Goal: Information Seeking & Learning: Learn about a topic

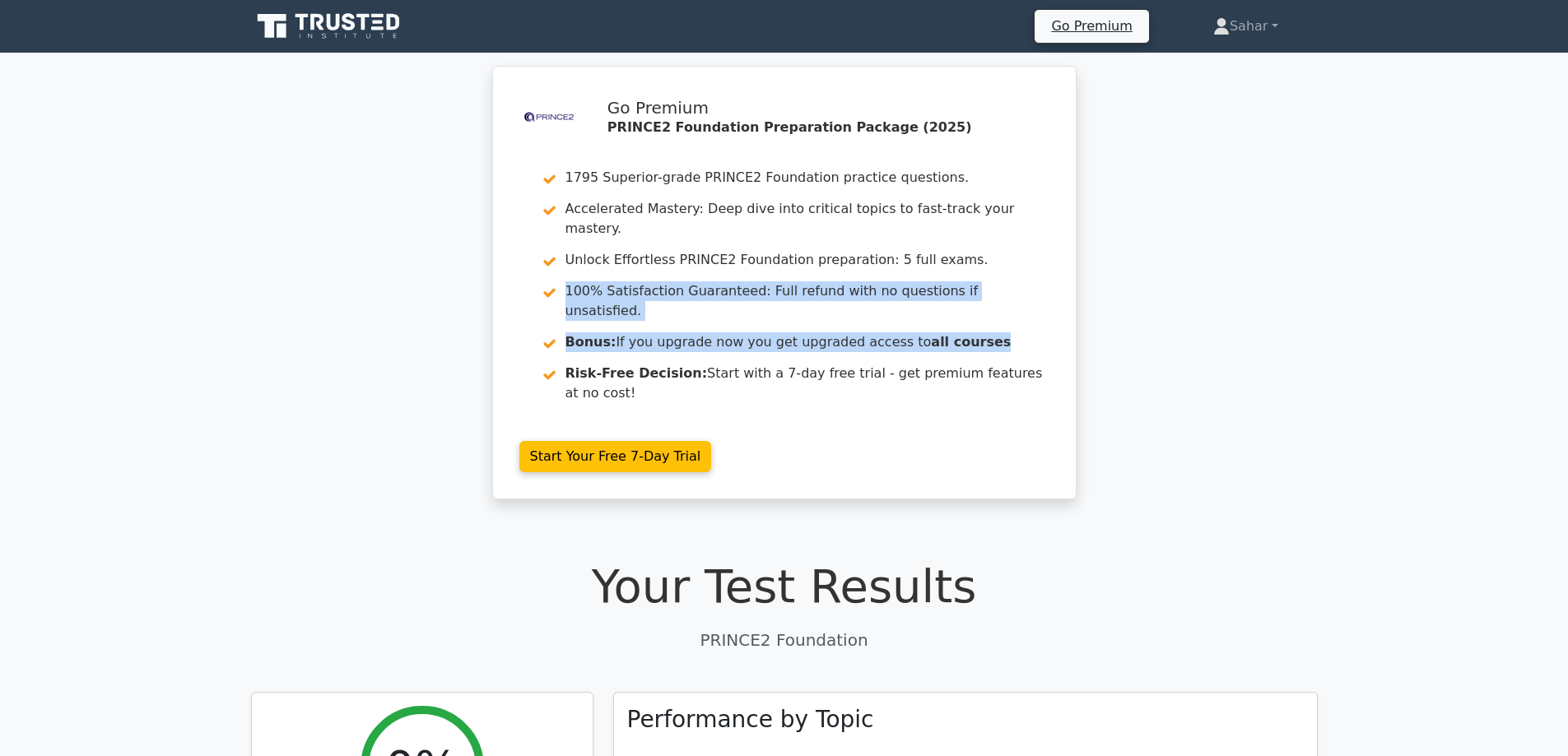
drag, startPoint x: 1551, startPoint y: 272, endPoint x: 1537, endPoint y: 308, distance: 38.6
click at [1537, 308] on div ".st0{fill-rule:evenodd;clip-rule:evenodd;fill:#000041;} .st1{fill-rule:evenodd;…" at bounding box center [784, 292] width 1568 height 454
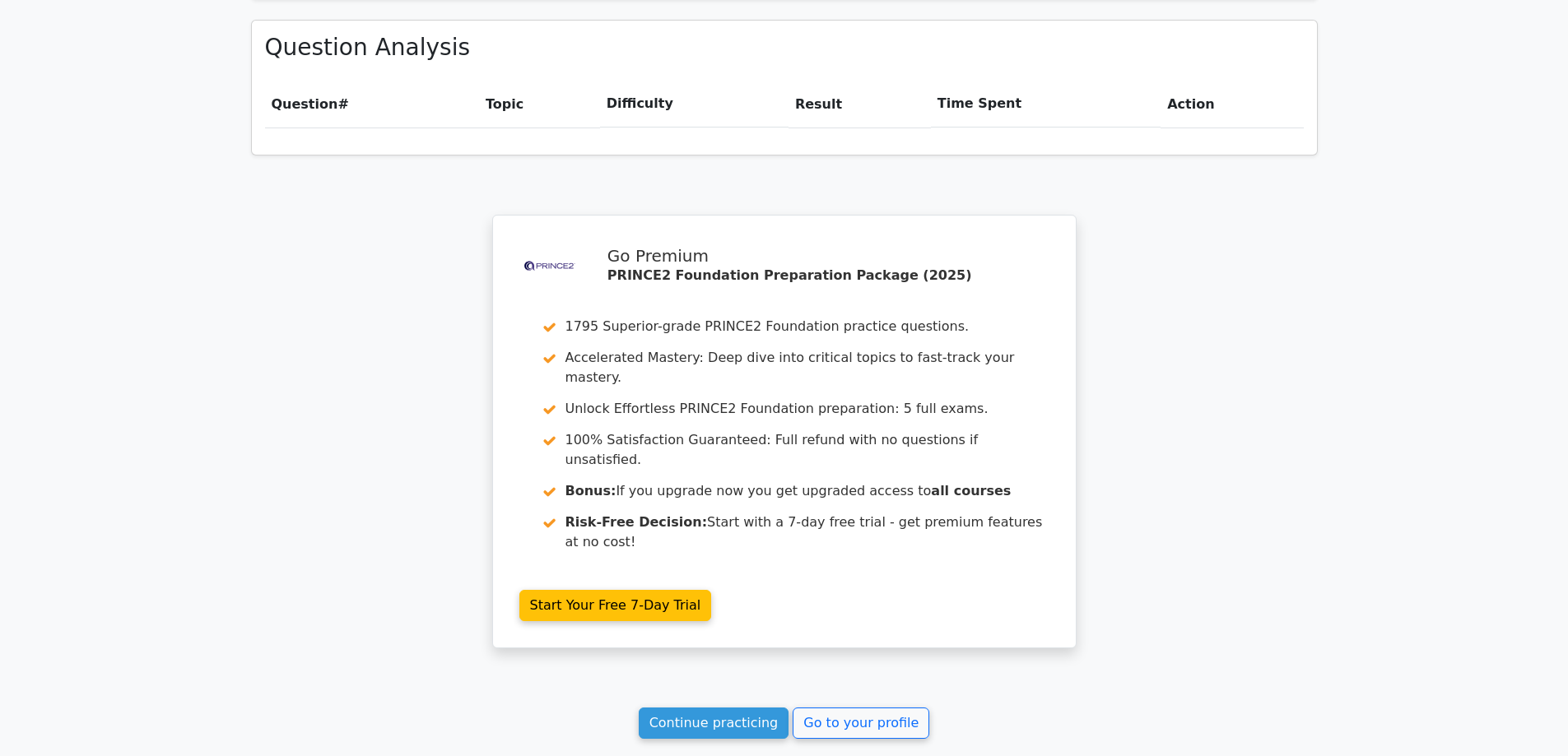
scroll to position [1269, 0]
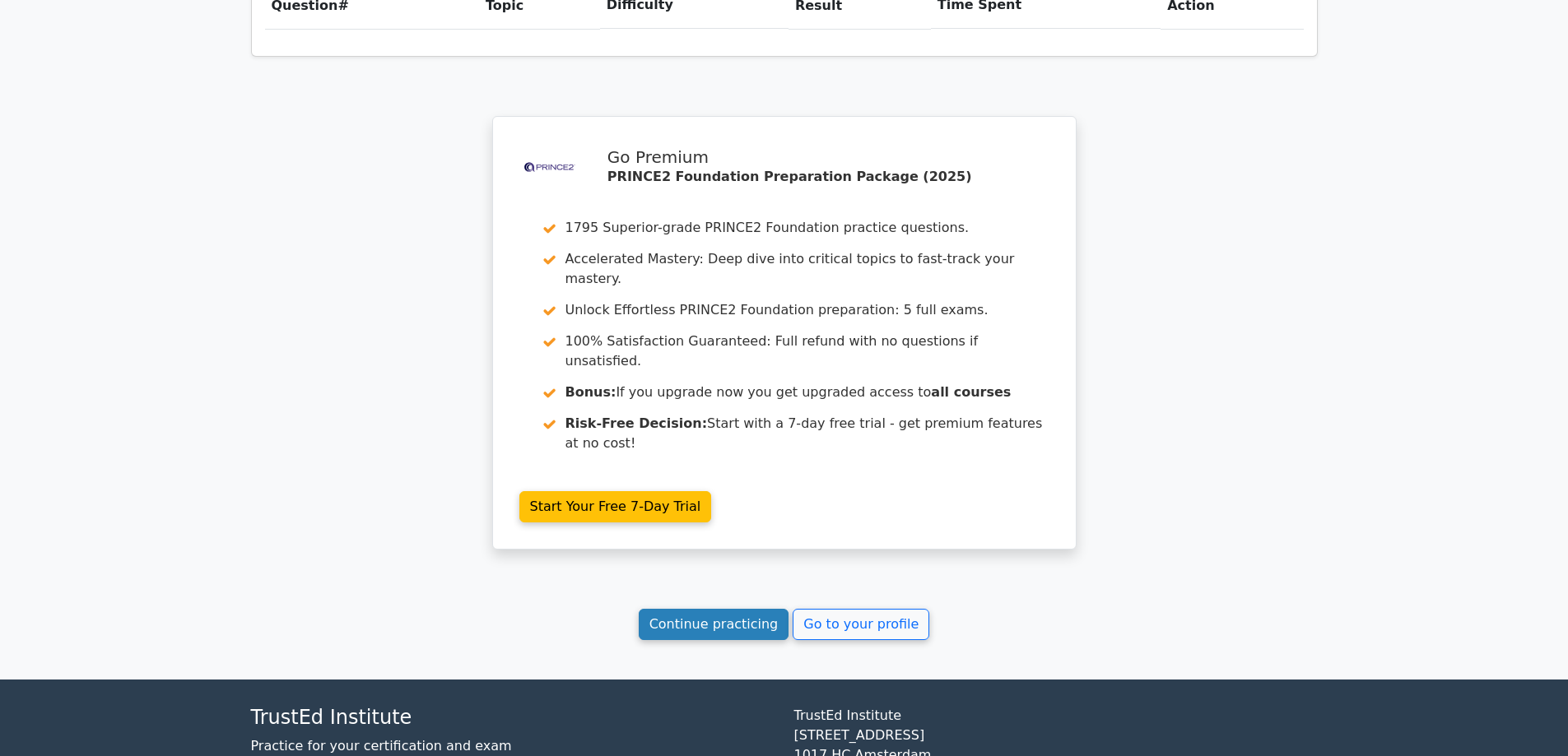
click at [763, 609] on link "Continue practicing" at bounding box center [714, 625] width 150 height 31
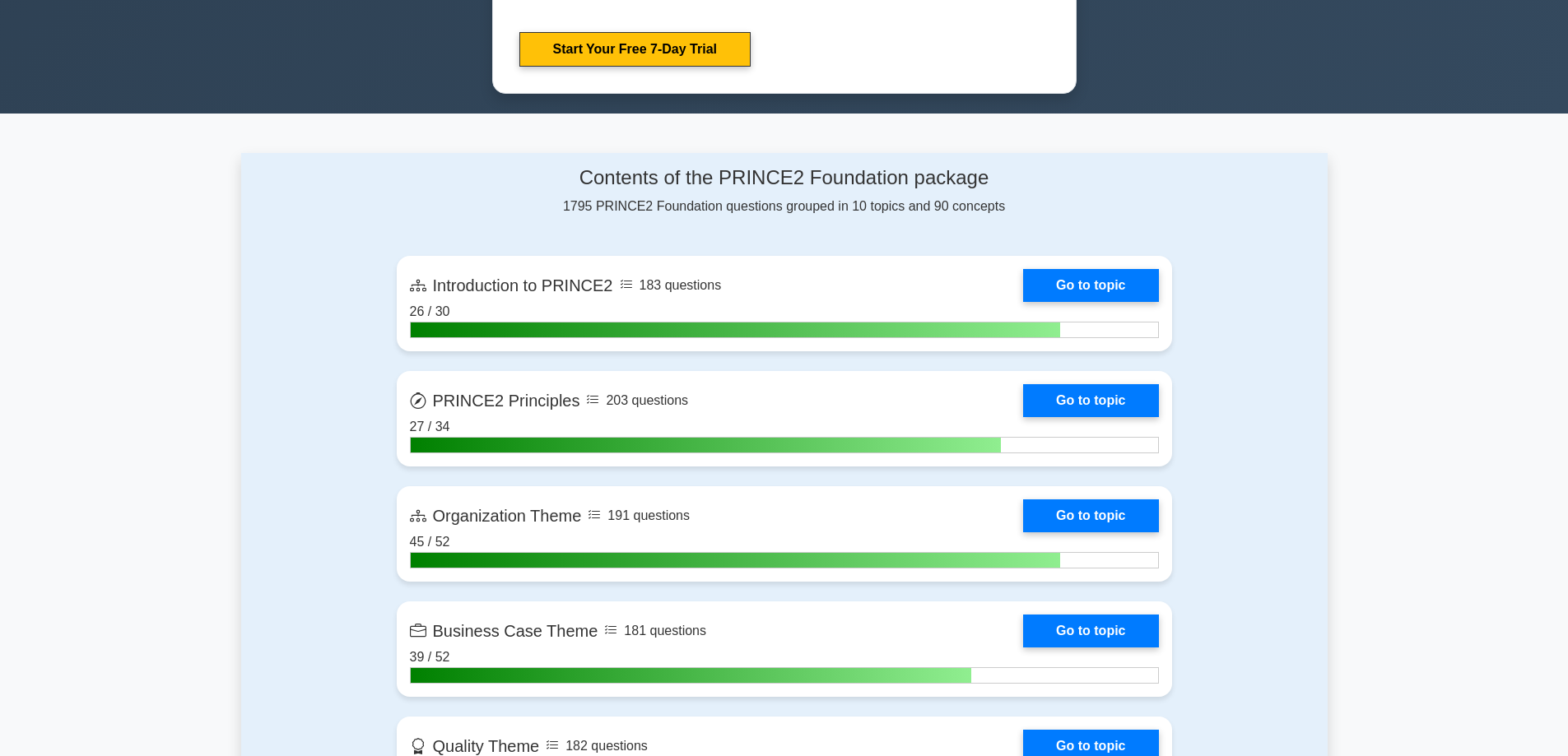
scroll to position [948, 0]
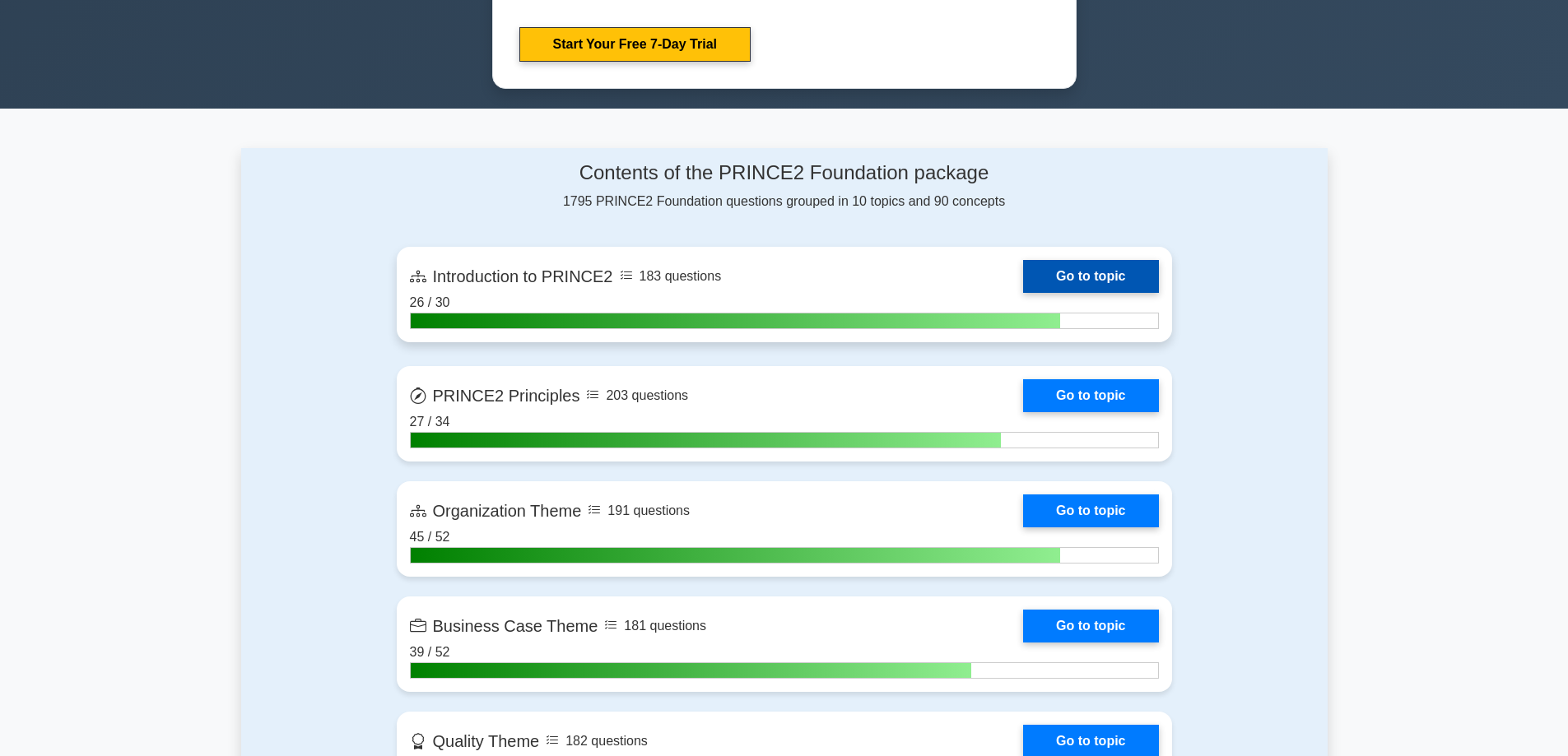
click at [1090, 278] on link "Go to topic" at bounding box center [1091, 276] width 135 height 33
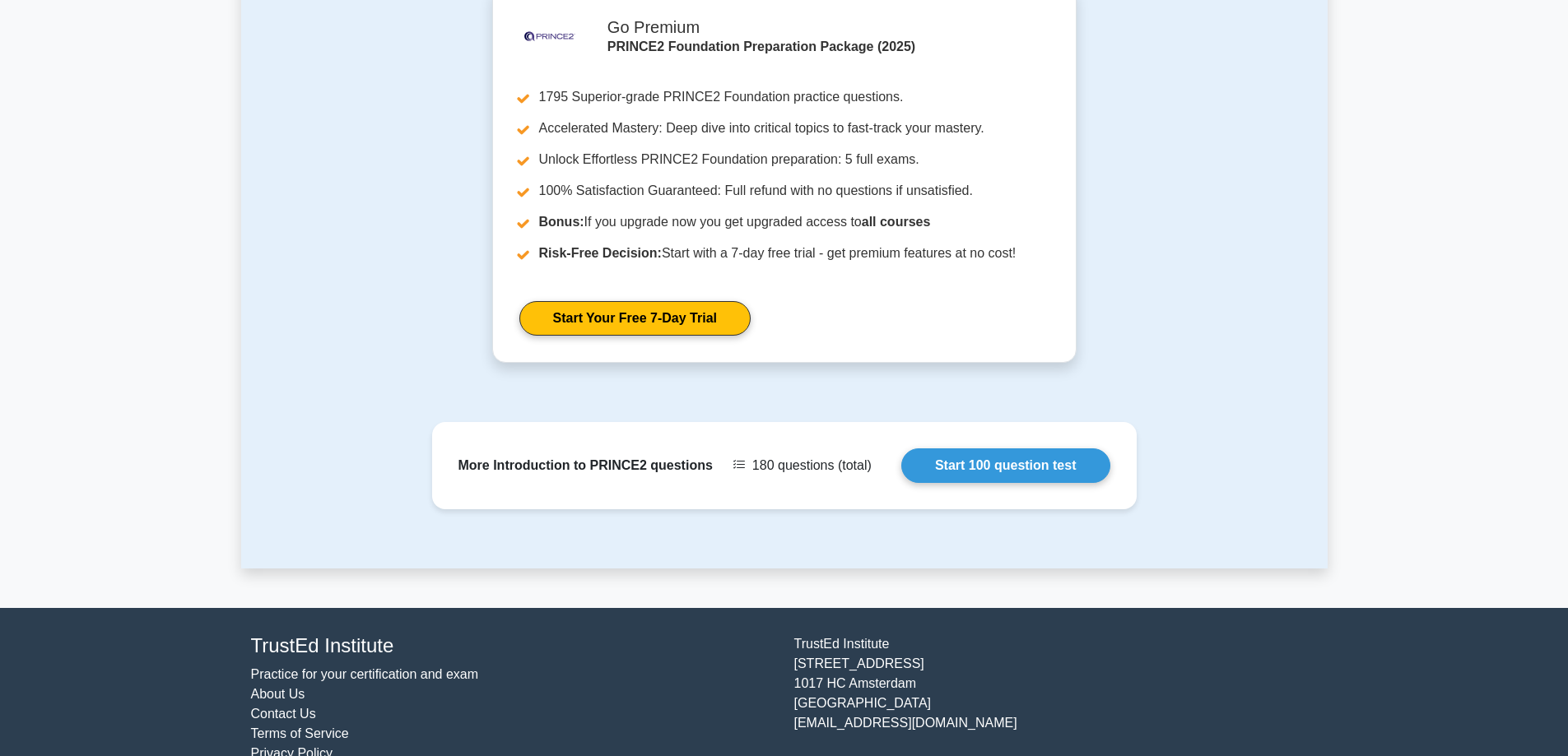
scroll to position [1367, 0]
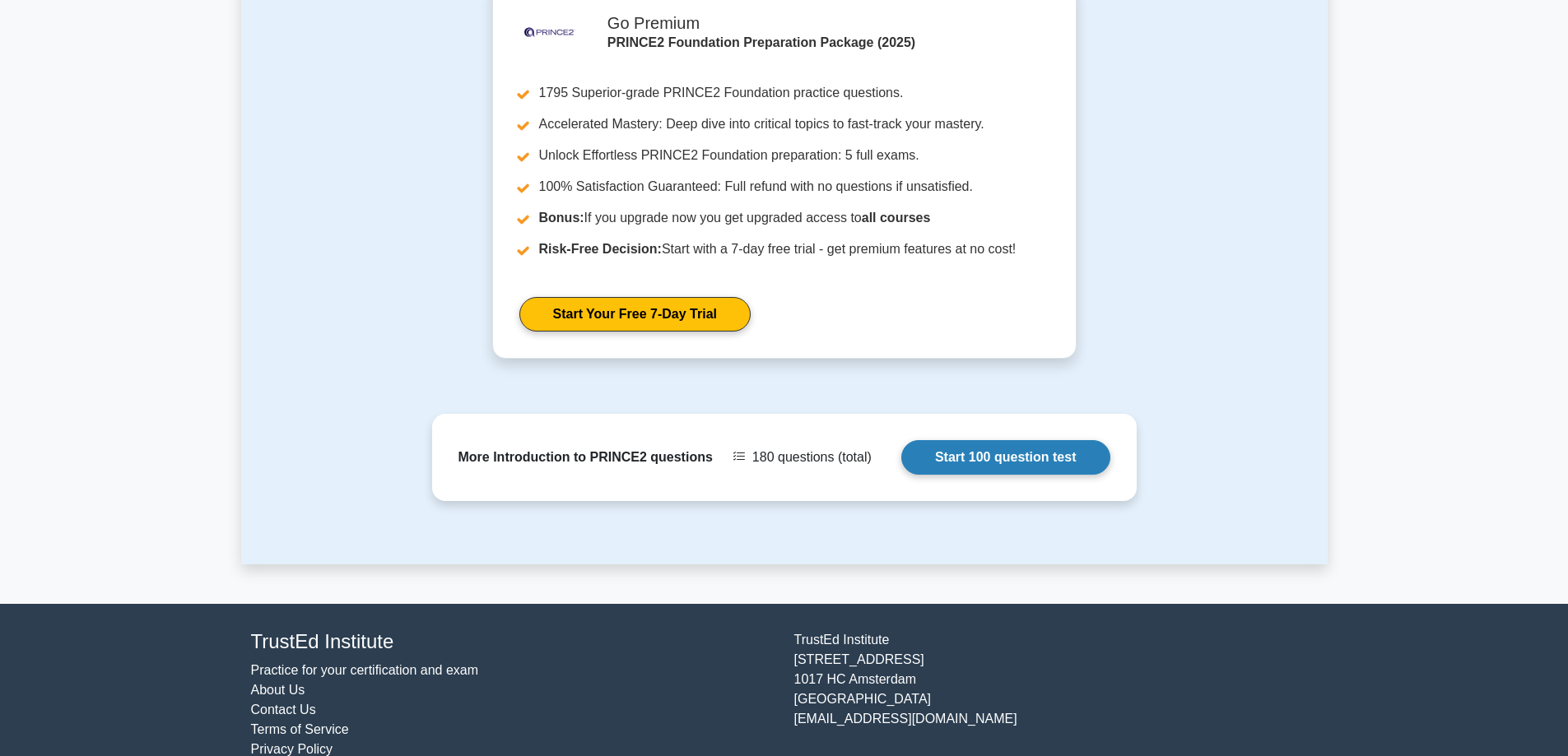
click at [999, 451] on link "Start 100 question test" at bounding box center [1006, 458] width 209 height 35
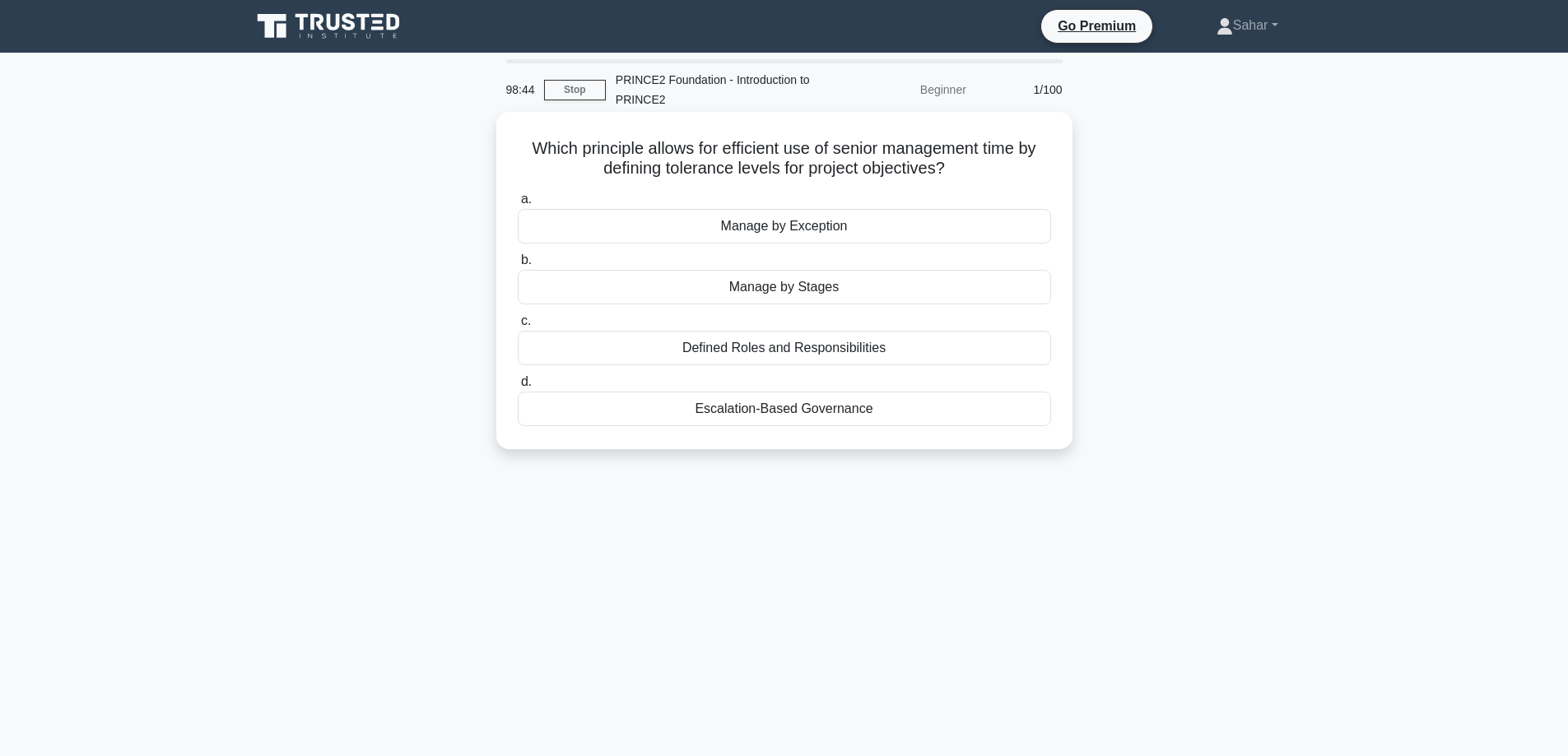
click at [745, 229] on div "Manage by Exception" at bounding box center [784, 226] width 533 height 35
click at [518, 205] on input "a. Manage by Exception" at bounding box center [518, 199] width 0 height 10
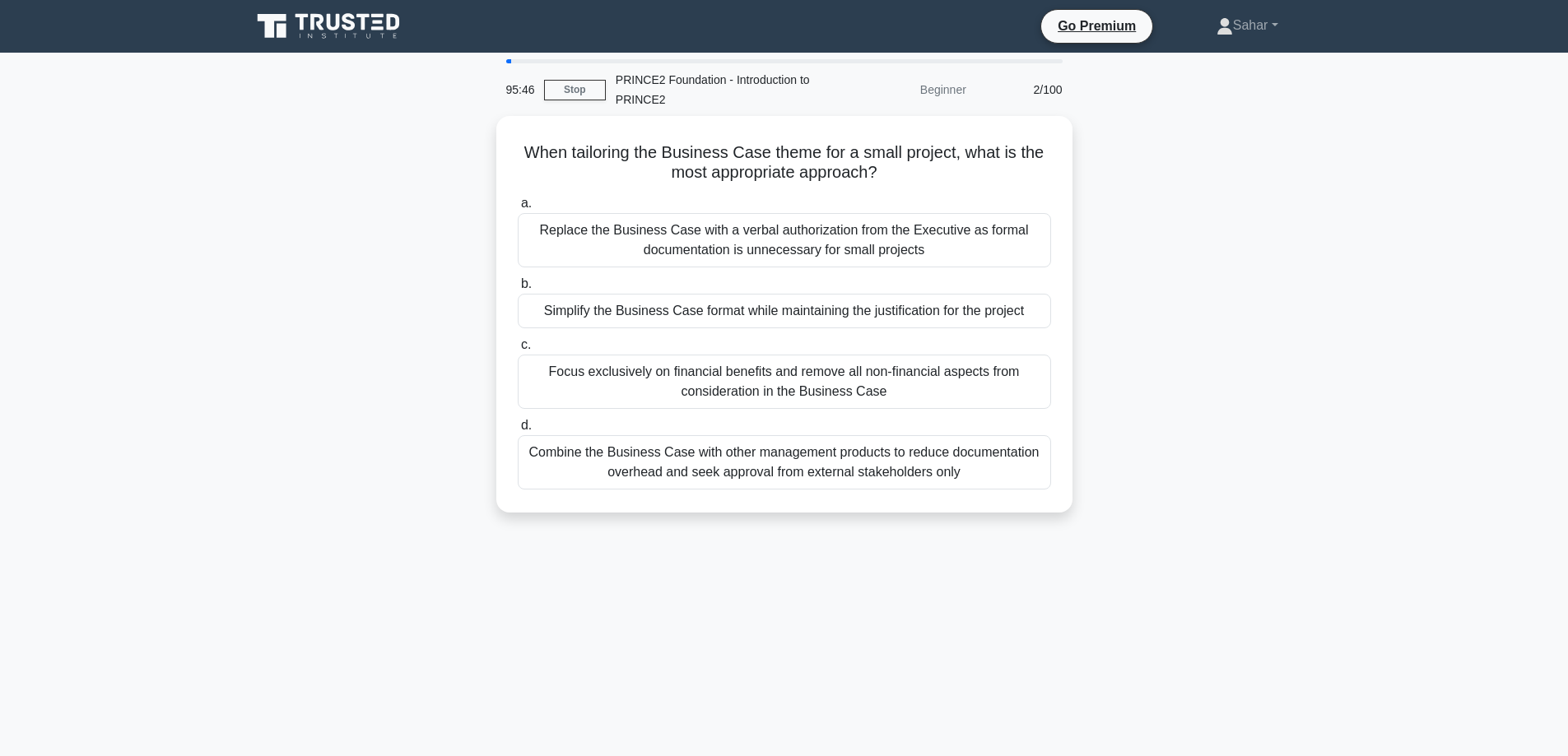
click at [745, 229] on div "Replace the Business Case with a verbal authorization from the Executive as for…" at bounding box center [784, 240] width 533 height 54
click at [518, 209] on input "a. Replace the Business Case with a verbal authorization from the Executive as …" at bounding box center [518, 204] width 0 height 10
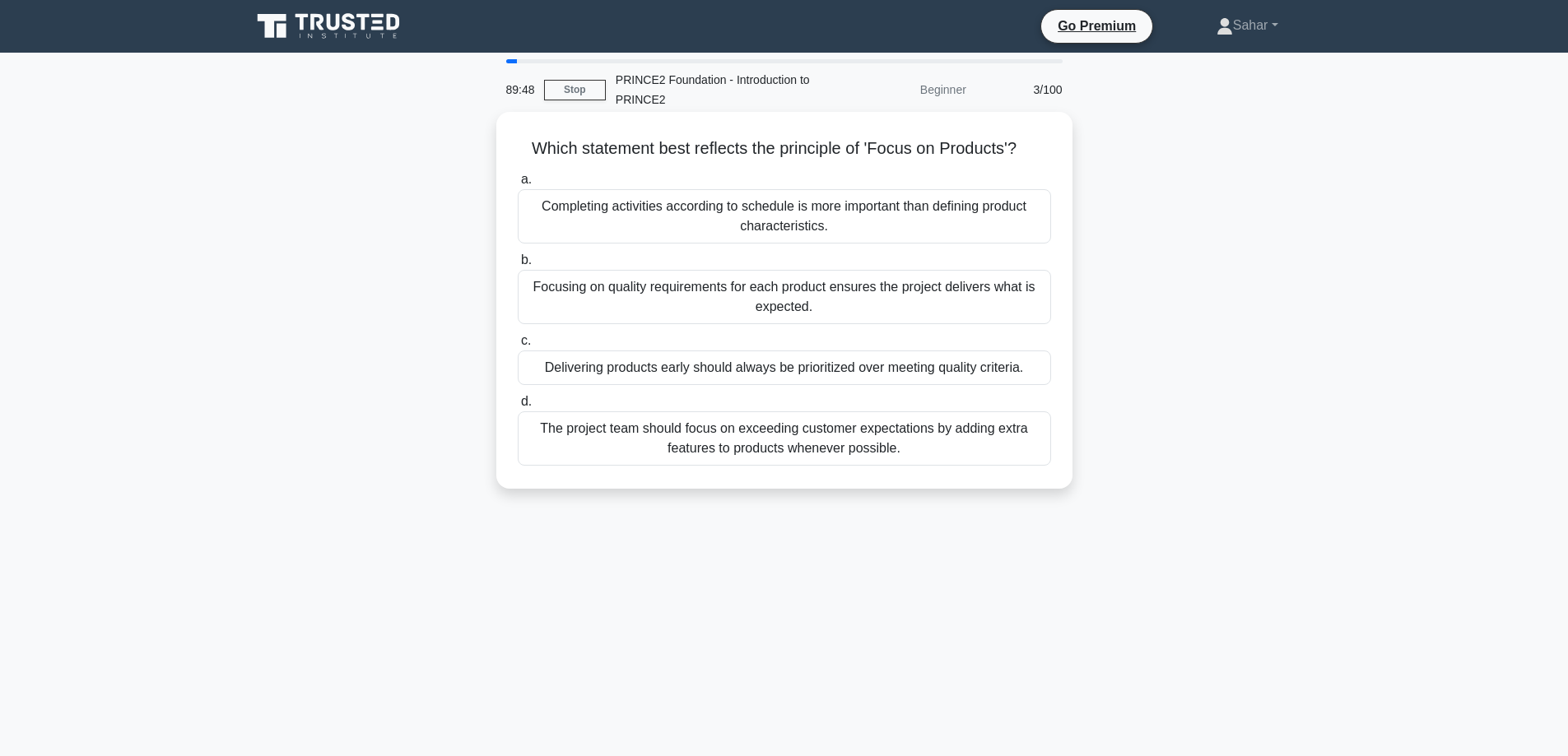
click at [711, 309] on div "Focusing on quality requirements for each product ensures the project delivers …" at bounding box center [784, 297] width 533 height 54
click at [518, 266] on input "b. Focusing on quality requirements for each product ensures the project delive…" at bounding box center [518, 260] width 0 height 10
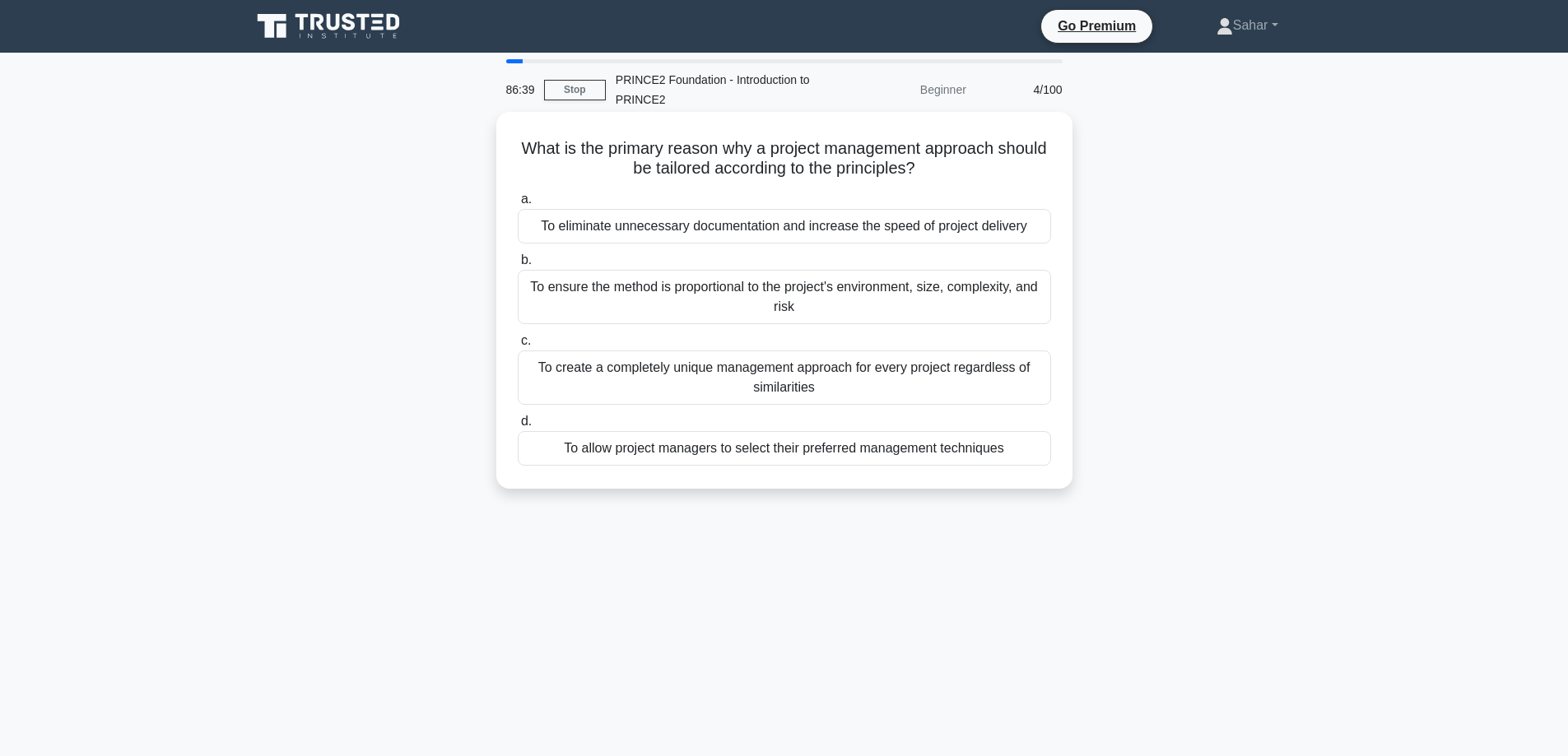
click at [619, 318] on div "To ensure the method is proportional to the project's environment, size, comple…" at bounding box center [784, 297] width 533 height 54
click at [518, 266] on input "b. To ensure the method is proportional to the project's environment, size, com…" at bounding box center [518, 260] width 0 height 10
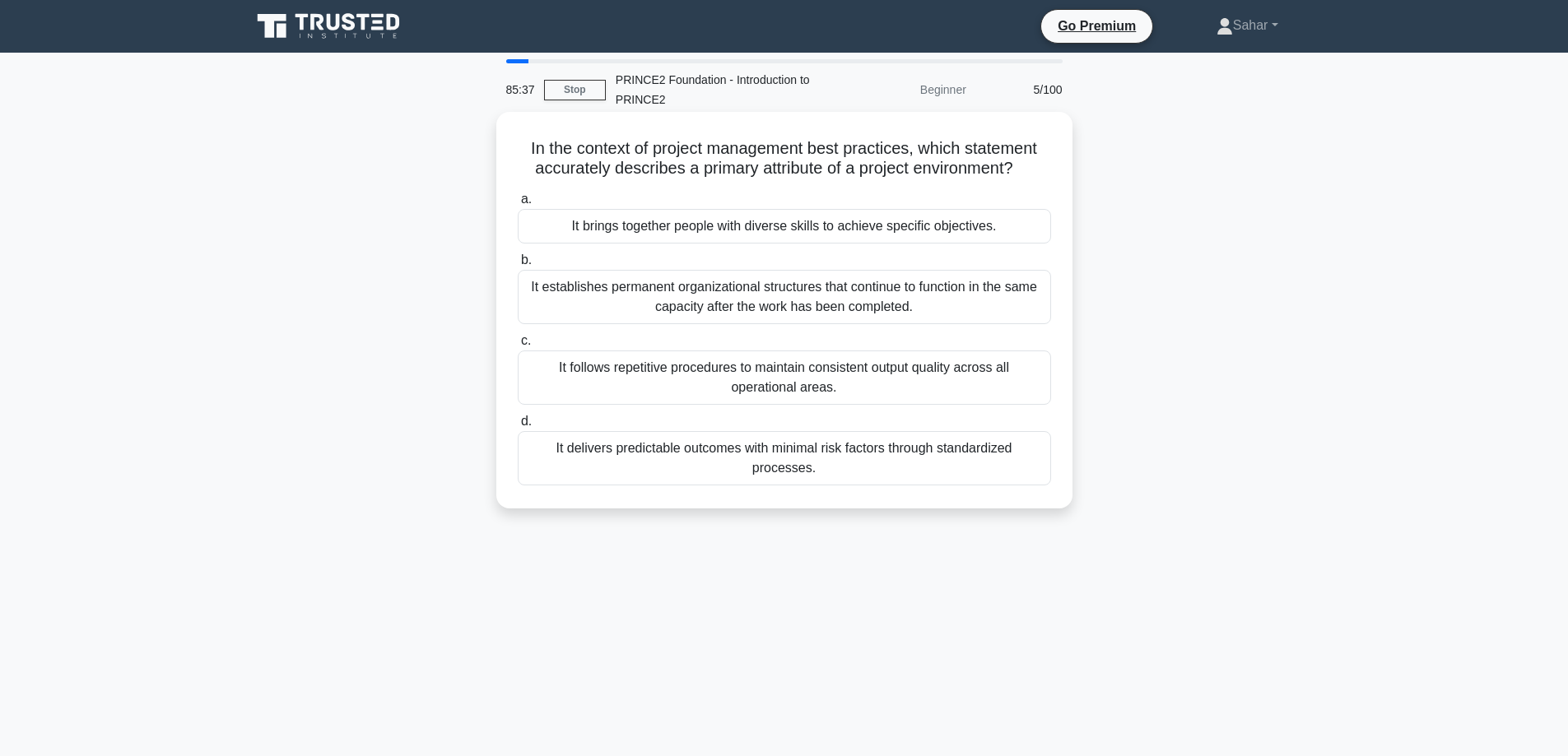
click at [679, 227] on div "It brings together people with diverse skills to achieve specific objectives." at bounding box center [784, 226] width 533 height 35
click at [518, 205] on input "a. It brings together people with diverse skills to achieve specific objectives." at bounding box center [518, 199] width 0 height 10
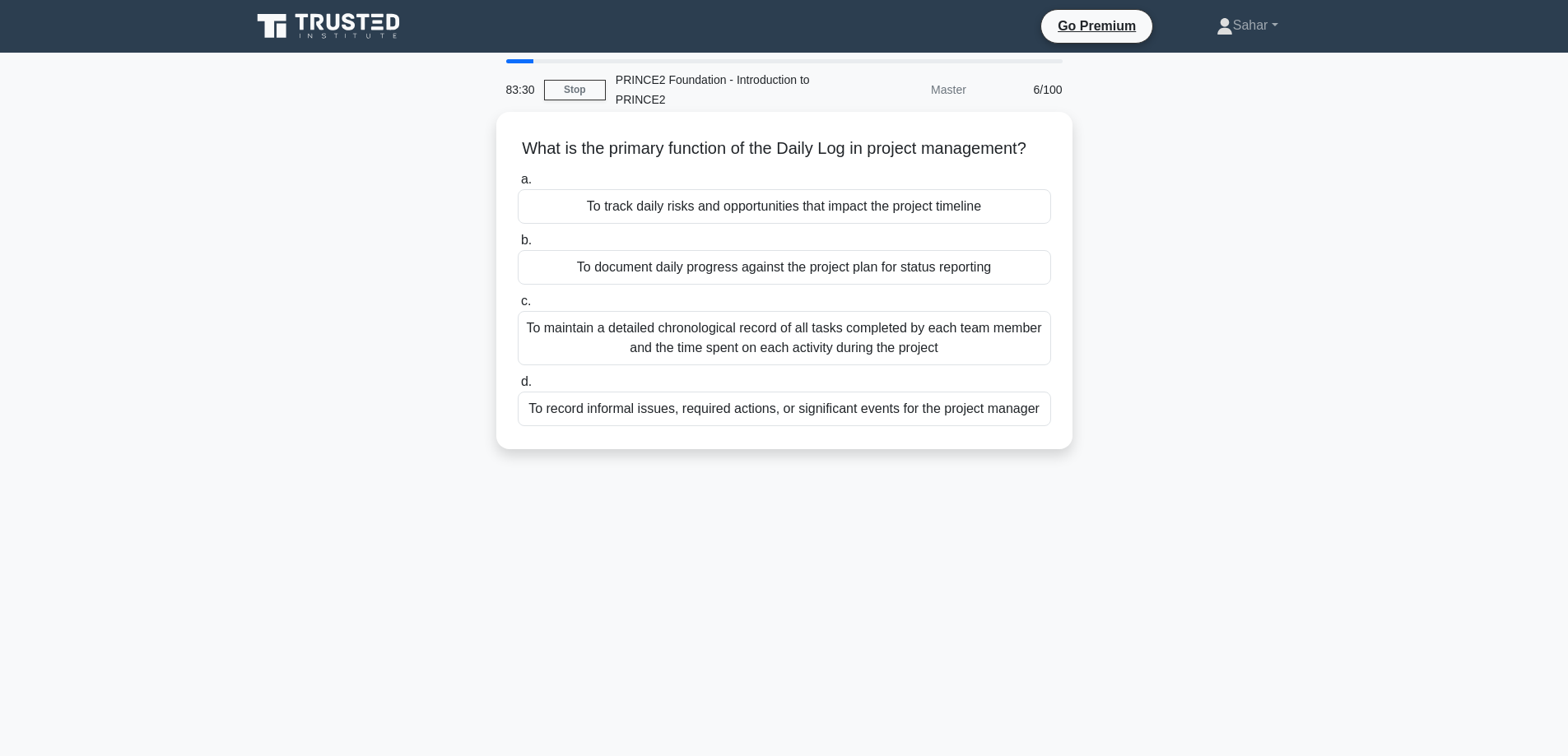
click at [792, 285] on div "To document daily progress against the project plan for status reporting" at bounding box center [784, 267] width 533 height 35
click at [518, 246] on input "b. To document daily progress against the project plan for status reporting" at bounding box center [518, 240] width 0 height 10
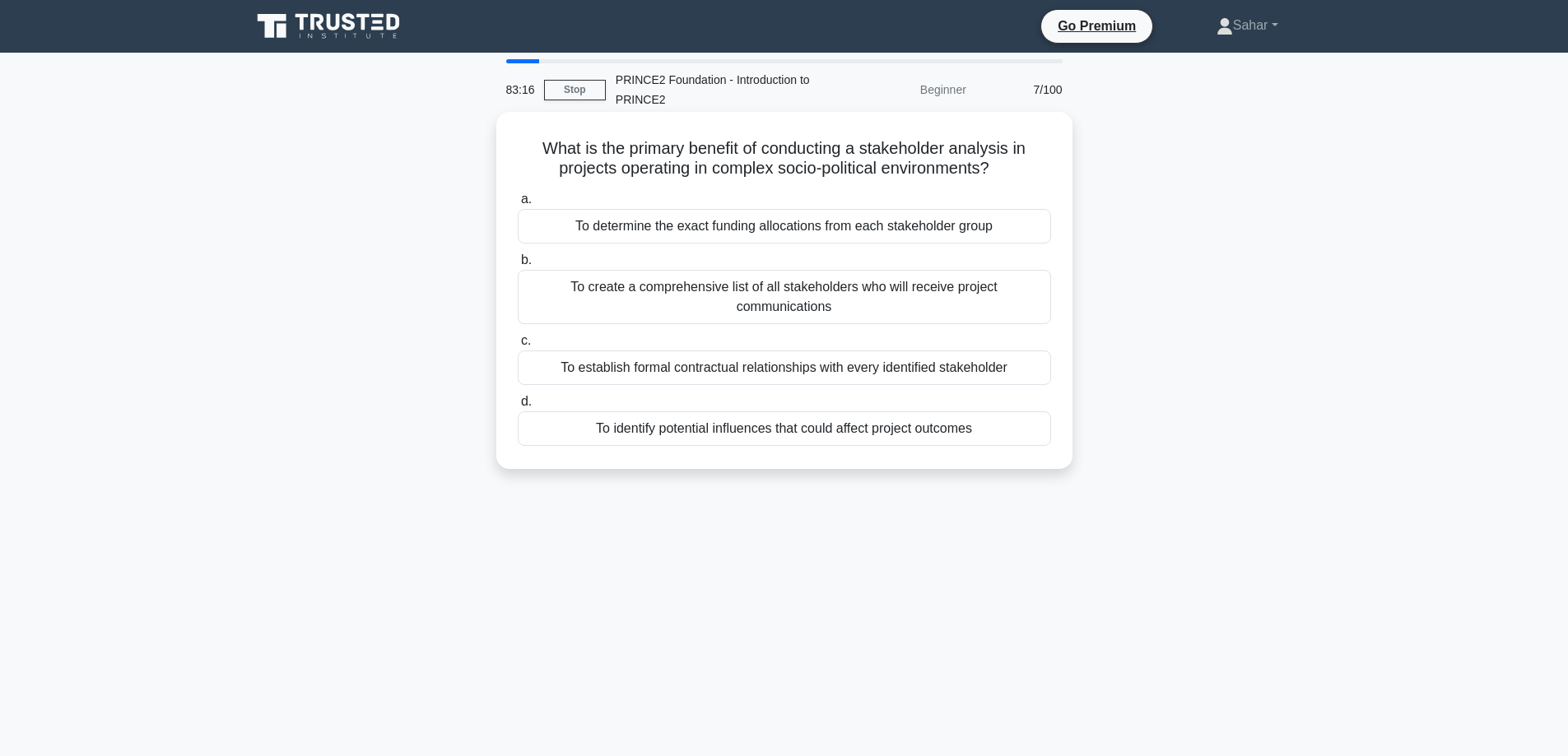
click at [768, 425] on div "To identify potential influences that could affect project outcomes" at bounding box center [784, 429] width 533 height 35
click at [518, 407] on input "d. To identify potential influences that could affect project outcomes" at bounding box center [518, 402] width 0 height 10
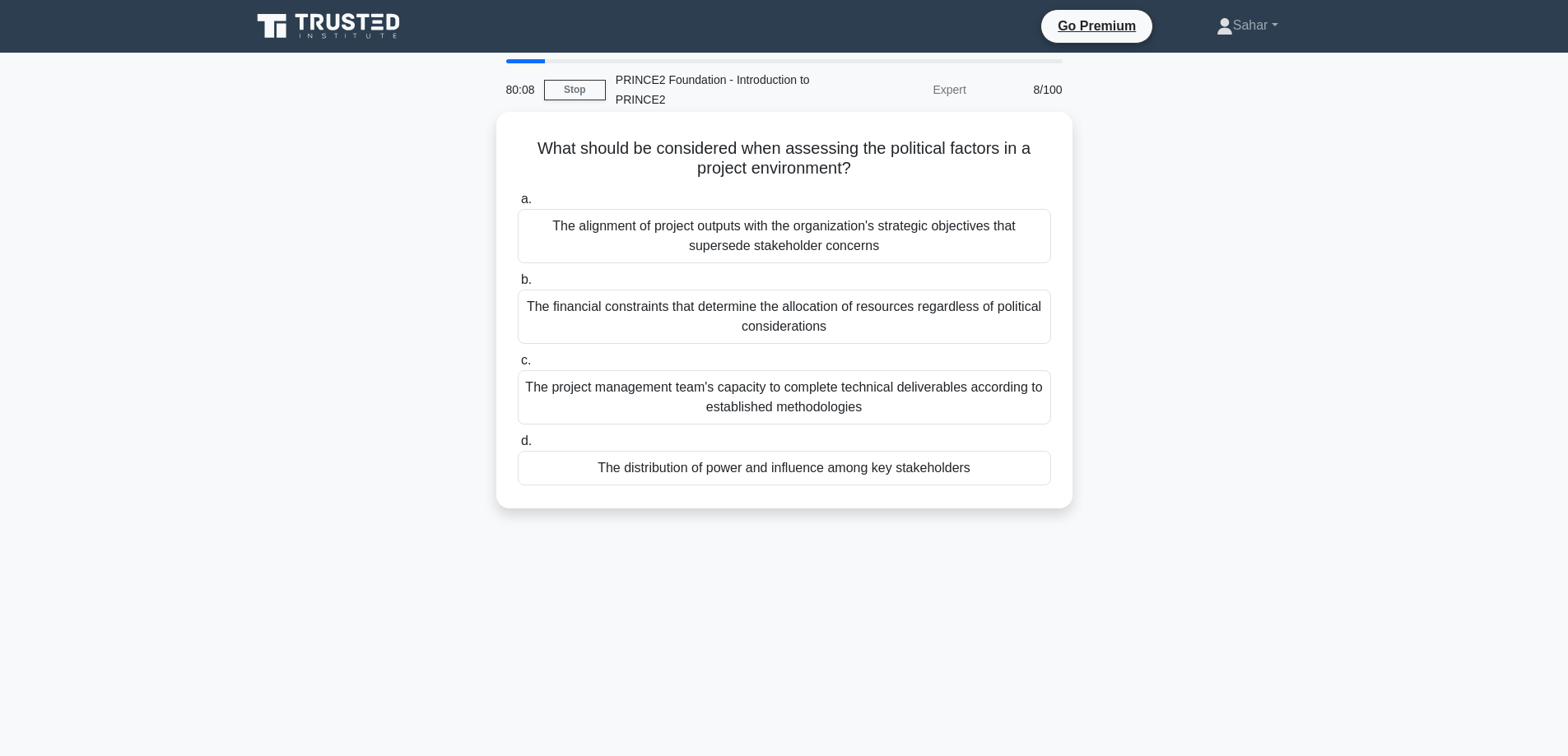
click at [846, 472] on div "The distribution of power and influence among key stakeholders" at bounding box center [784, 468] width 533 height 35
click at [518, 447] on input "d. The distribution of power and influence among key stakeholders" at bounding box center [518, 441] width 0 height 10
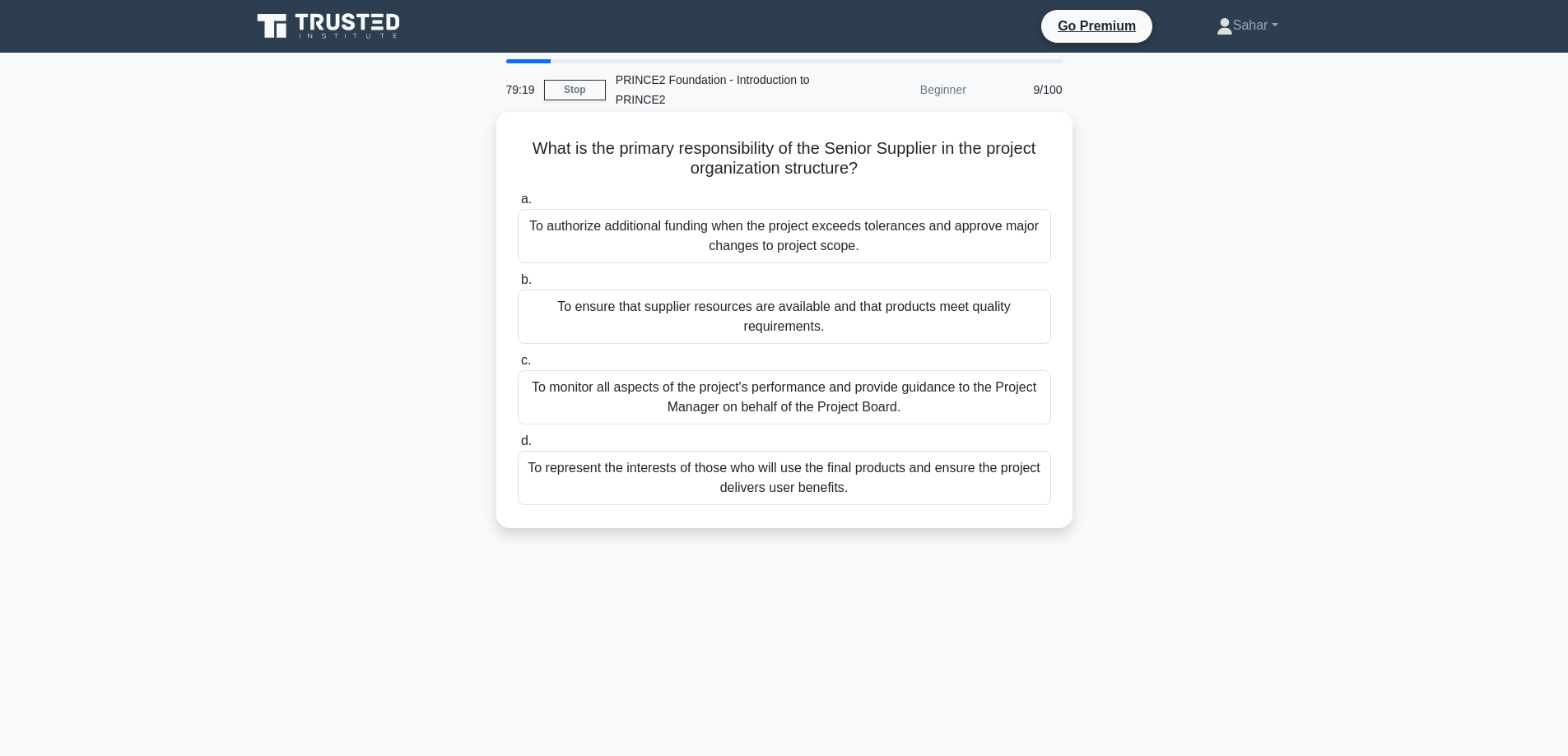
click at [813, 331] on div "To ensure that supplier resources are available and that products meet quality …" at bounding box center [784, 316] width 533 height 54
click at [518, 286] on input "b. To ensure that supplier resources are available and that products meet quali…" at bounding box center [518, 280] width 0 height 10
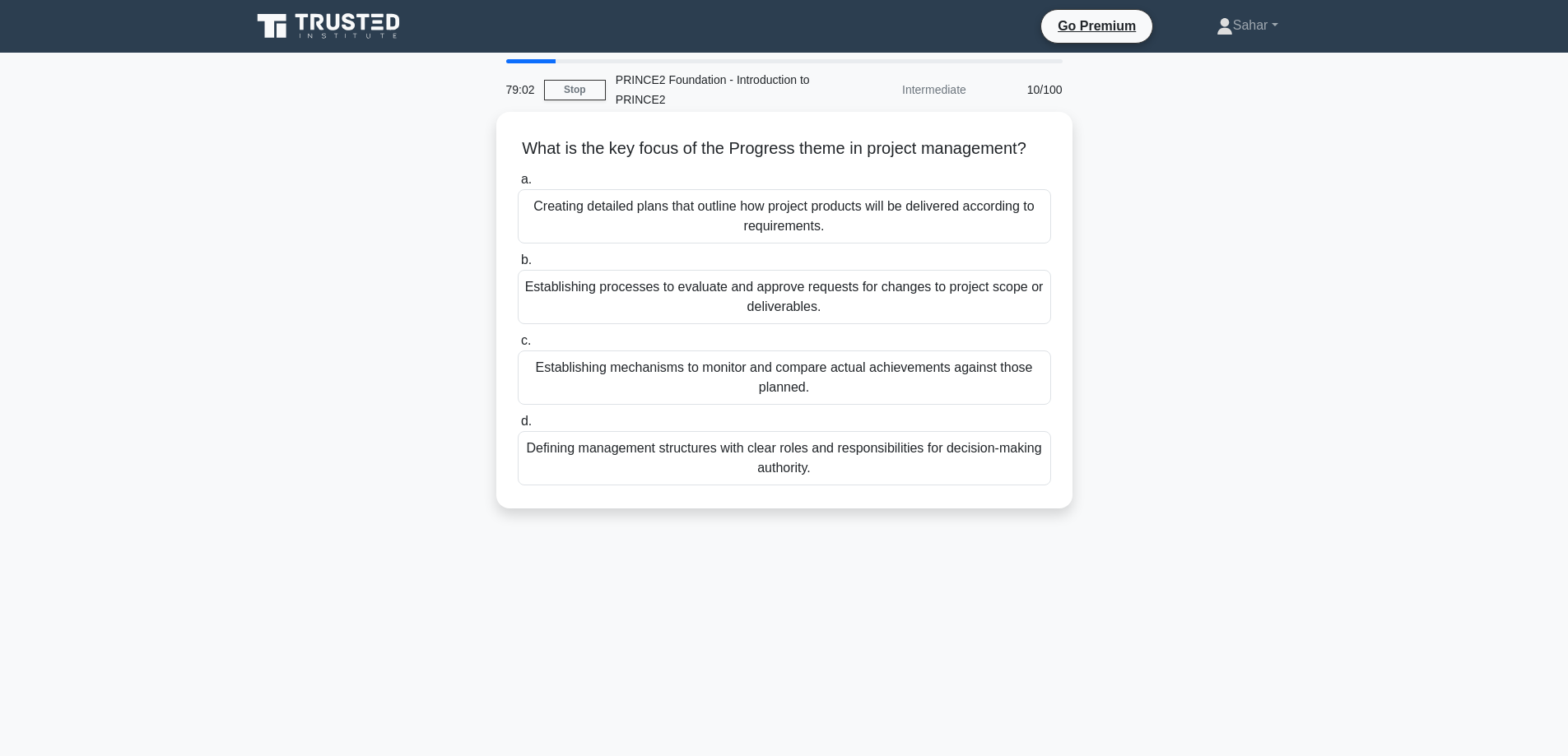
click at [838, 392] on div "Establishing mechanisms to monitor and compare actual achievements against thos…" at bounding box center [784, 378] width 533 height 54
click at [518, 346] on input "c. Establishing mechanisms to monitor and compare actual achievements against t…" at bounding box center [518, 341] width 0 height 10
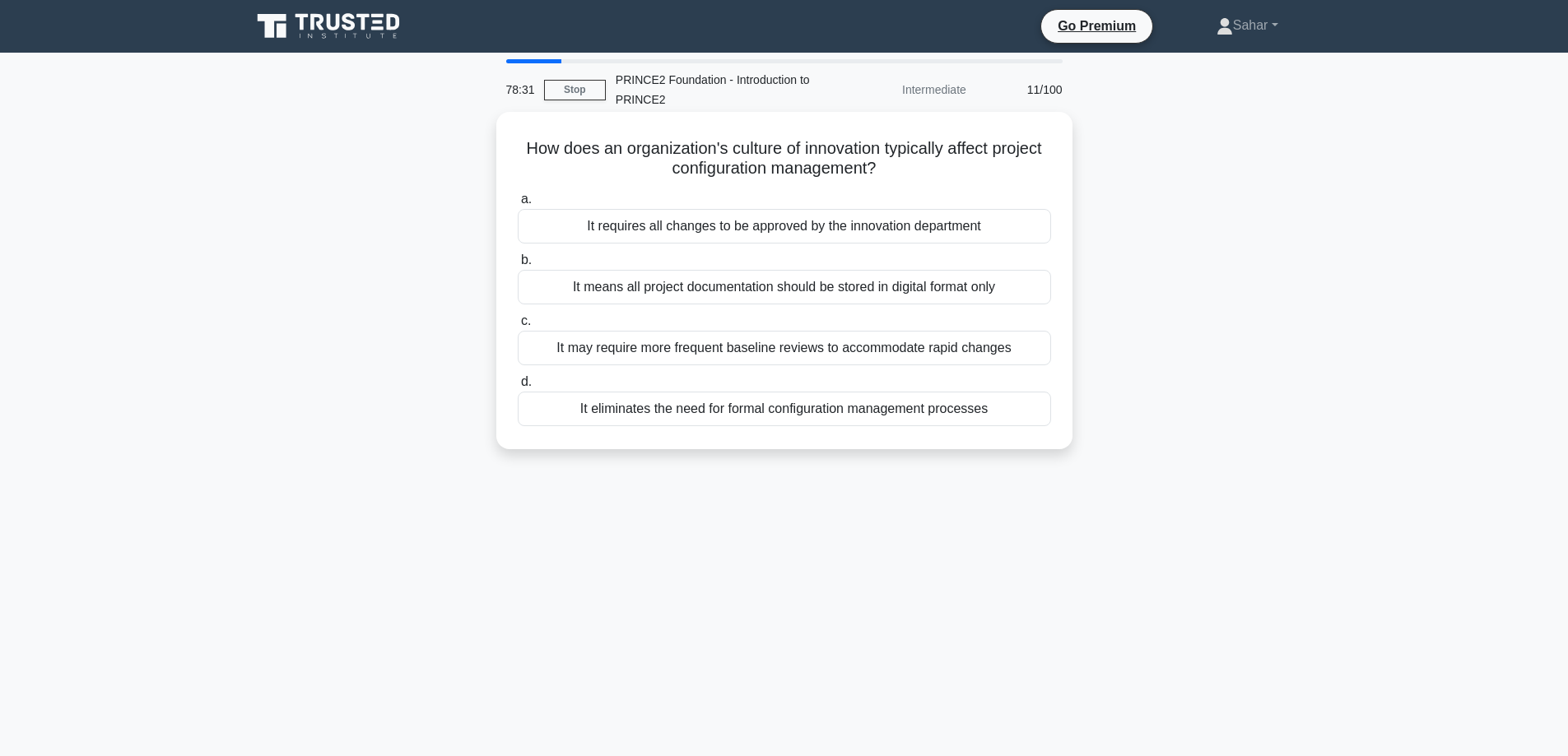
click at [840, 357] on div "It may require more frequent baseline reviews to accommodate rapid changes" at bounding box center [784, 348] width 533 height 35
click at [518, 327] on input "c. It may require more frequent baseline reviews to accommodate rapid changes" at bounding box center [518, 321] width 0 height 10
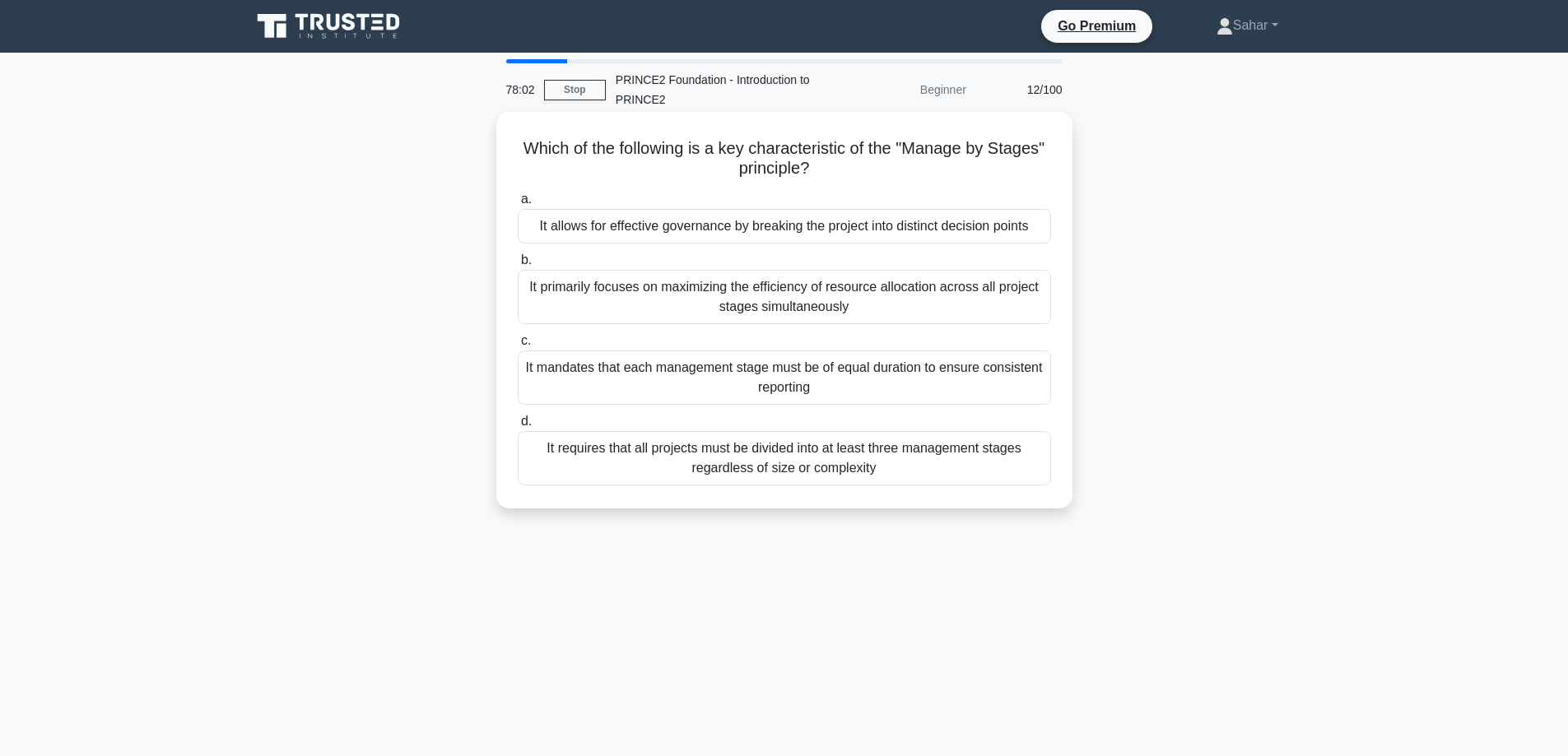
click at [912, 235] on div "It allows for effective governance by breaking the project into distinct decisi…" at bounding box center [784, 226] width 533 height 35
click at [518, 205] on input "a. It allows for effective governance by breaking the project into distinct dec…" at bounding box center [518, 199] width 0 height 10
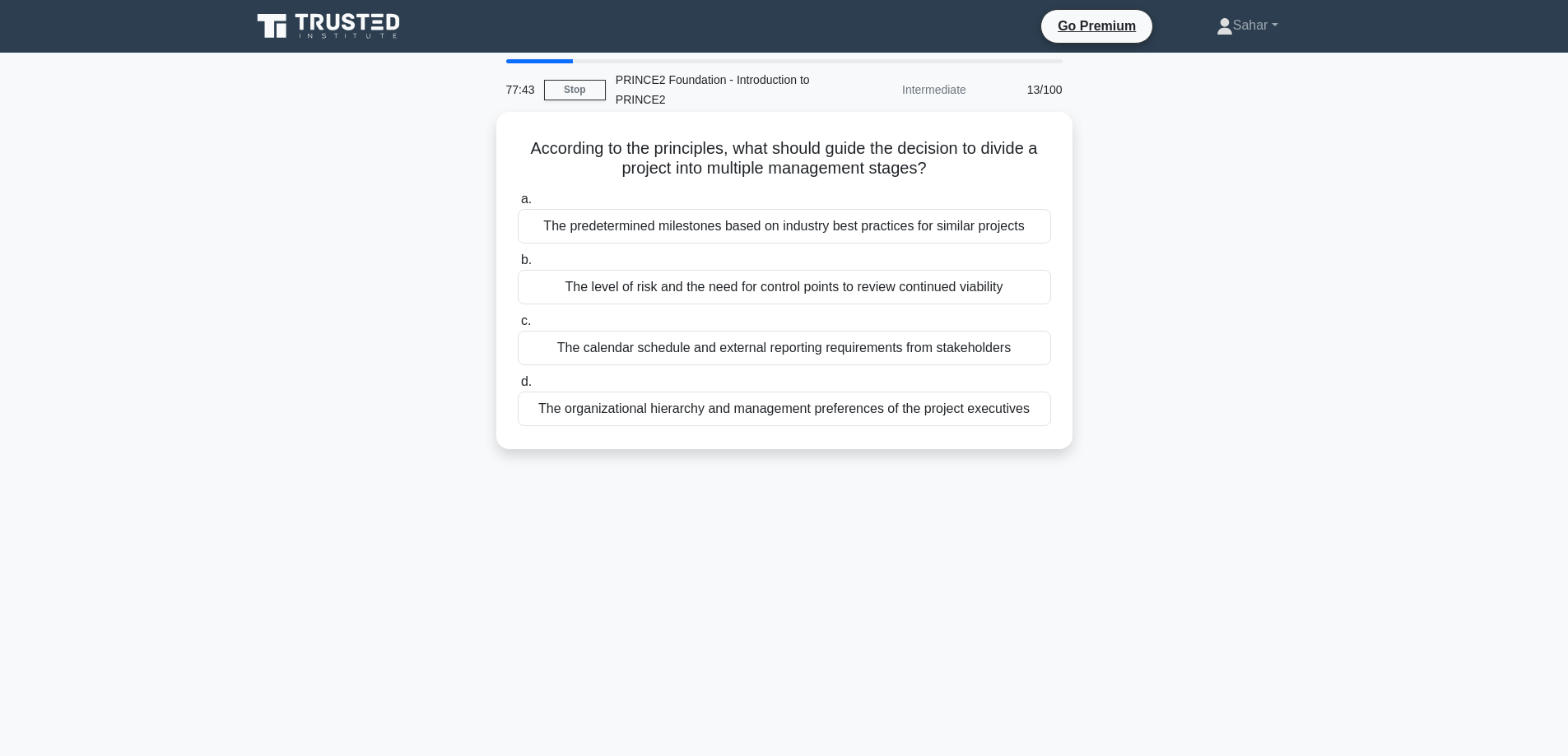
click at [892, 288] on div "The level of risk and the need for control points to review continued viability" at bounding box center [784, 288] width 533 height 35
click at [518, 266] on input "b. The level of risk and the need for control points to review continued viabil…" at bounding box center [518, 260] width 0 height 10
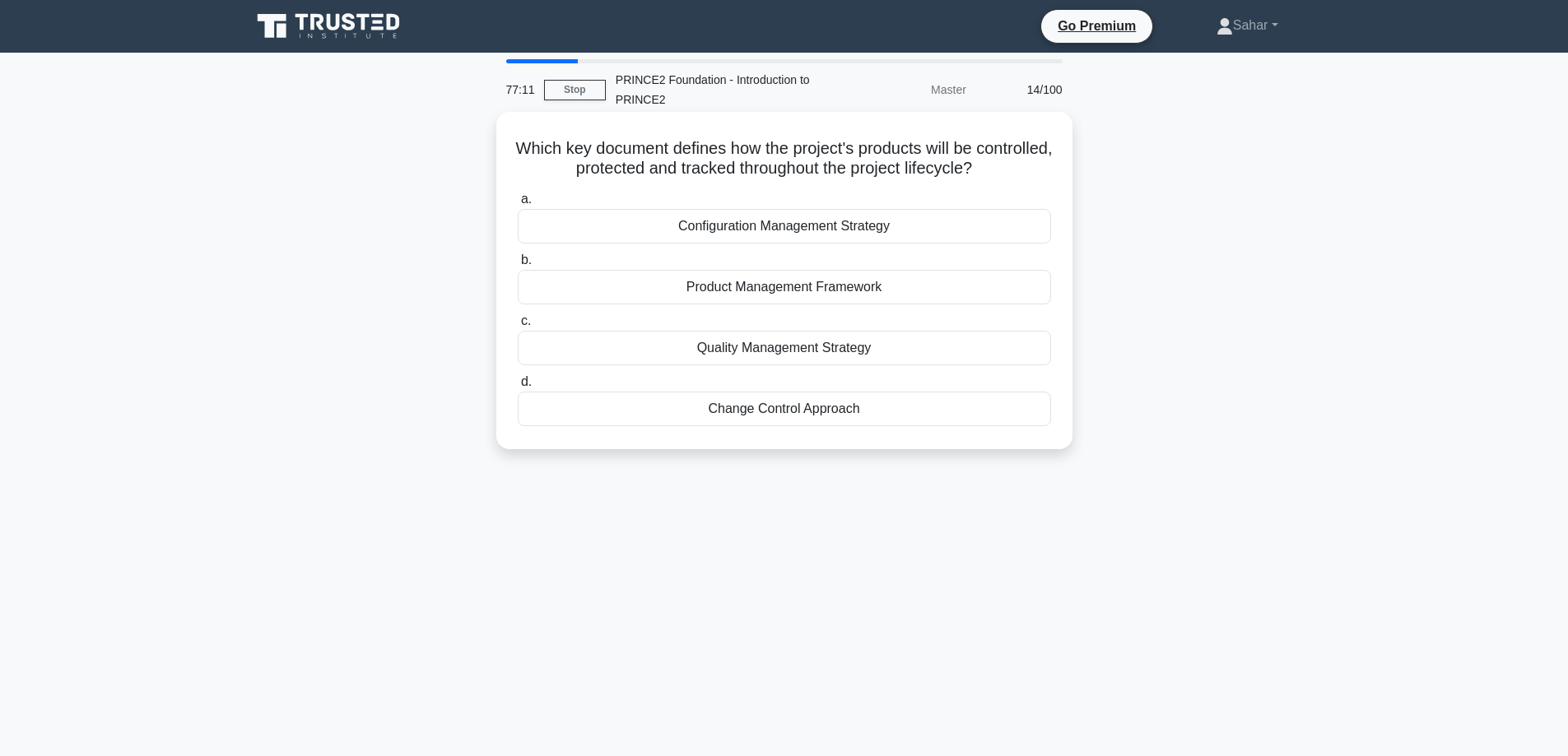
click at [784, 232] on div "Configuration Management Strategy" at bounding box center [784, 226] width 533 height 35
click at [518, 205] on input "a. Configuration Management Strategy" at bounding box center [518, 199] width 0 height 10
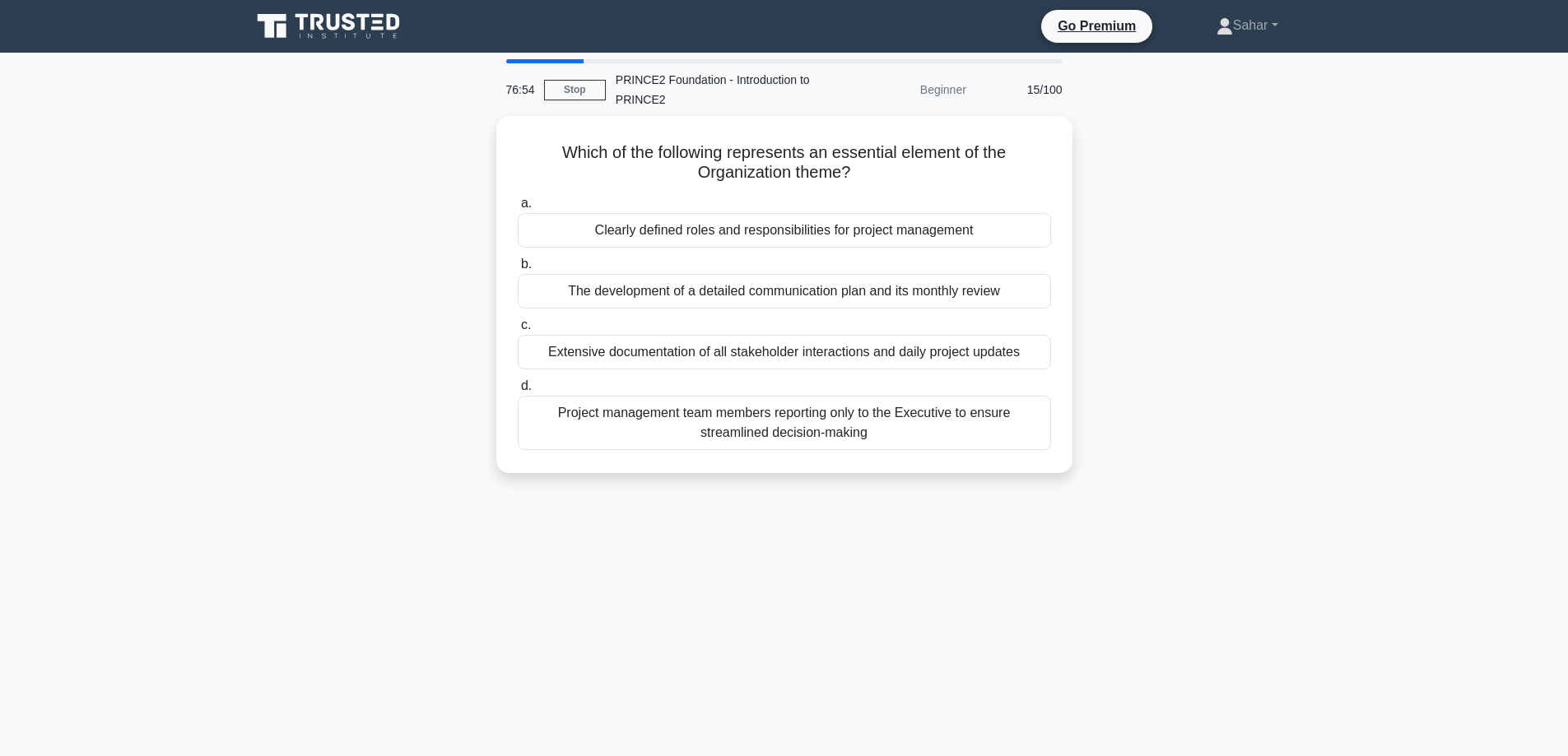
click at [784, 232] on div "Clearly defined roles and responsibilities for project management" at bounding box center [784, 231] width 533 height 35
click at [518, 209] on input "a. Clearly defined roles and responsibilities for project management" at bounding box center [518, 204] width 0 height 10
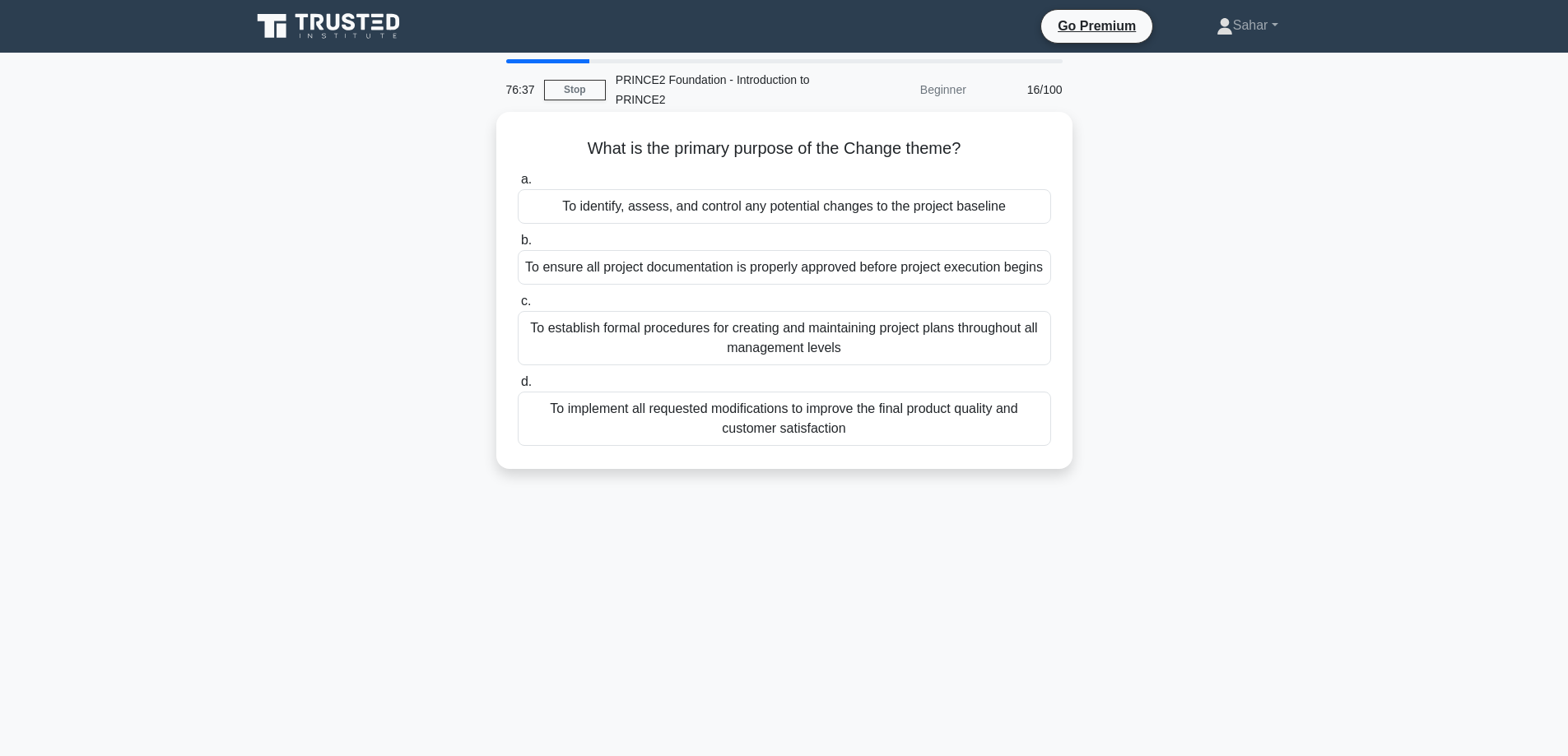
click at [791, 218] on div "To identify, assess, and control any potential changes to the project baseline" at bounding box center [784, 207] width 533 height 35
click at [518, 185] on input "a. To identify, assess, and control any potential changes to the project baseli…" at bounding box center [518, 180] width 0 height 10
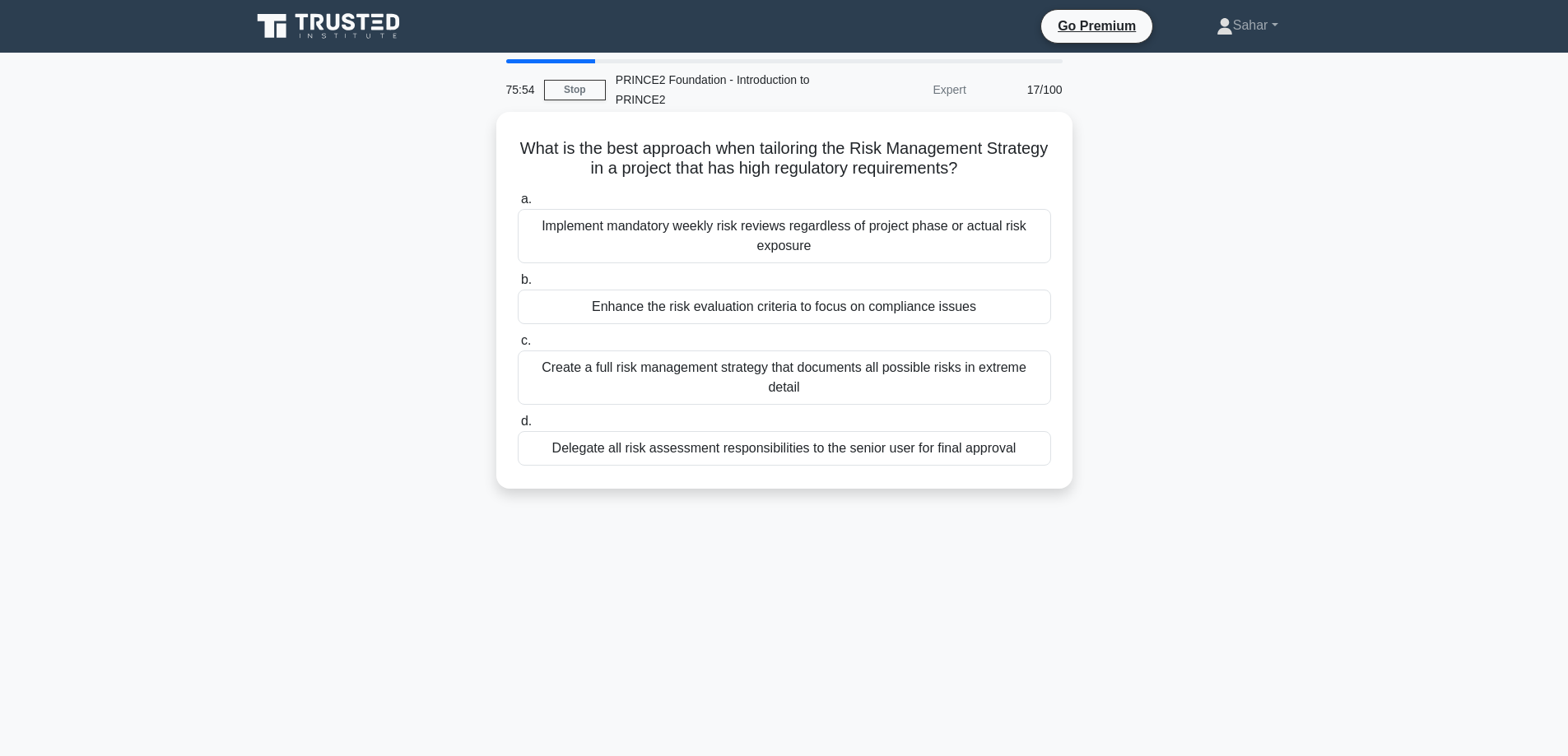
click at [788, 302] on div "Enhance the risk evaluation criteria to focus on compliance issues" at bounding box center [784, 307] width 533 height 35
click at [518, 286] on input "b. Enhance the risk evaluation criteria to focus on compliance issues" at bounding box center [518, 280] width 0 height 10
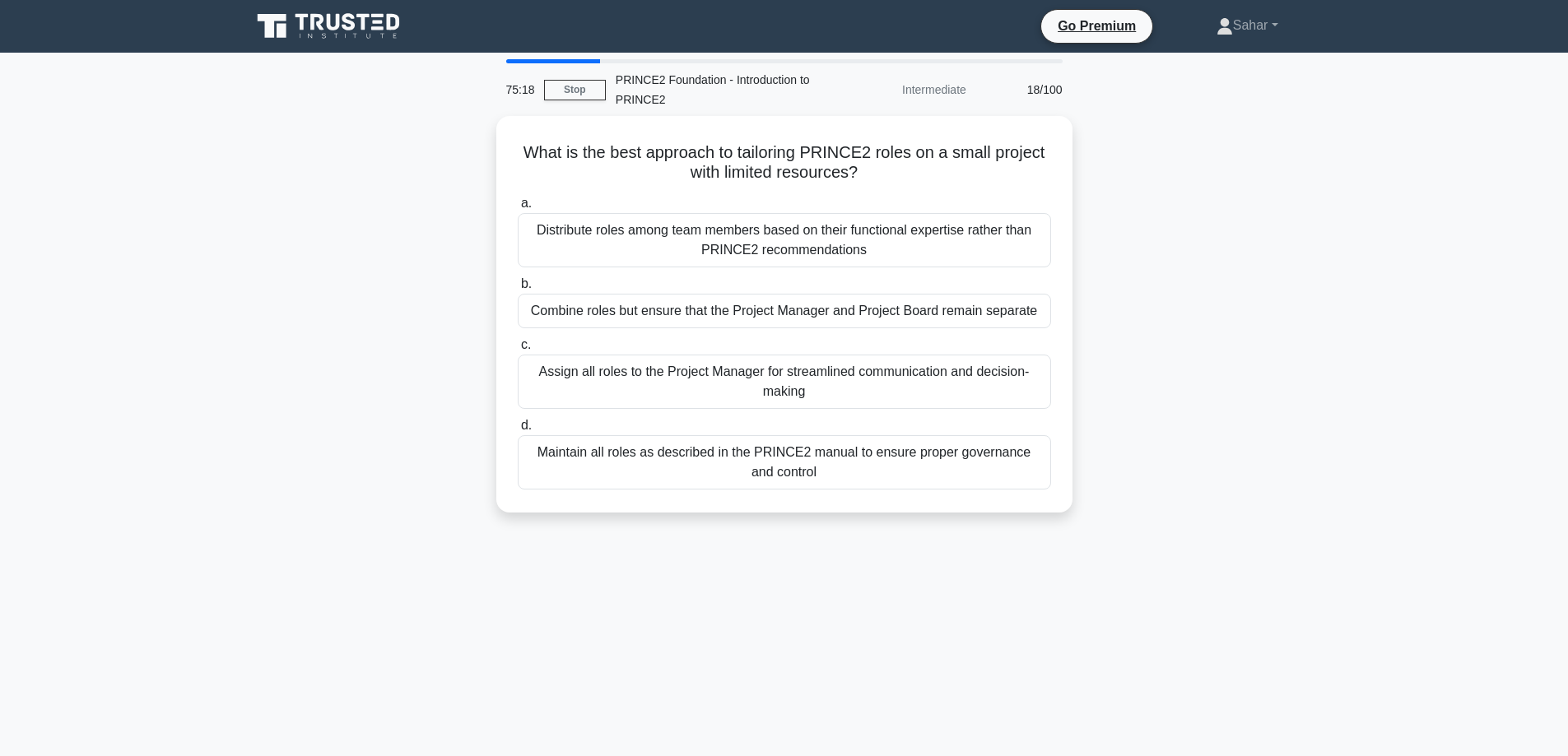
click at [788, 302] on div "Combine roles but ensure that the Project Manager and Project Board remain sepa…" at bounding box center [784, 311] width 533 height 35
click at [518, 289] on input "b. Combine roles but ensure that the Project Manager and Project Board remain s…" at bounding box center [518, 284] width 0 height 10
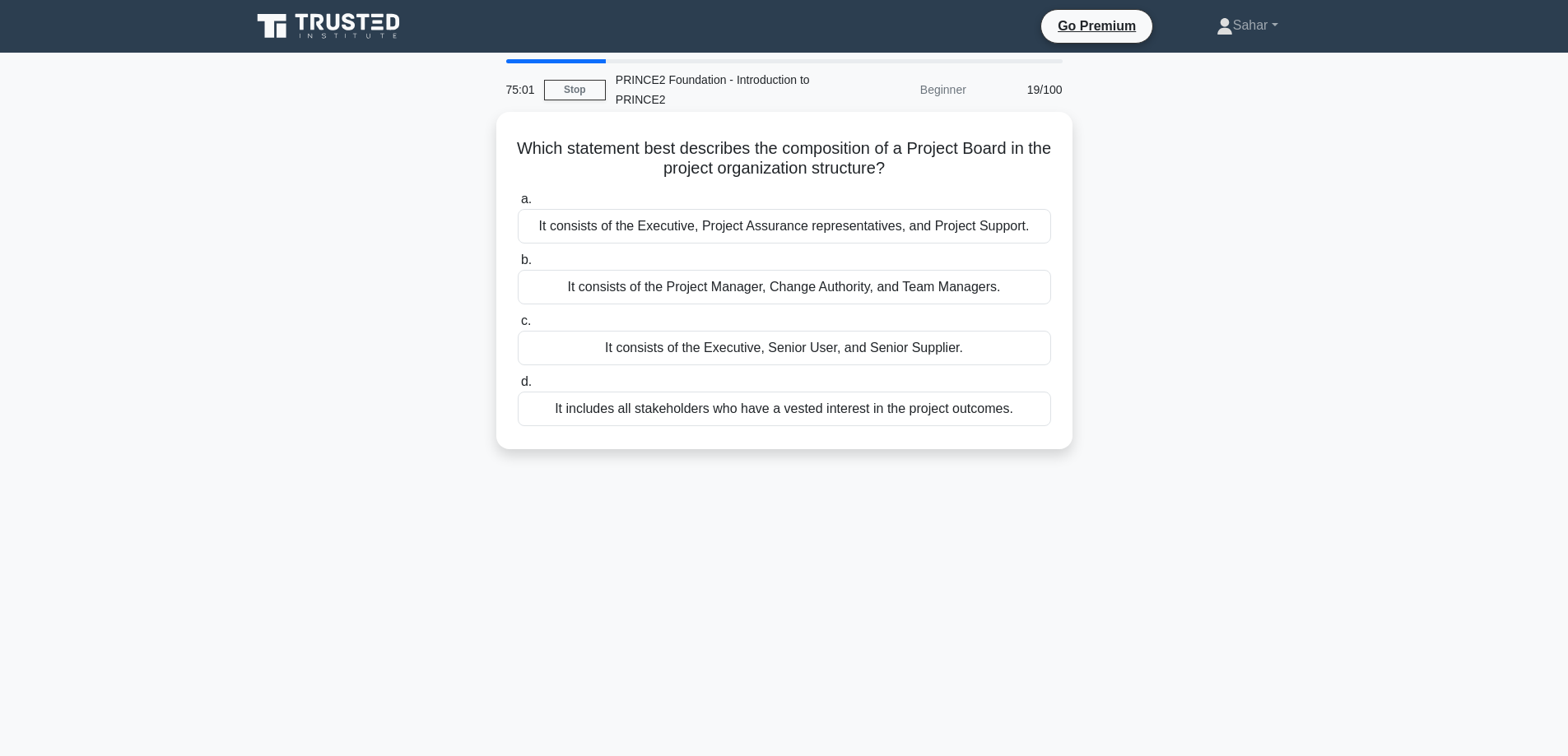
click at [801, 343] on div "It consists of the Executive, Senior User, and Senior Supplier." at bounding box center [784, 348] width 533 height 35
click at [518, 327] on input "c. It consists of the Executive, Senior User, and Senior Supplier." at bounding box center [518, 321] width 0 height 10
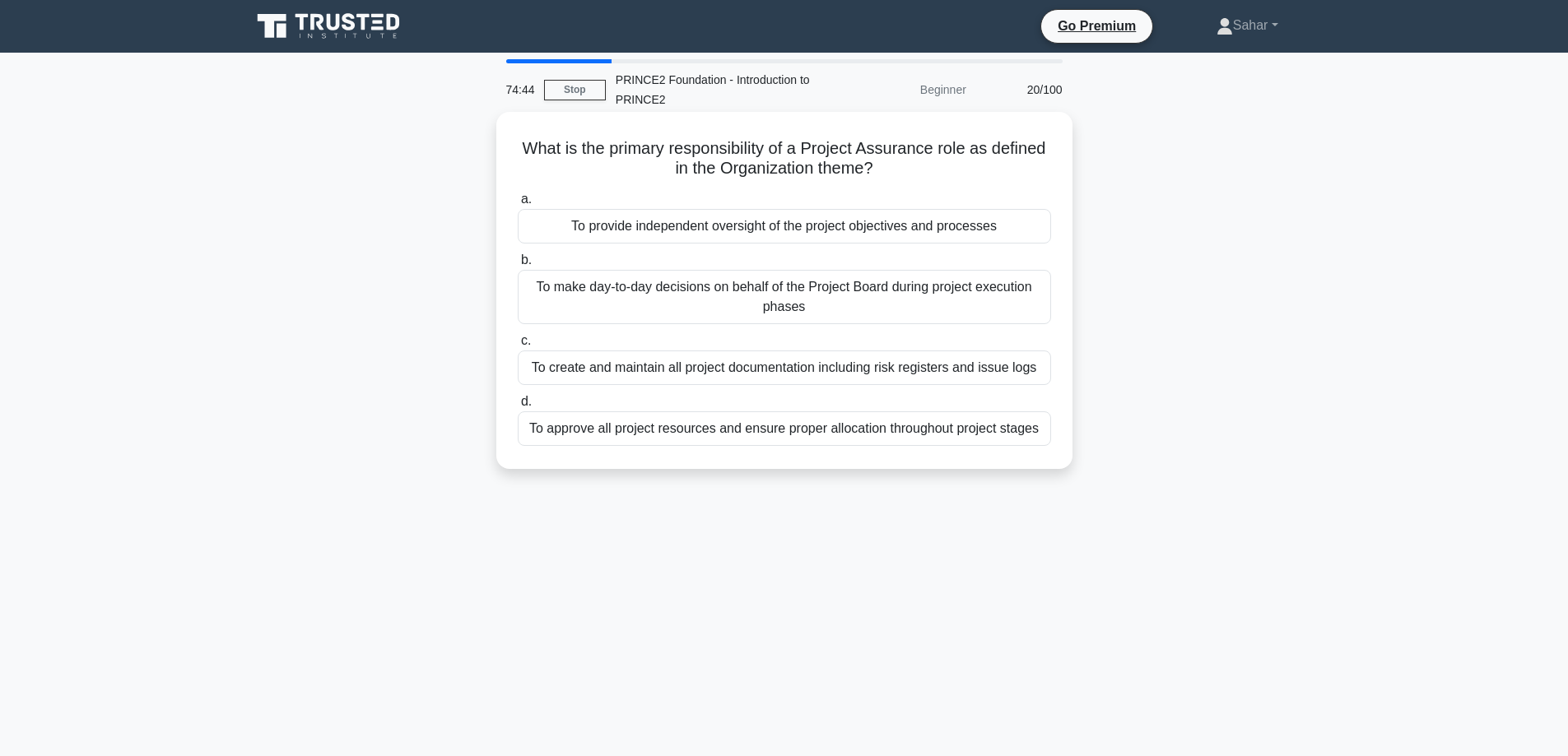
click at [826, 224] on div "To provide independent oversight of the project objectives and processes" at bounding box center [784, 226] width 533 height 35
click at [518, 205] on input "a. To provide independent oversight of the project objectives and processes" at bounding box center [518, 199] width 0 height 10
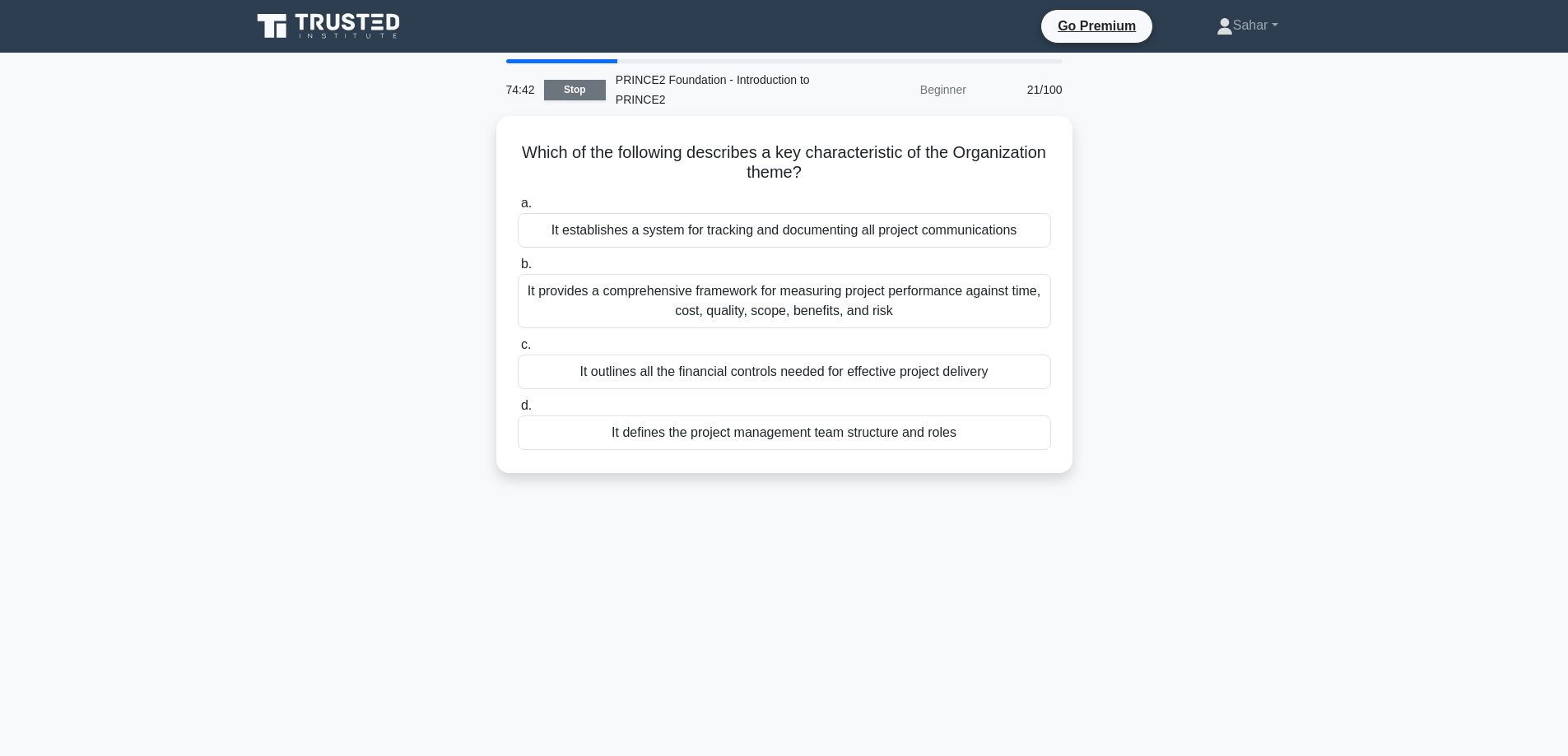
click at [568, 91] on link "Stop" at bounding box center [575, 90] width 62 height 21
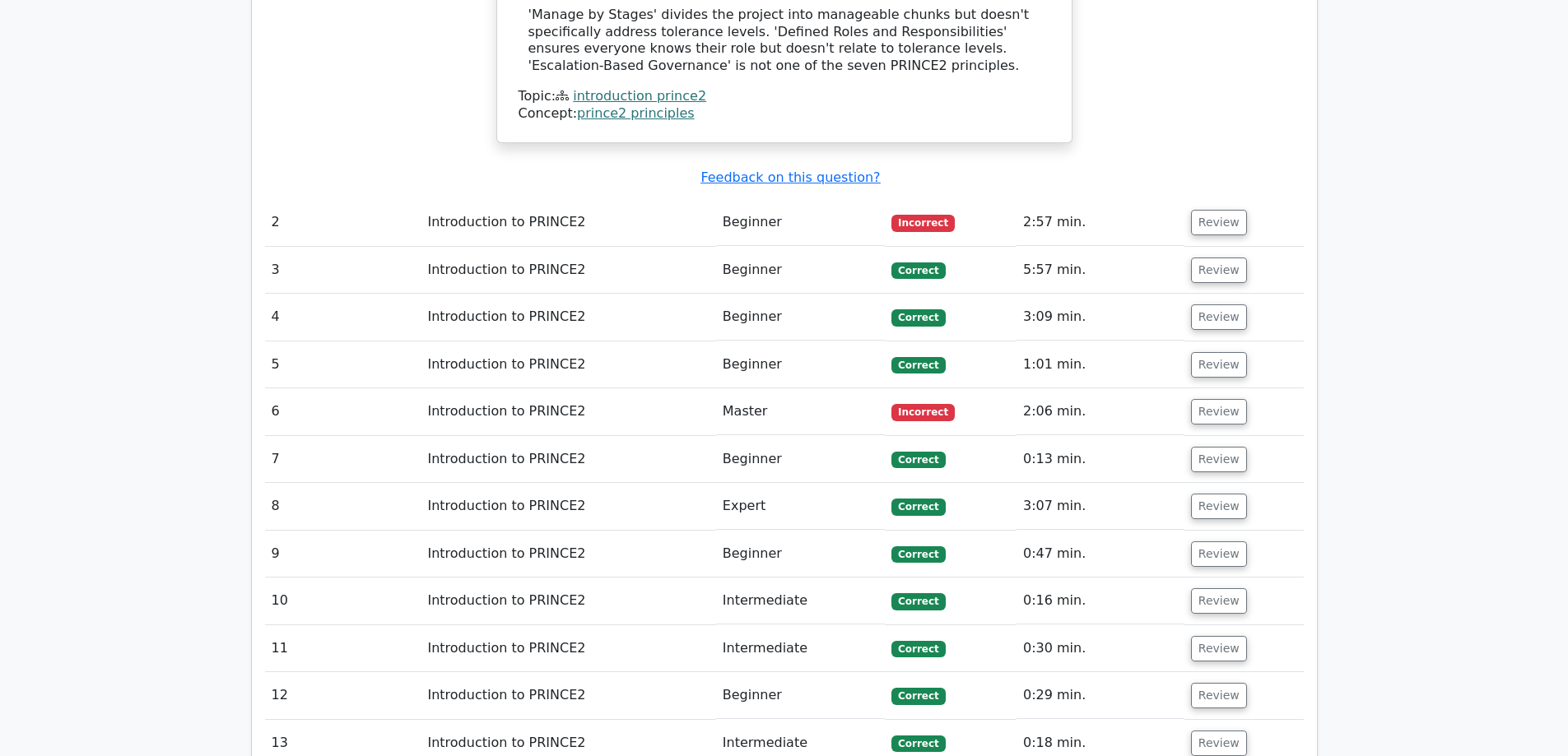
scroll to position [1845, 0]
click at [1211, 210] on button "Review" at bounding box center [1219, 222] width 56 height 25
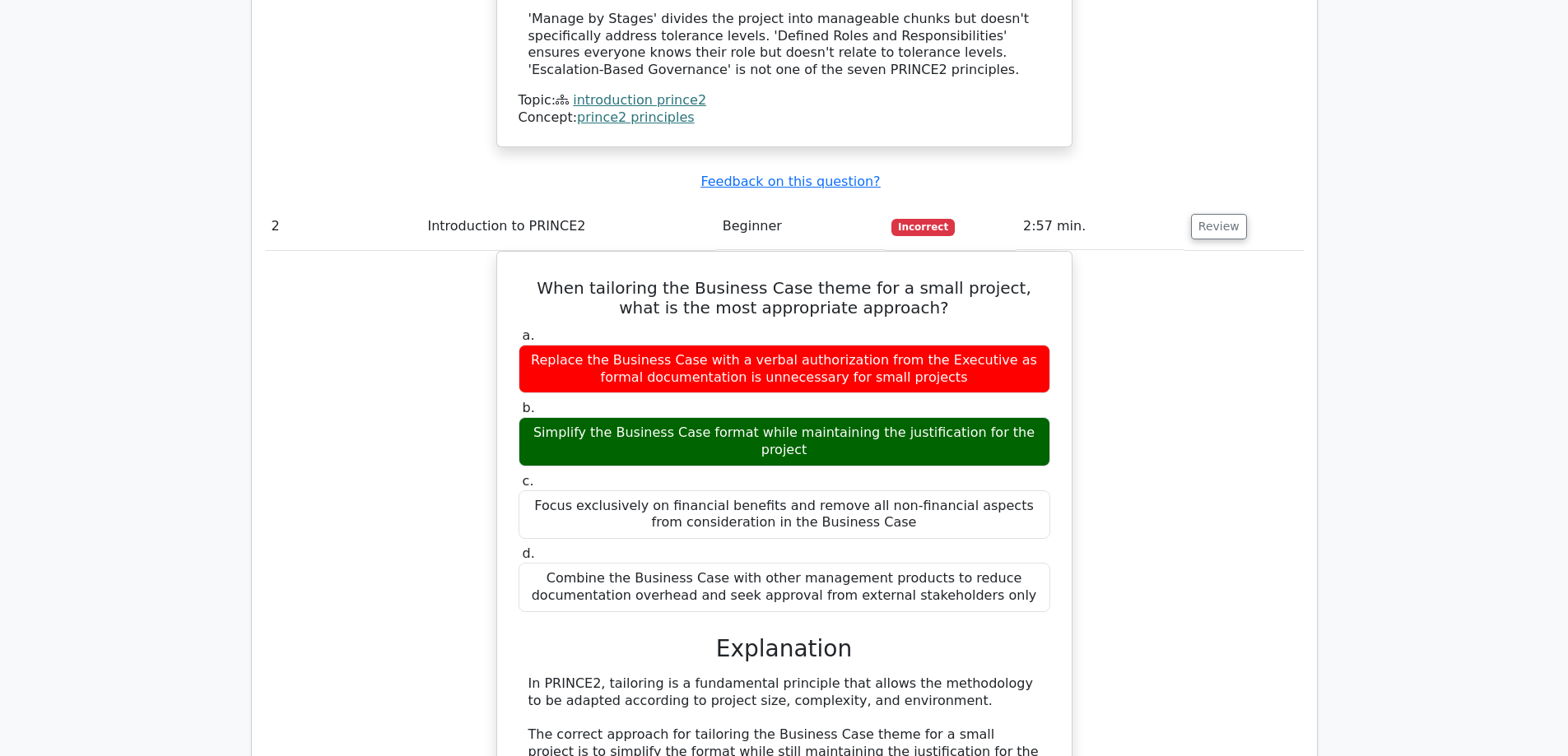
click at [1522, 223] on main ".st0{fill-rule:evenodd;clip-rule:evenodd;fill:#000041;} .st1{fill-rule:evenodd;…" at bounding box center [784, 468] width 1568 height 4522
drag, startPoint x: 1566, startPoint y: 352, endPoint x: 1579, endPoint y: 477, distance: 125.7
click at [1567, 477] on html "Go Premium Sahar" at bounding box center [784, 539] width 1568 height 4769
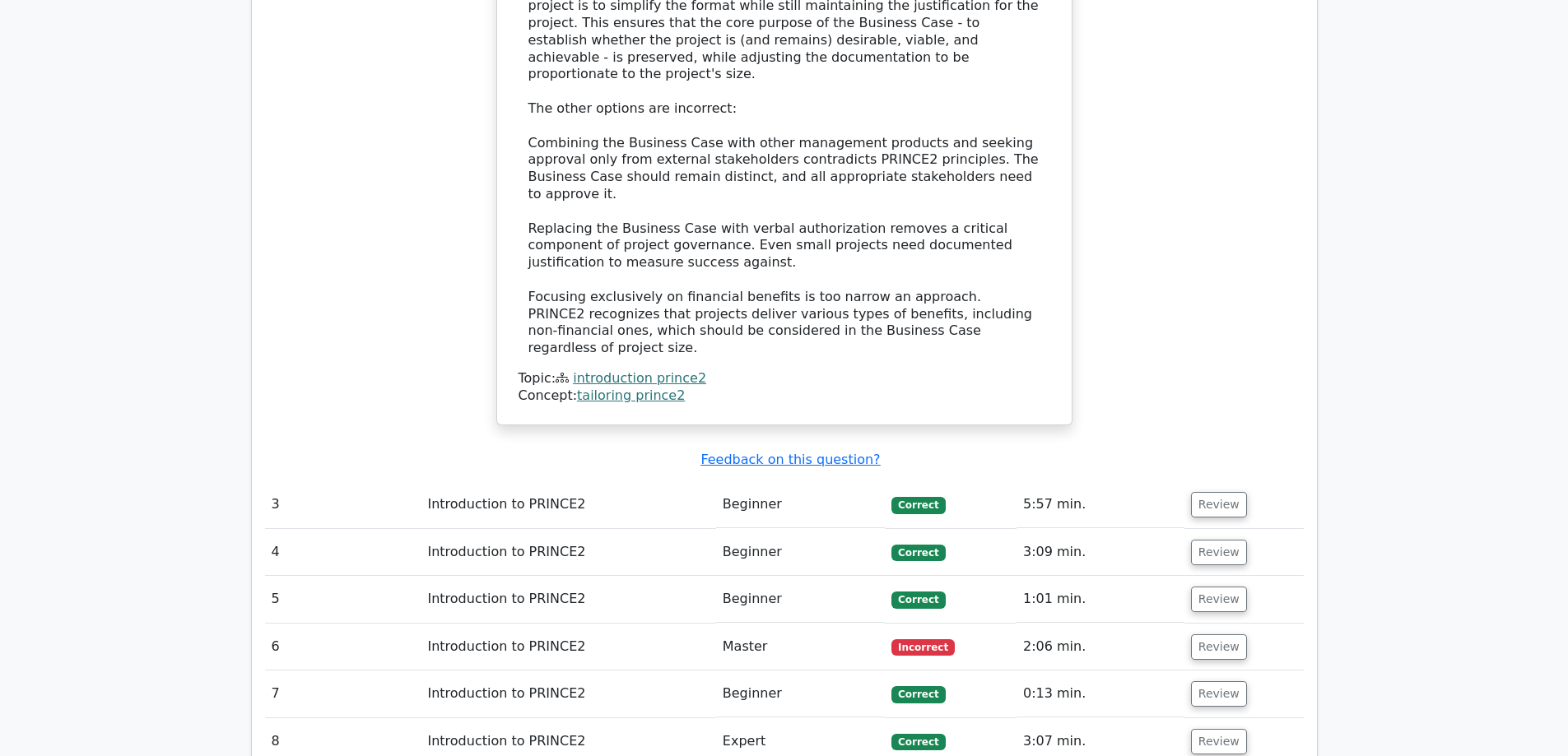
scroll to position [2727, 0]
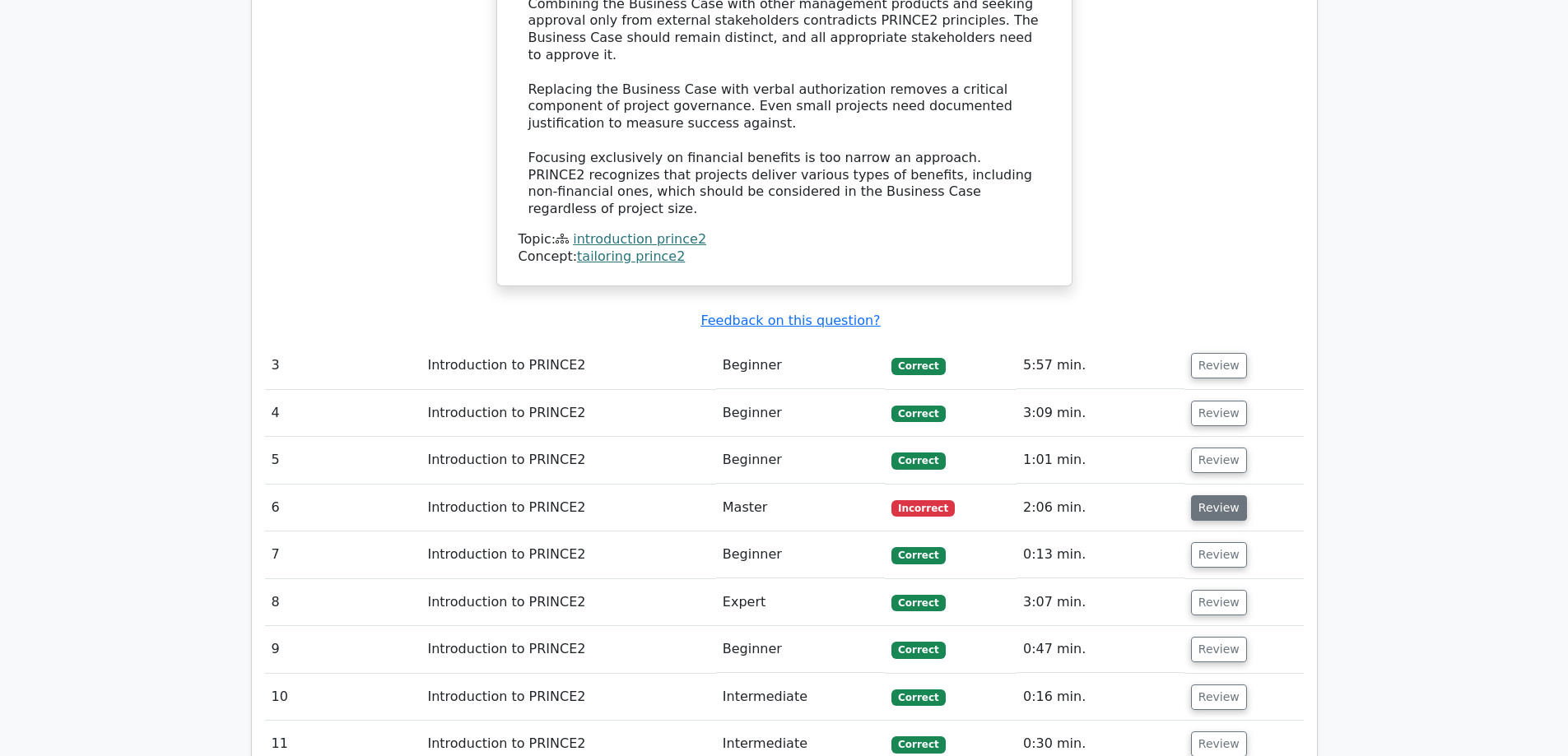
click at [1214, 496] on button "Review" at bounding box center [1219, 508] width 56 height 25
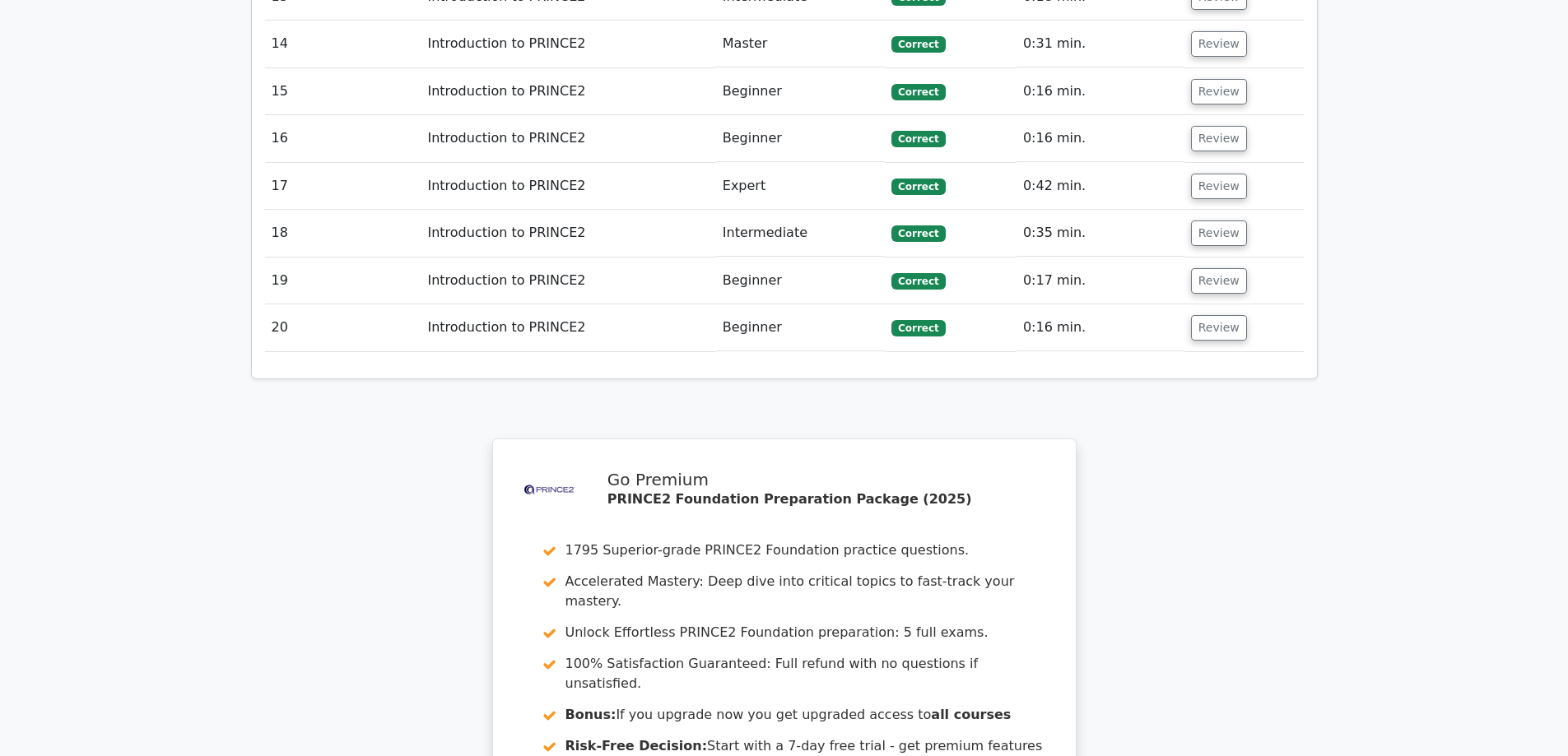
scroll to position [4608, 0]
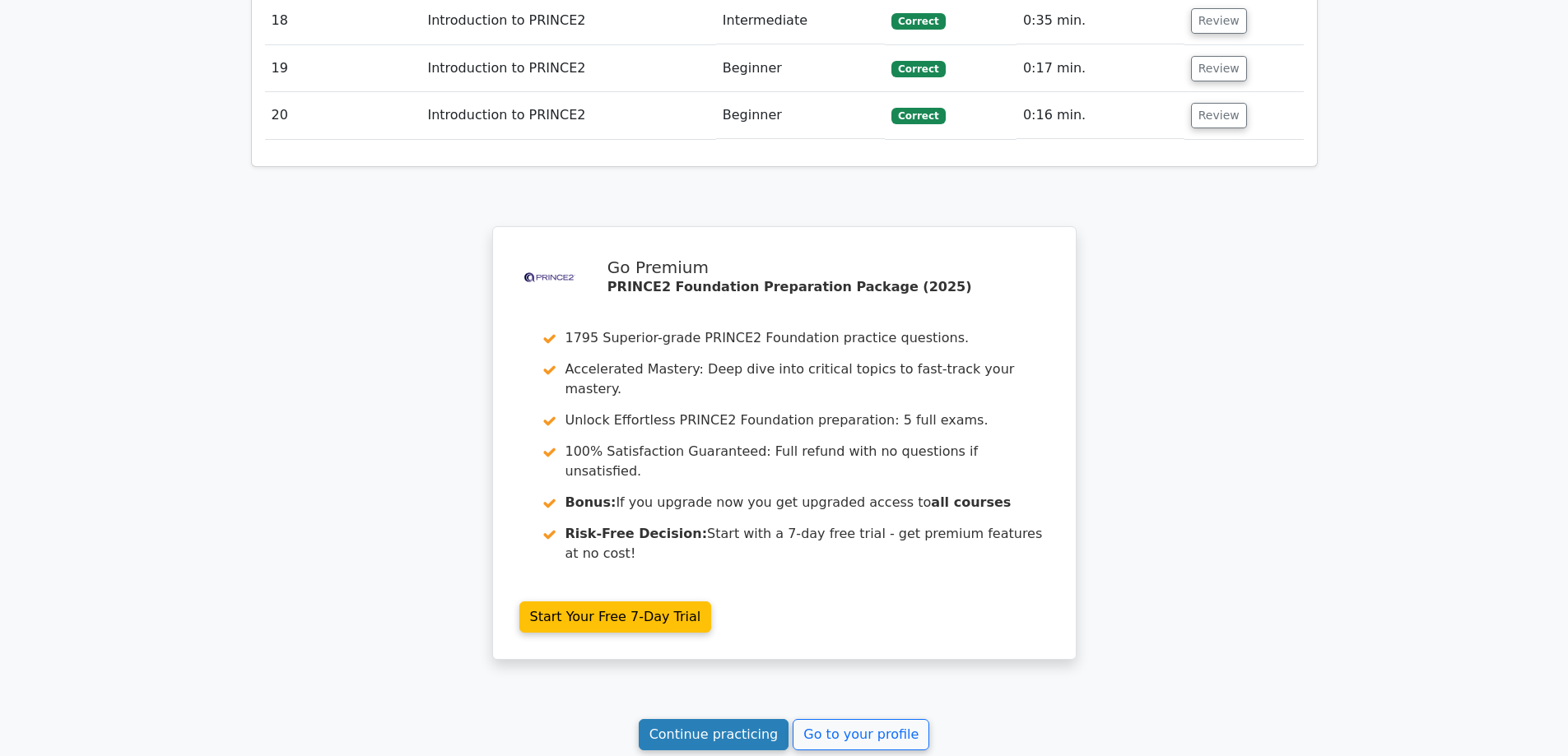
click at [749, 719] on link "Continue practicing" at bounding box center [714, 735] width 150 height 31
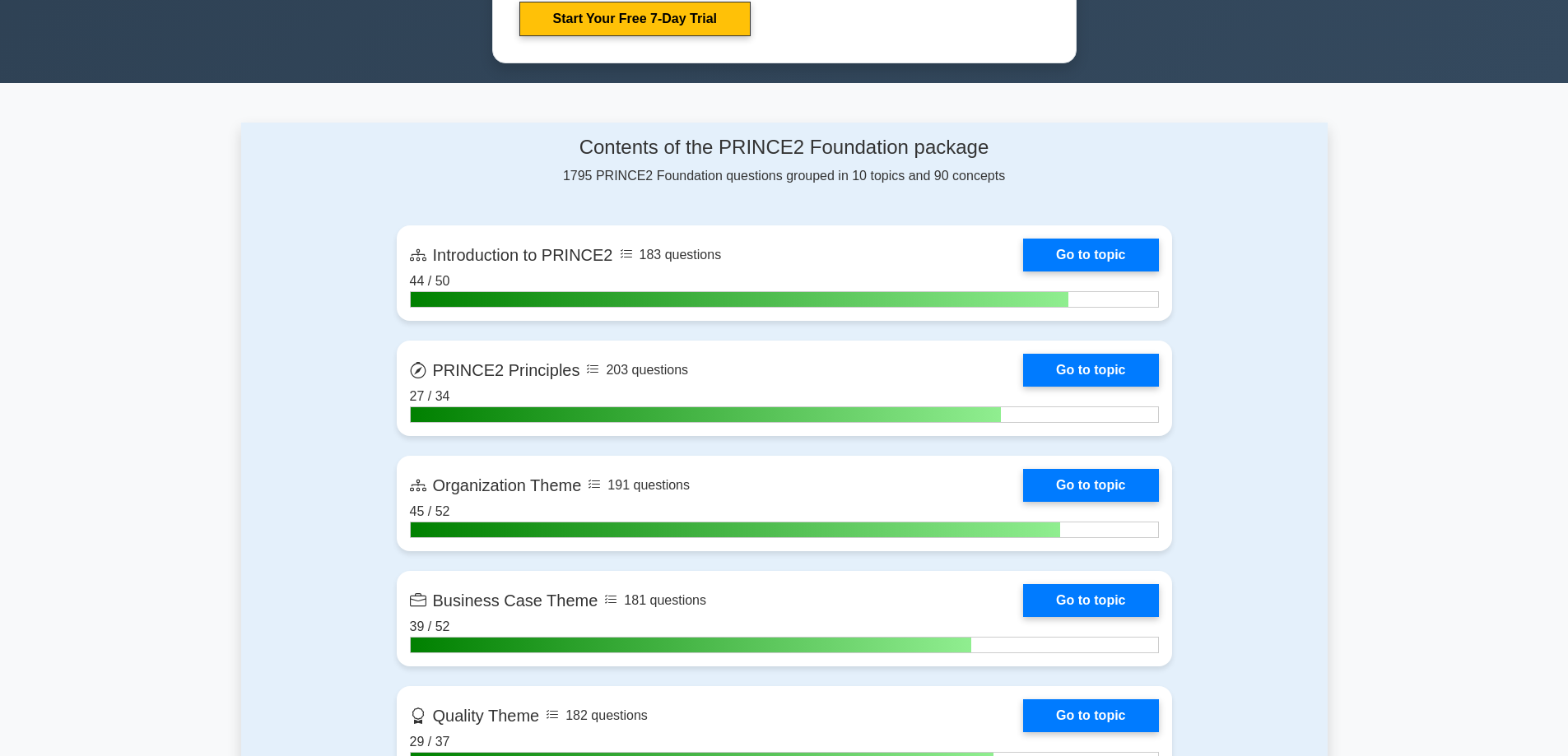
scroll to position [979, 0]
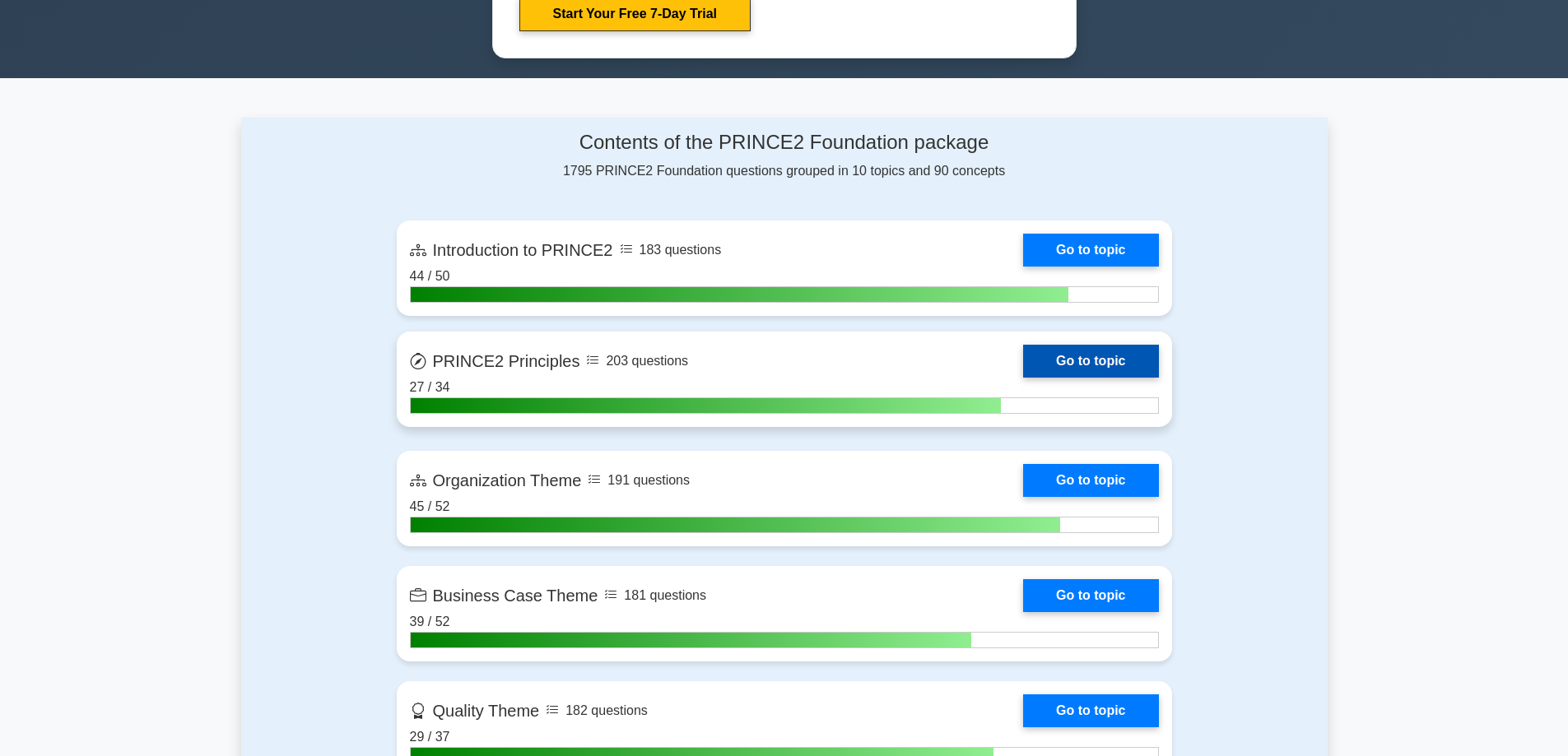
click at [1126, 357] on link "Go to topic" at bounding box center [1091, 361] width 135 height 33
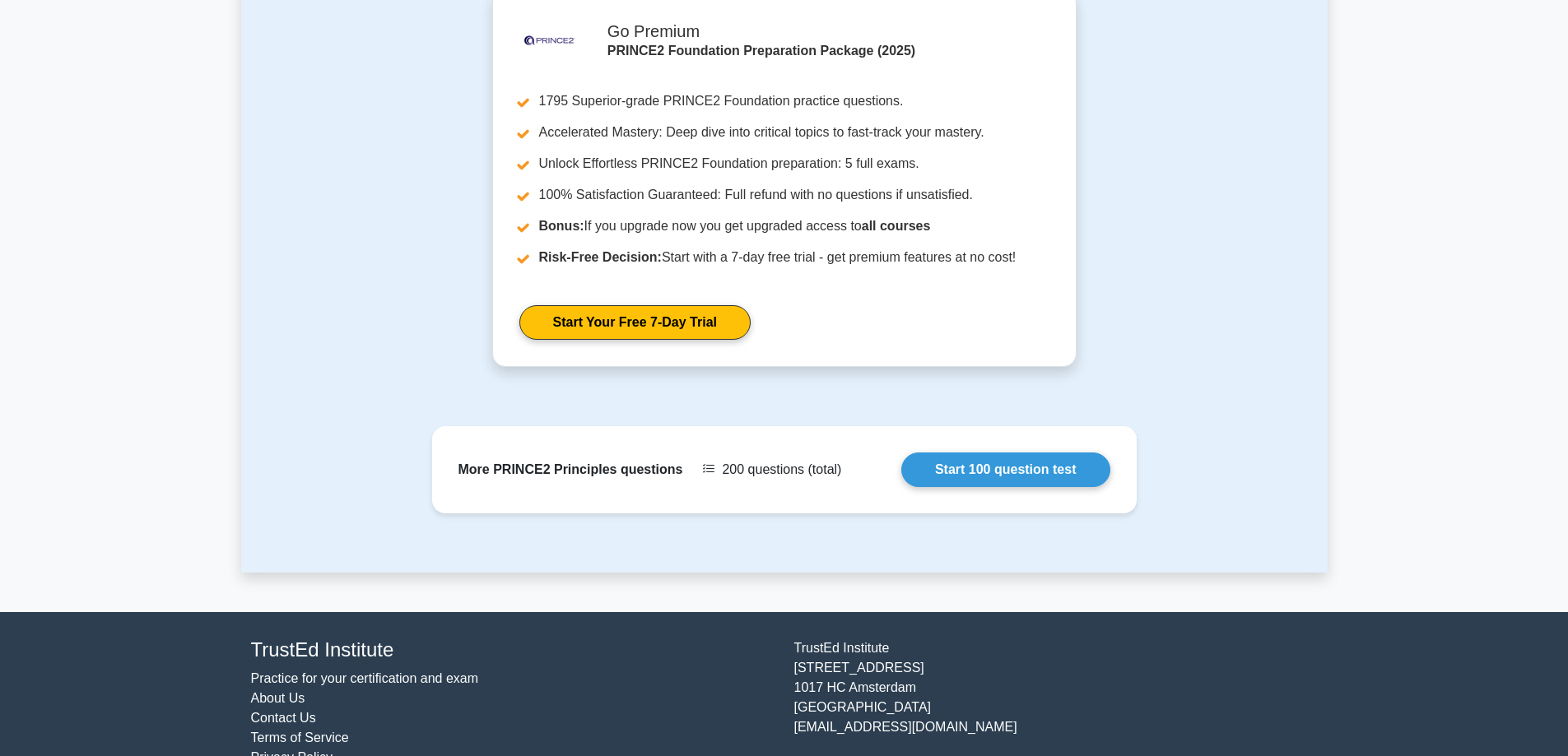
scroll to position [1455, 0]
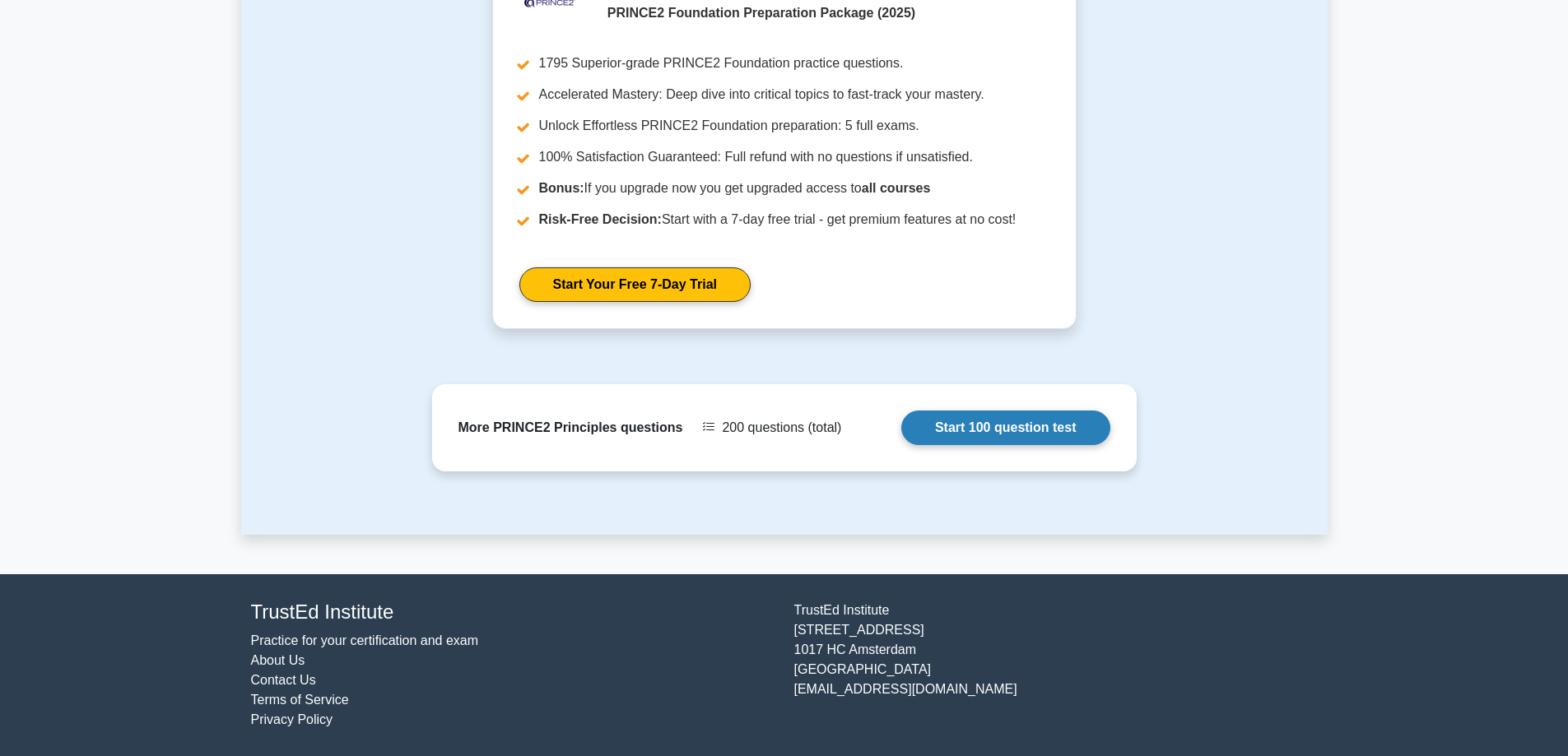
click at [1003, 426] on link "Start 100 question test" at bounding box center [1006, 428] width 209 height 35
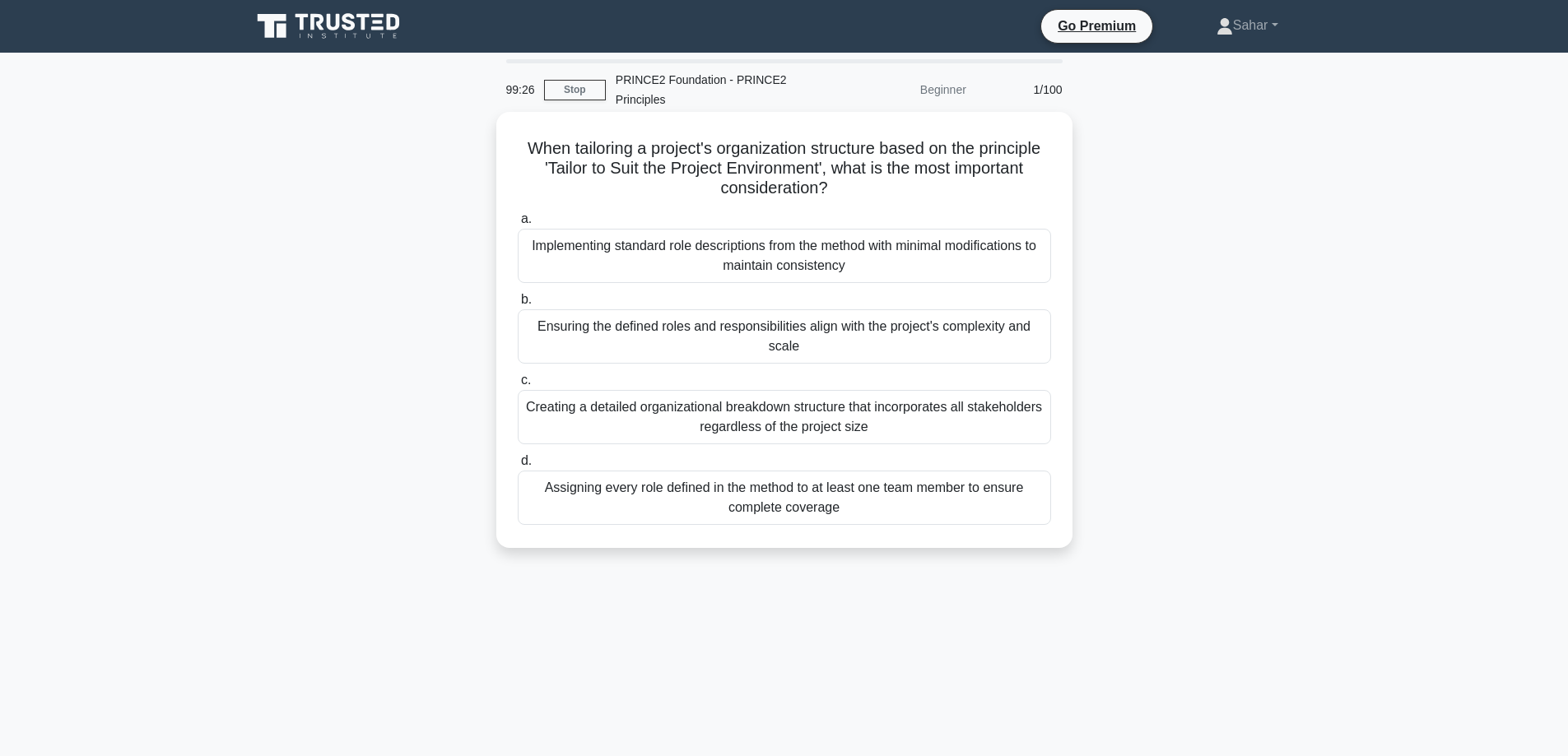
click at [989, 352] on div "Ensuring the defined roles and responsibilities align with the project's comple…" at bounding box center [784, 336] width 533 height 54
click at [518, 305] on input "b. Ensuring the defined roles and responsibilities align with the project's com…" at bounding box center [518, 300] width 0 height 10
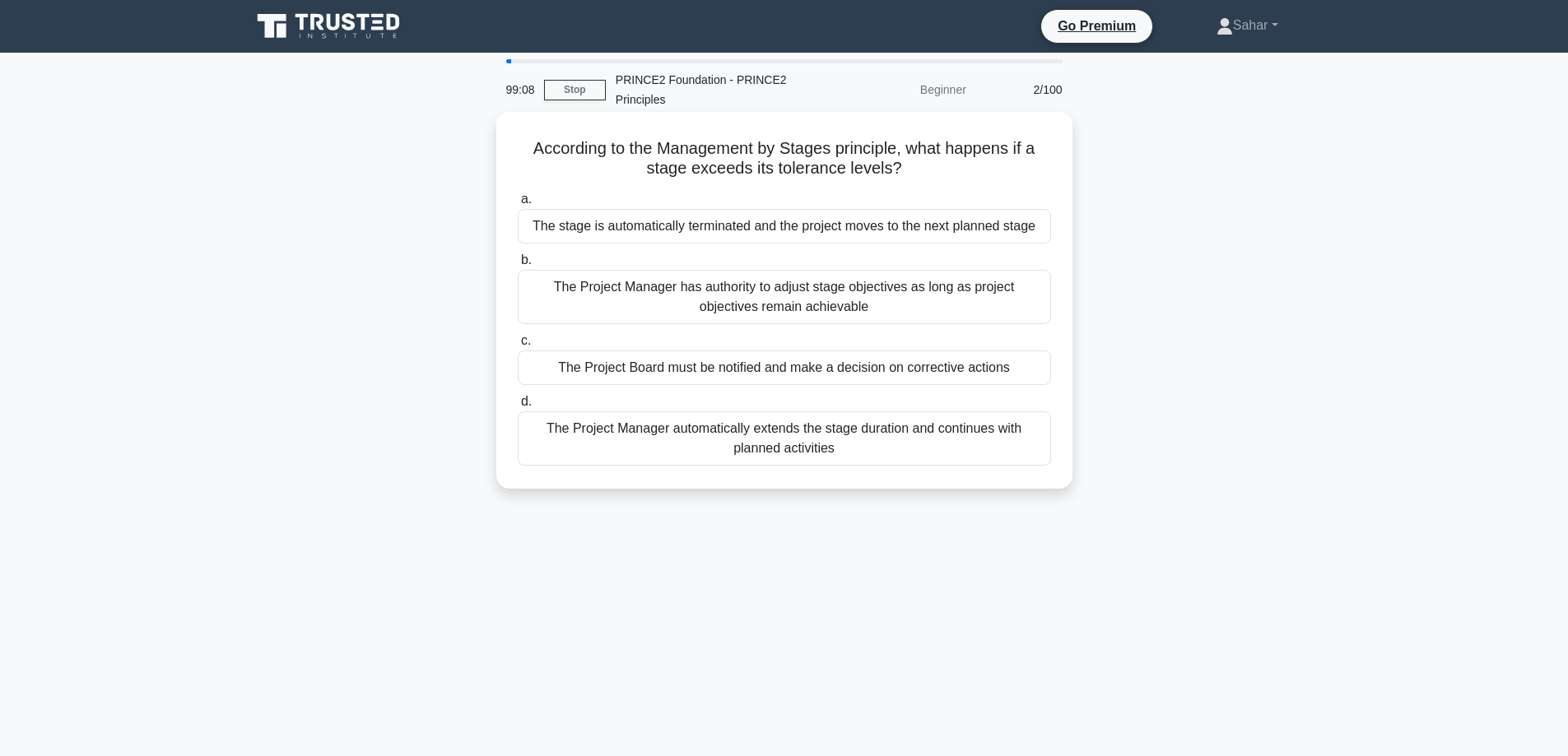
click at [989, 368] on div "The Project Board must be notified and make a decision on corrective actions" at bounding box center [784, 368] width 533 height 35
click at [518, 346] on input "c. The Project Board must be notified and make a decision on corrective actions" at bounding box center [518, 341] width 0 height 10
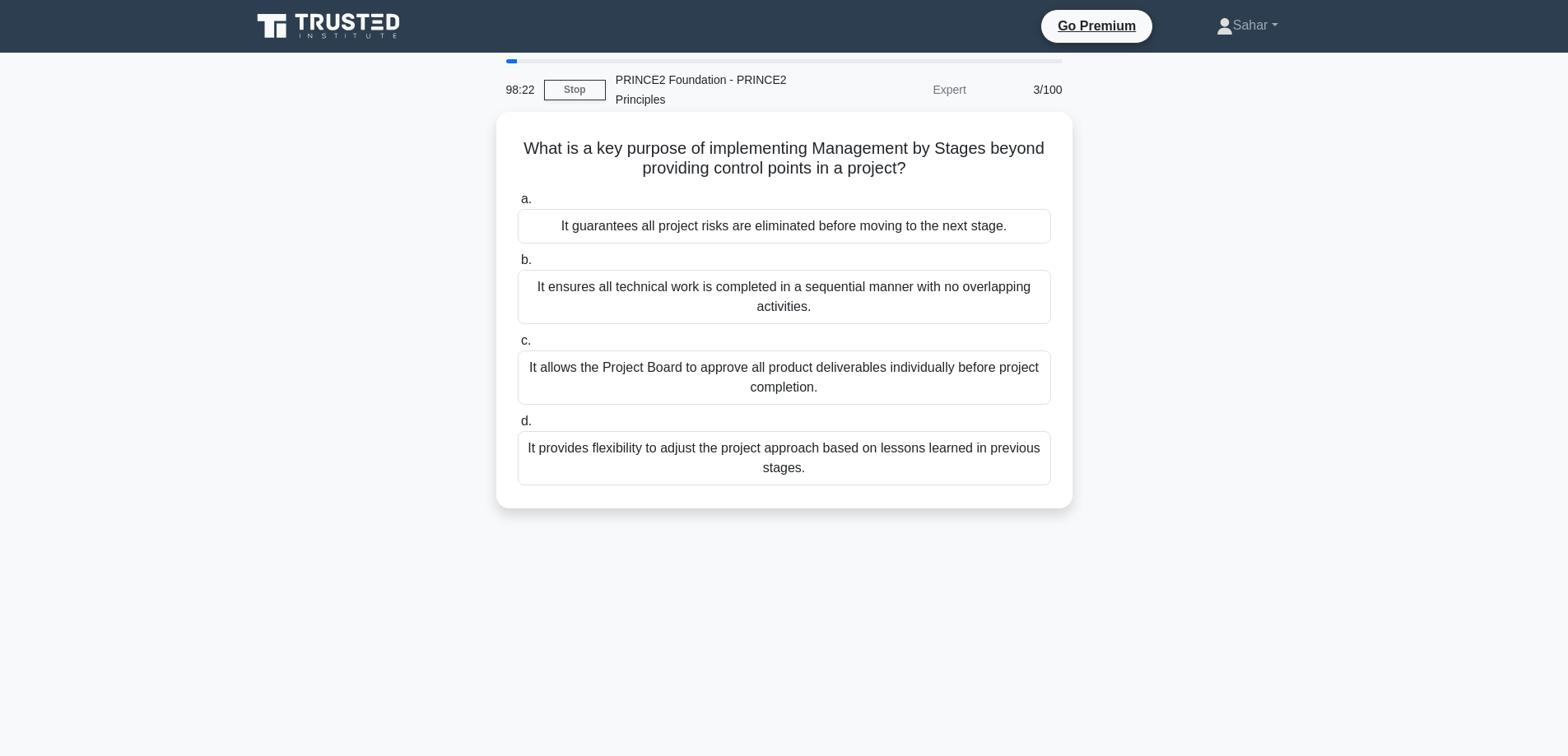
click at [710, 462] on div "It provides flexibility to adjust the project approach based on lessons learned…" at bounding box center [784, 458] width 533 height 54
click at [518, 427] on input "d. It provides flexibility to adjust the project approach based on lessons lear…" at bounding box center [518, 421] width 0 height 10
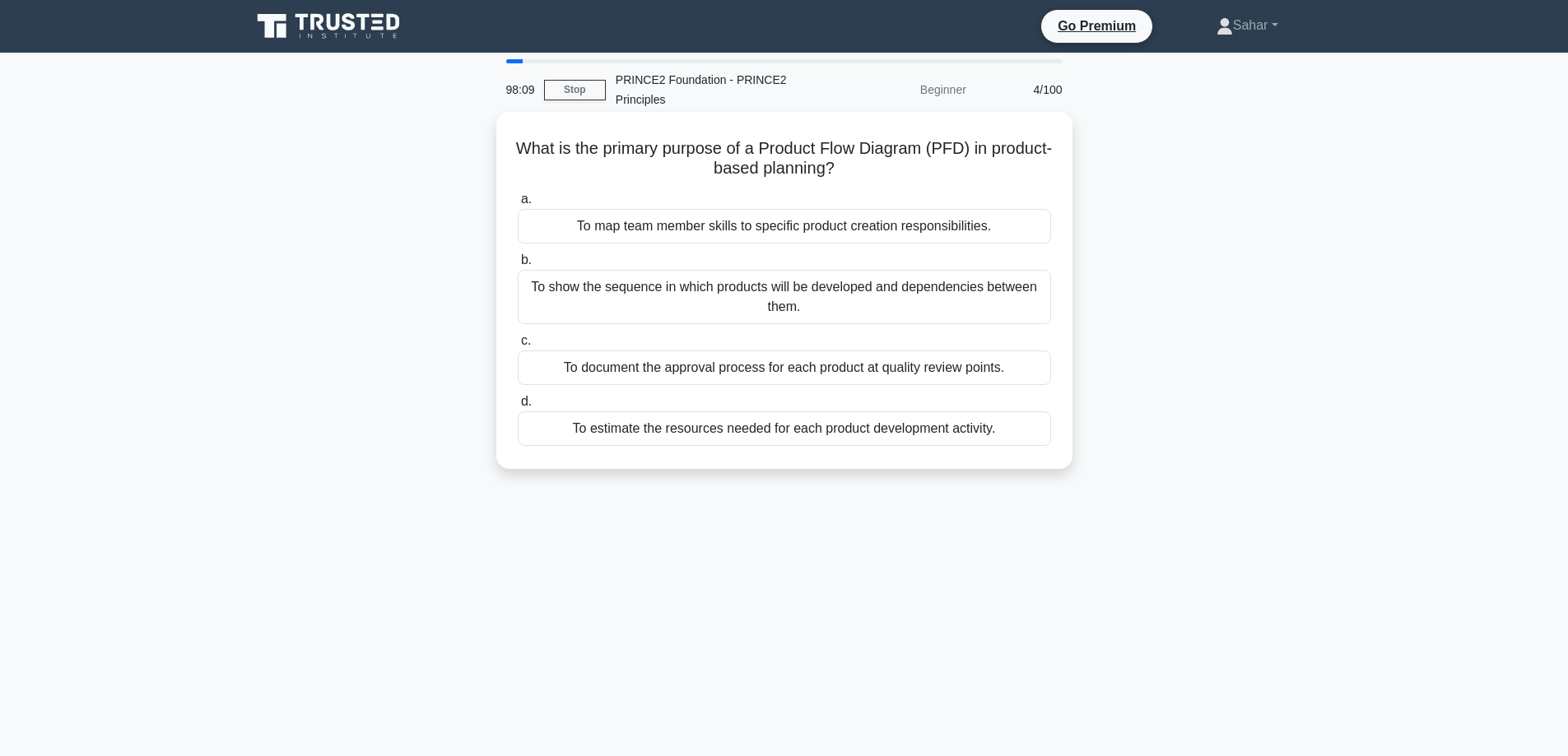
click at [732, 295] on div "To show the sequence in which products will be developed and dependencies betwe…" at bounding box center [784, 297] width 533 height 54
click at [518, 266] on input "b. To show the sequence in which products will be developed and dependencies be…" at bounding box center [518, 260] width 0 height 10
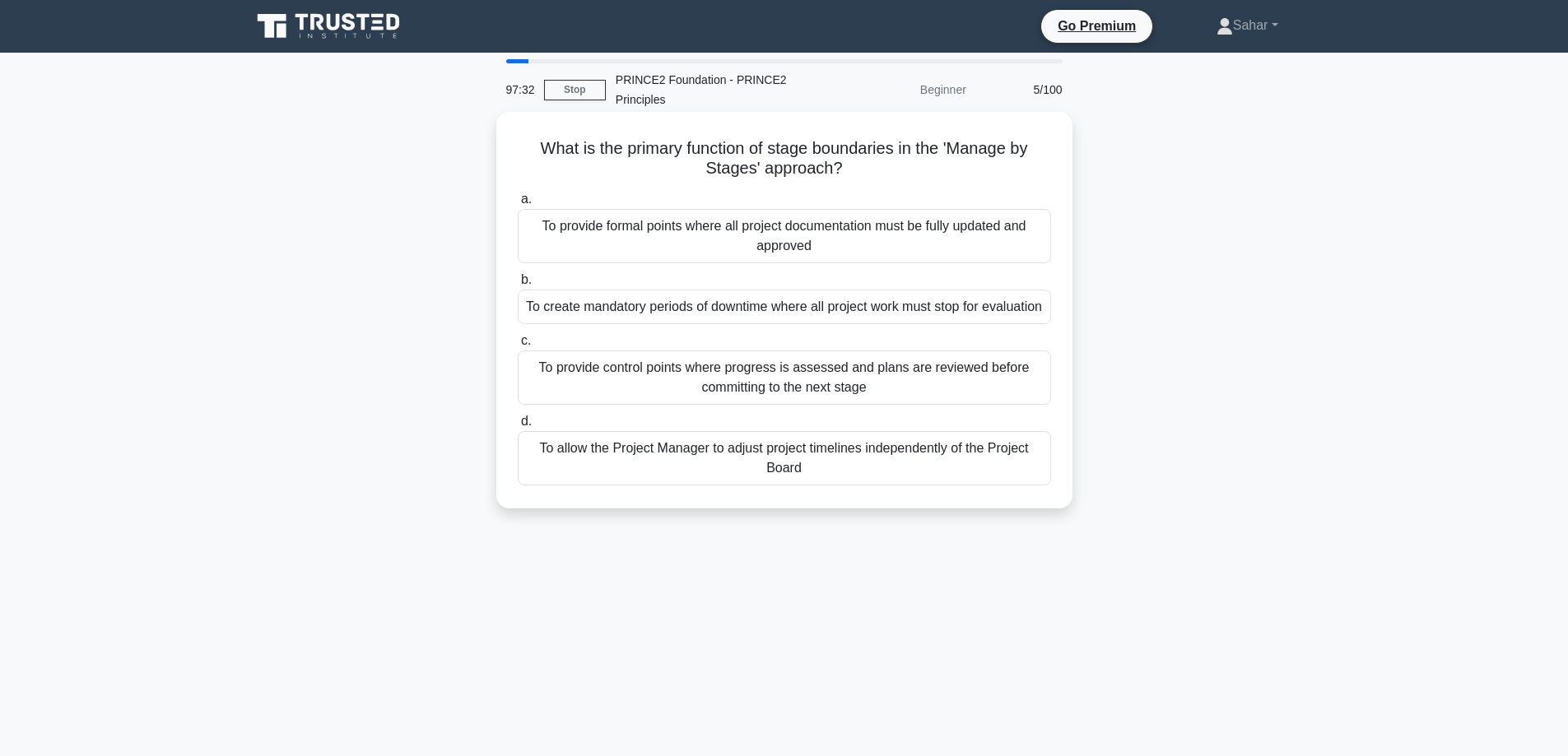
click at [947, 392] on div "To provide control points where progress is assessed and plans are reviewed bef…" at bounding box center [784, 378] width 533 height 54
click at [518, 346] on input "c. To provide control points where progress is assessed and plans are reviewed …" at bounding box center [518, 341] width 0 height 10
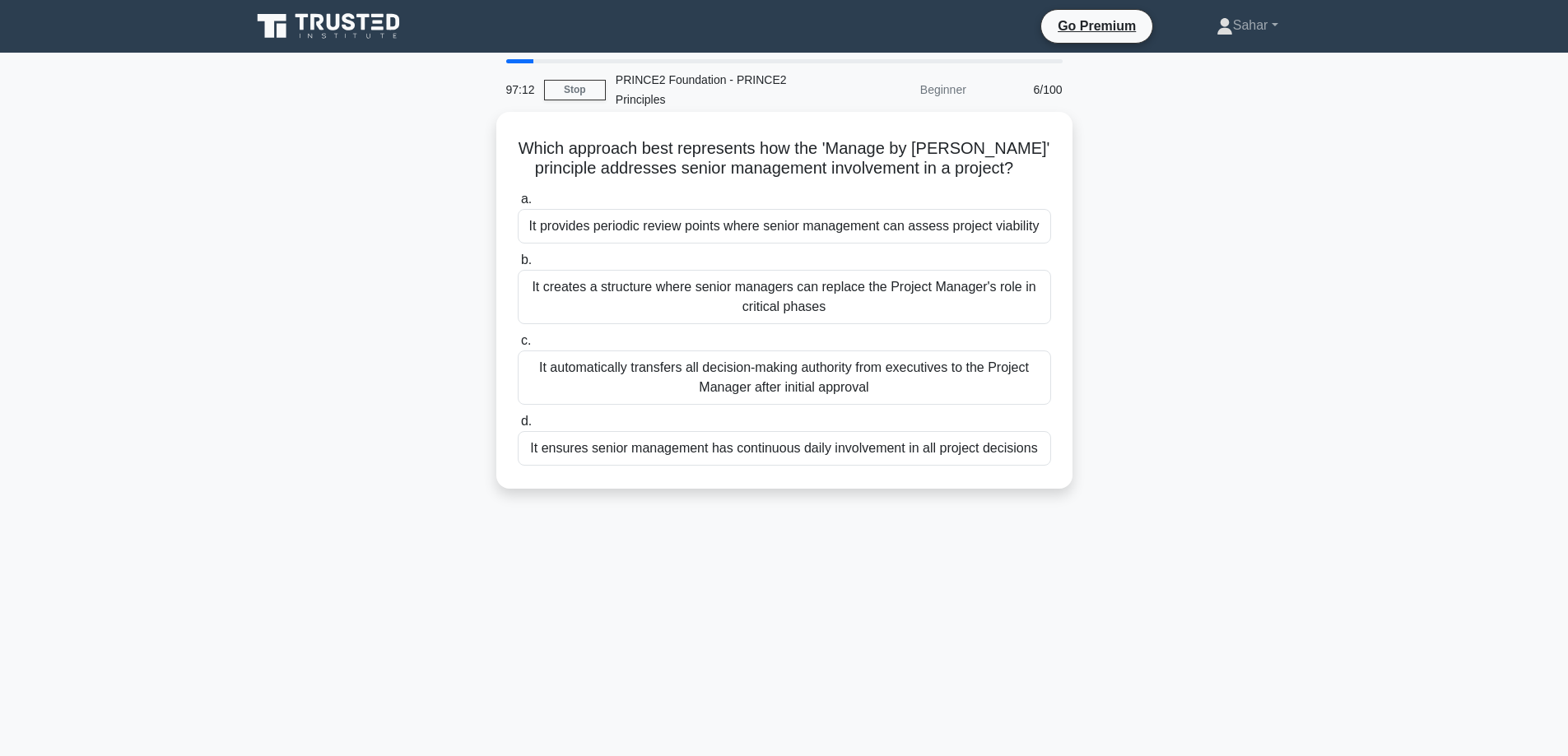
click at [856, 228] on div "It provides periodic review points where senior management can assess project v…" at bounding box center [784, 226] width 533 height 35
click at [518, 205] on input "a. It provides periodic review points where senior management can assess projec…" at bounding box center [518, 199] width 0 height 10
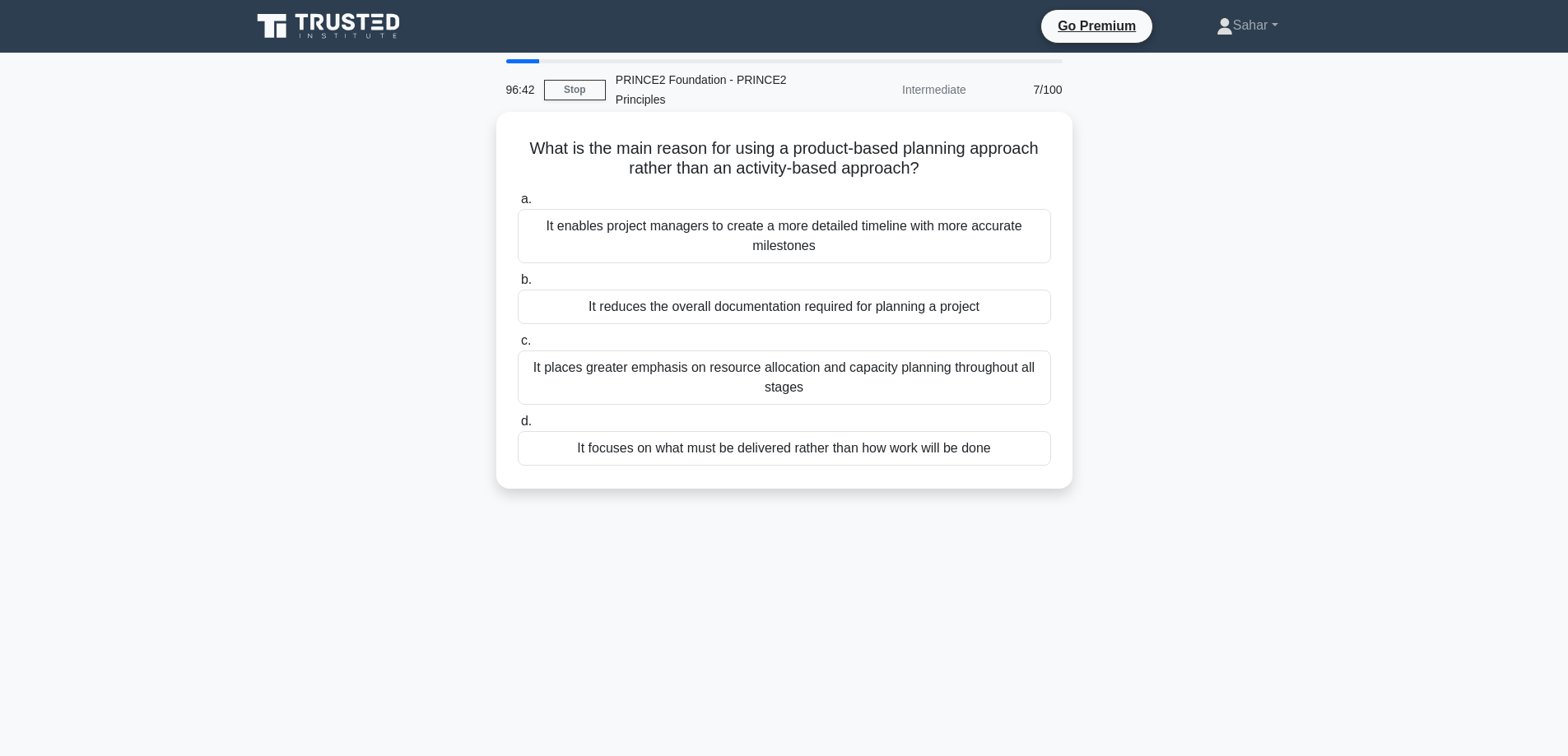
click at [843, 455] on div "It focuses on what must be delivered rather than how work will be done" at bounding box center [784, 448] width 533 height 35
click at [518, 427] on input "d. It focuses on what must be delivered rather than how work will be done" at bounding box center [518, 421] width 0 height 10
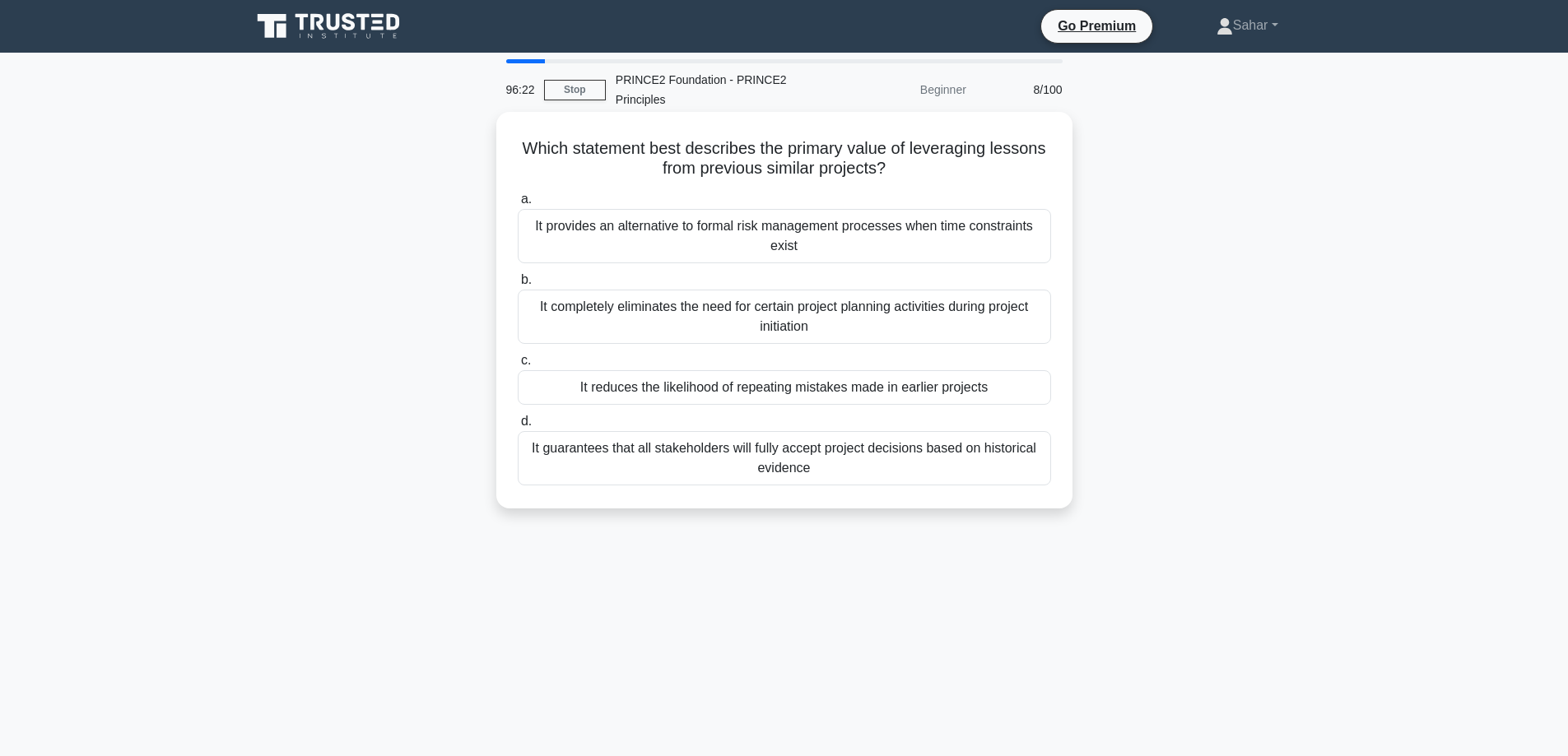
click at [902, 386] on div "It reduces the likelihood of repeating mistakes made in earlier projects" at bounding box center [784, 388] width 533 height 35
click at [518, 366] on input "c. It reduces the likelihood of repeating mistakes made in earlier projects" at bounding box center [518, 361] width 0 height 10
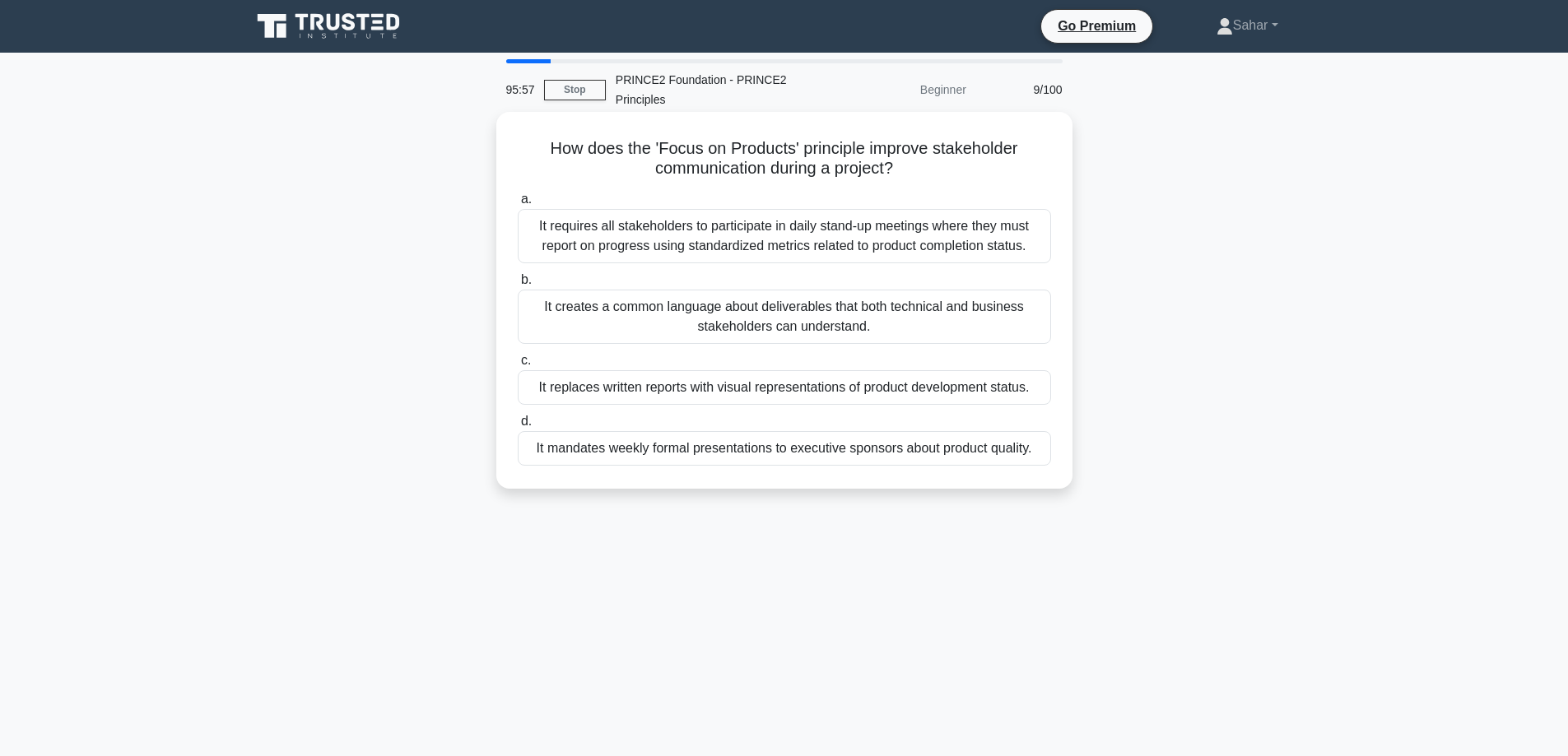
click at [873, 322] on div "It creates a common language about deliverables that both technical and busines…" at bounding box center [784, 316] width 533 height 54
click at [518, 286] on input "b. It creates a common language about deliverables that both technical and busi…" at bounding box center [518, 280] width 0 height 10
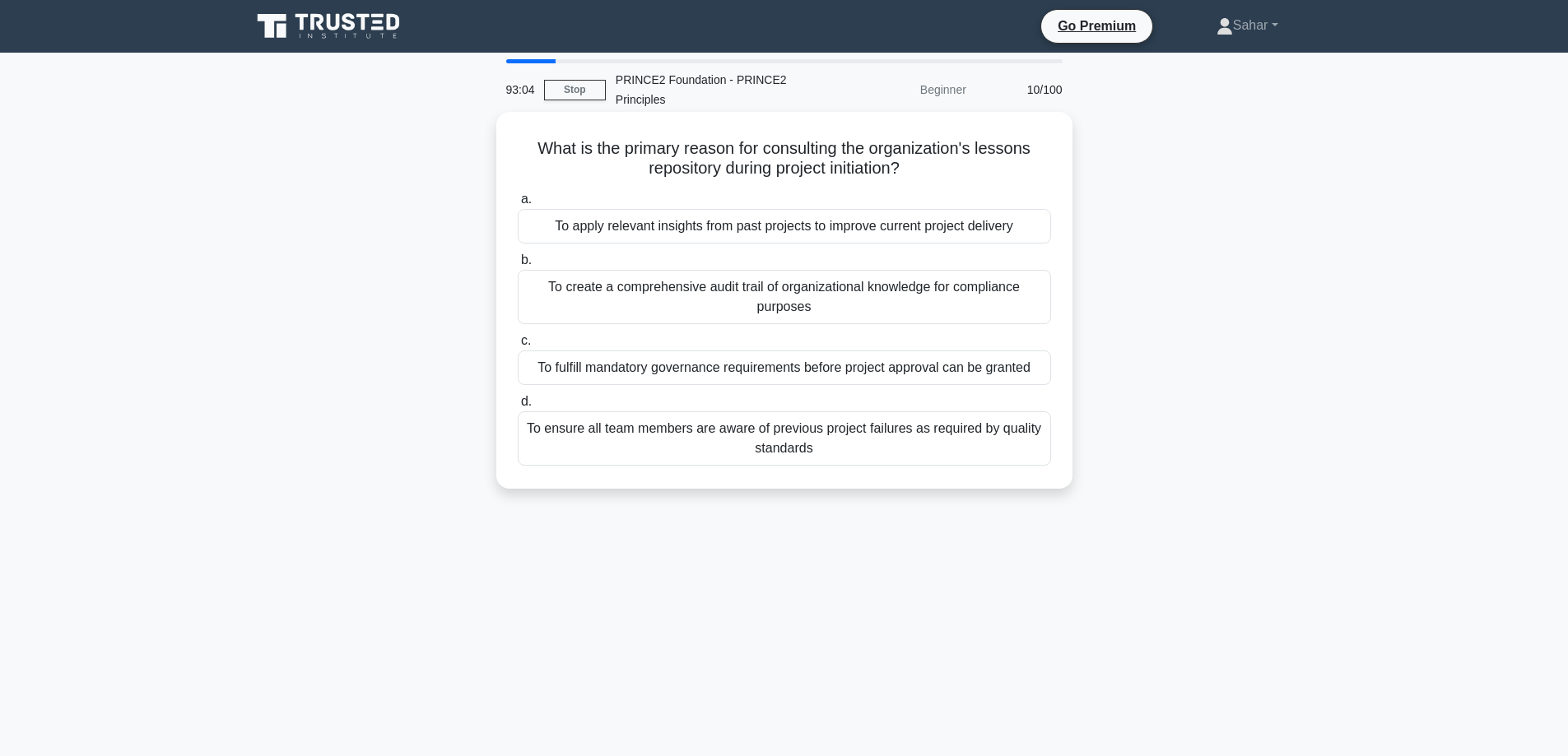
click at [931, 387] on div "a. To apply relevant insights from past projects to improve current project del…" at bounding box center [784, 328] width 554 height 283
click at [853, 220] on div "To apply relevant insights from past projects to improve current project delive…" at bounding box center [784, 226] width 533 height 35
click at [518, 205] on input "a. To apply relevant insights from past projects to improve current project del…" at bounding box center [518, 199] width 0 height 10
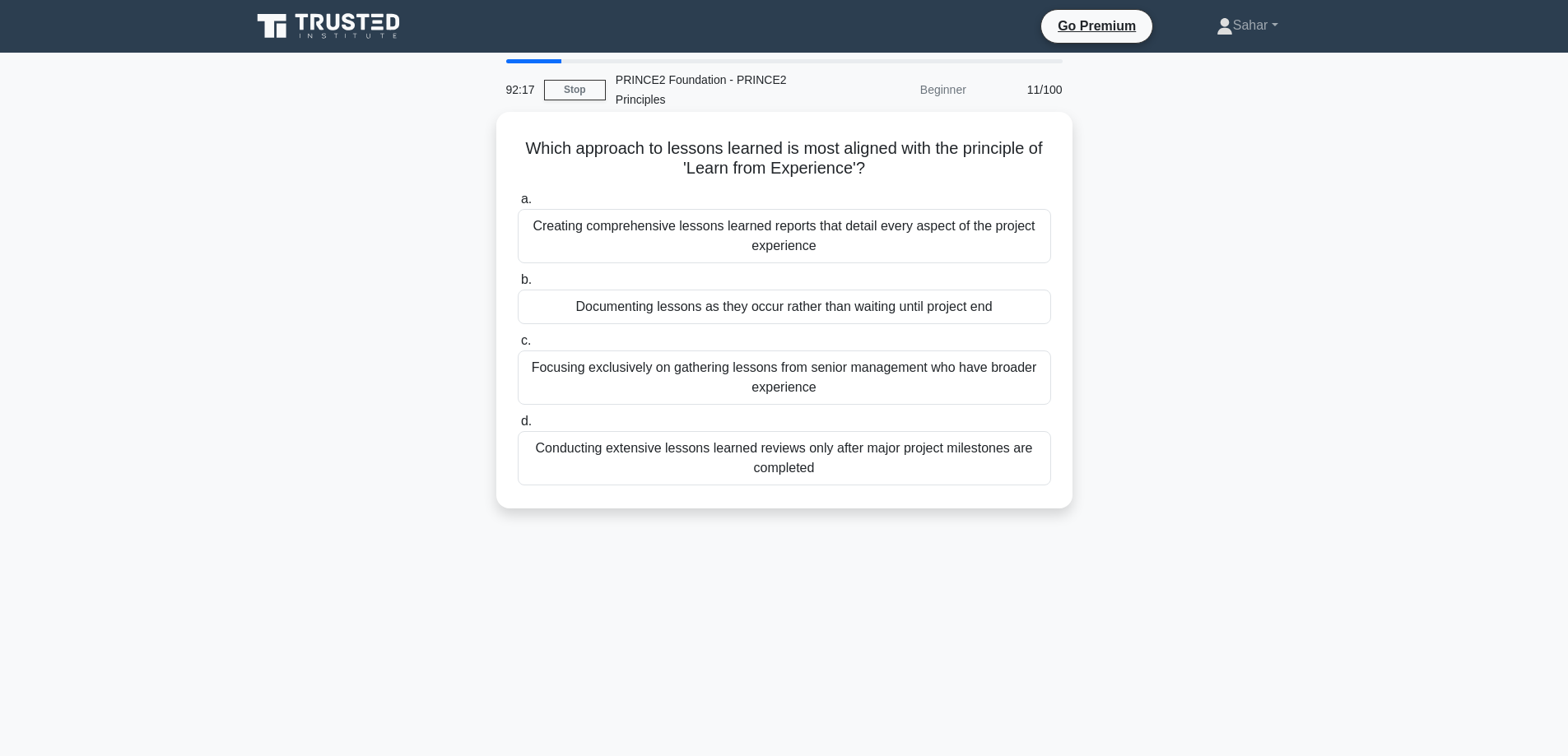
click at [915, 302] on div "Documenting lessons as they occur rather than waiting until project end" at bounding box center [784, 307] width 533 height 35
click at [518, 286] on input "b. Documenting lessons as they occur rather than waiting until project end" at bounding box center [518, 280] width 0 height 10
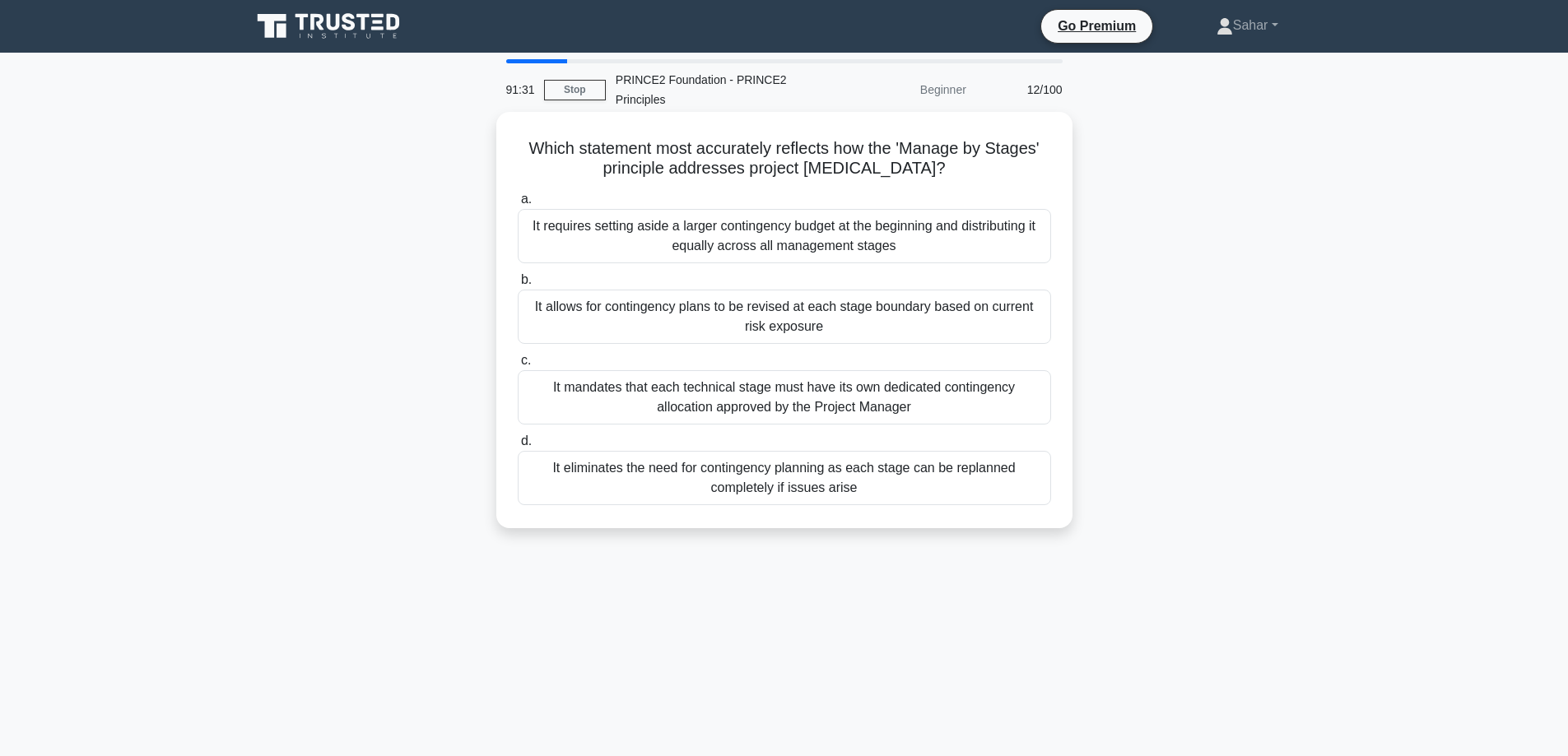
click at [928, 477] on div "It eliminates the need for contingency planning as each stage can be replanned …" at bounding box center [784, 478] width 533 height 54
click at [518, 447] on input "d. It eliminates the need for contingency planning as each stage can be replann…" at bounding box center [518, 441] width 0 height 10
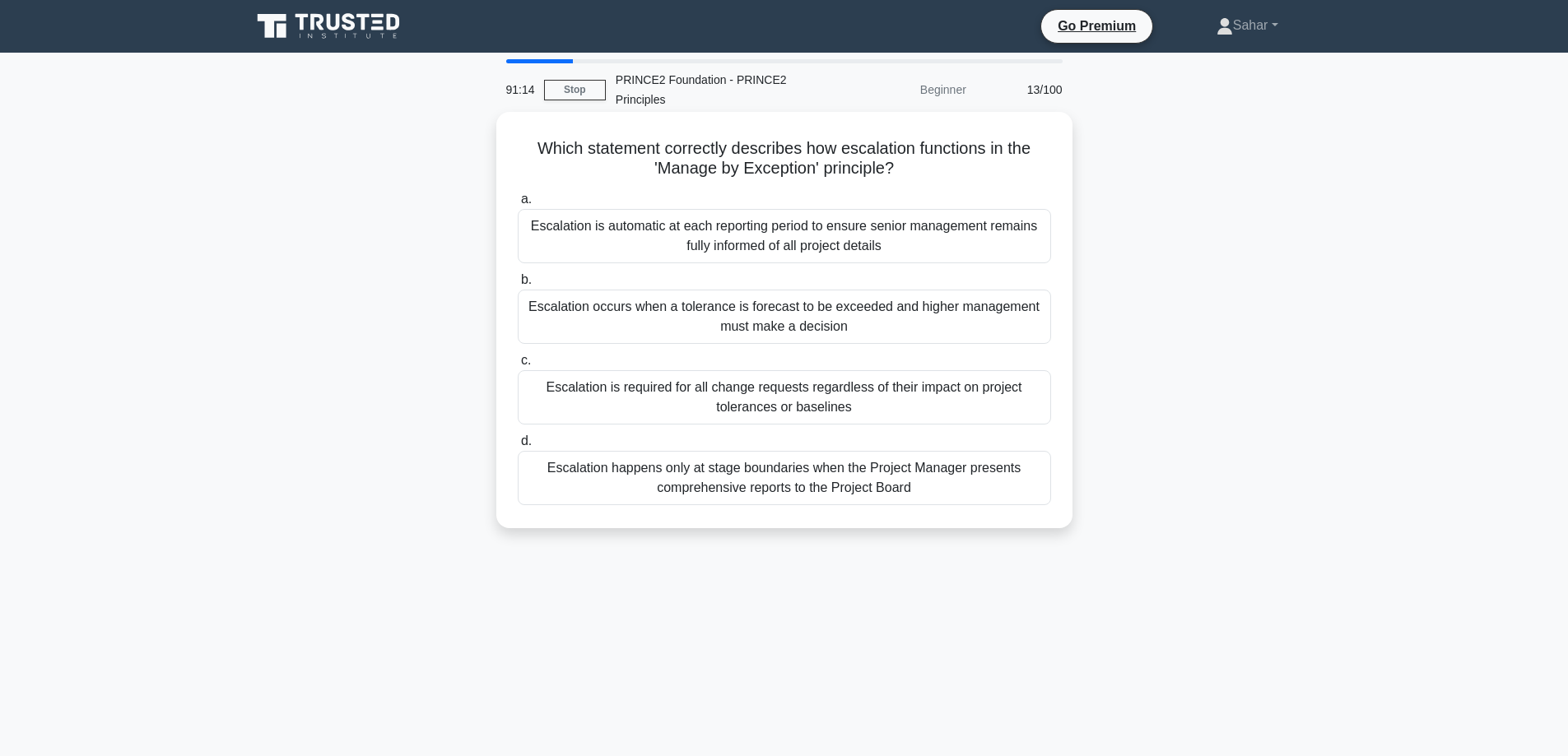
click at [988, 325] on div "Escalation occurs when a tolerance is forecast to be exceeded and higher manage…" at bounding box center [784, 316] width 533 height 54
click at [518, 286] on input "b. Escalation occurs when a tolerance is forecast to be exceeded and higher man…" at bounding box center [518, 280] width 0 height 10
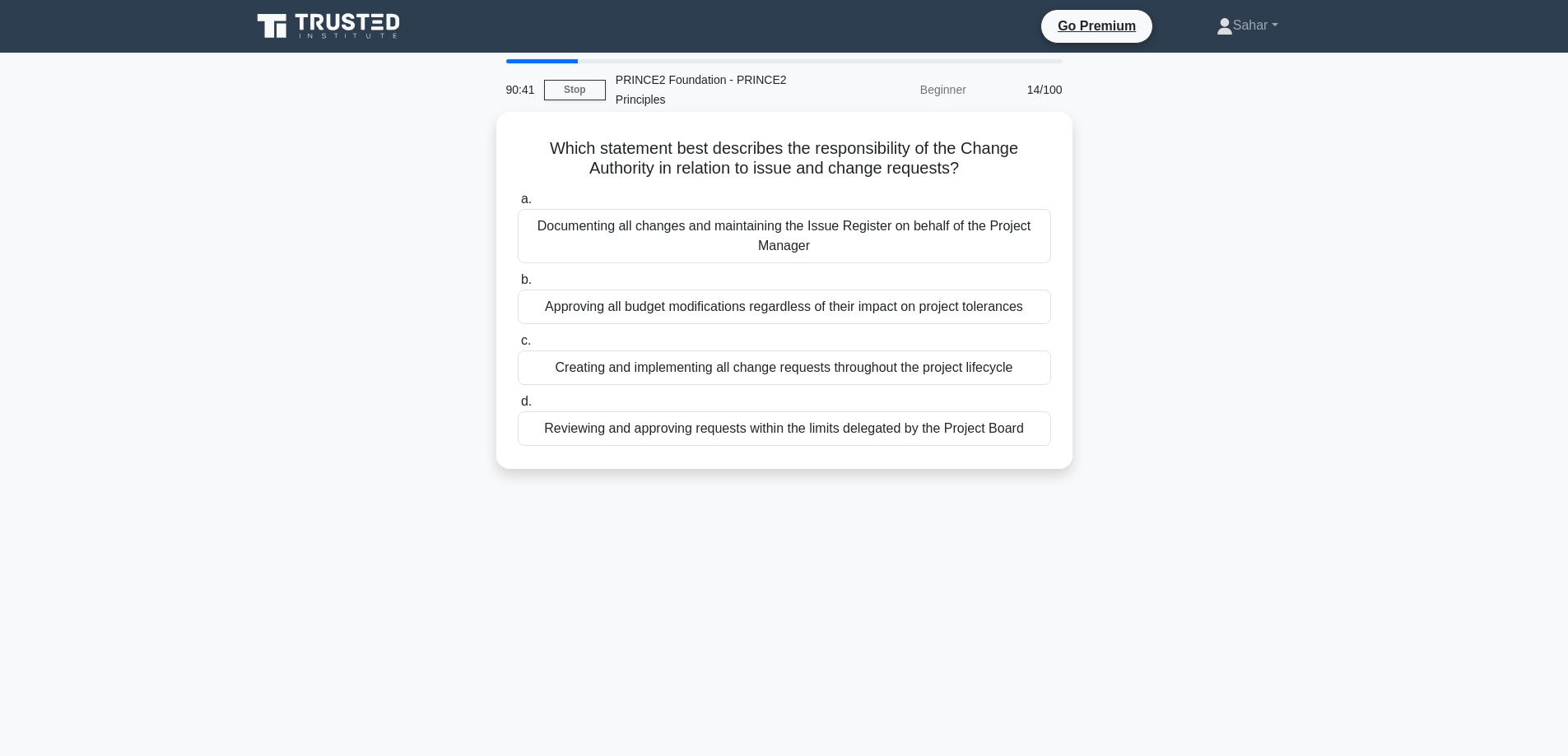
click at [986, 423] on div "Reviewing and approving requests within the limits delegated by the Project Boa…" at bounding box center [784, 429] width 533 height 35
click at [518, 407] on input "d. Reviewing and approving requests within the limits delegated by the Project …" at bounding box center [518, 402] width 0 height 10
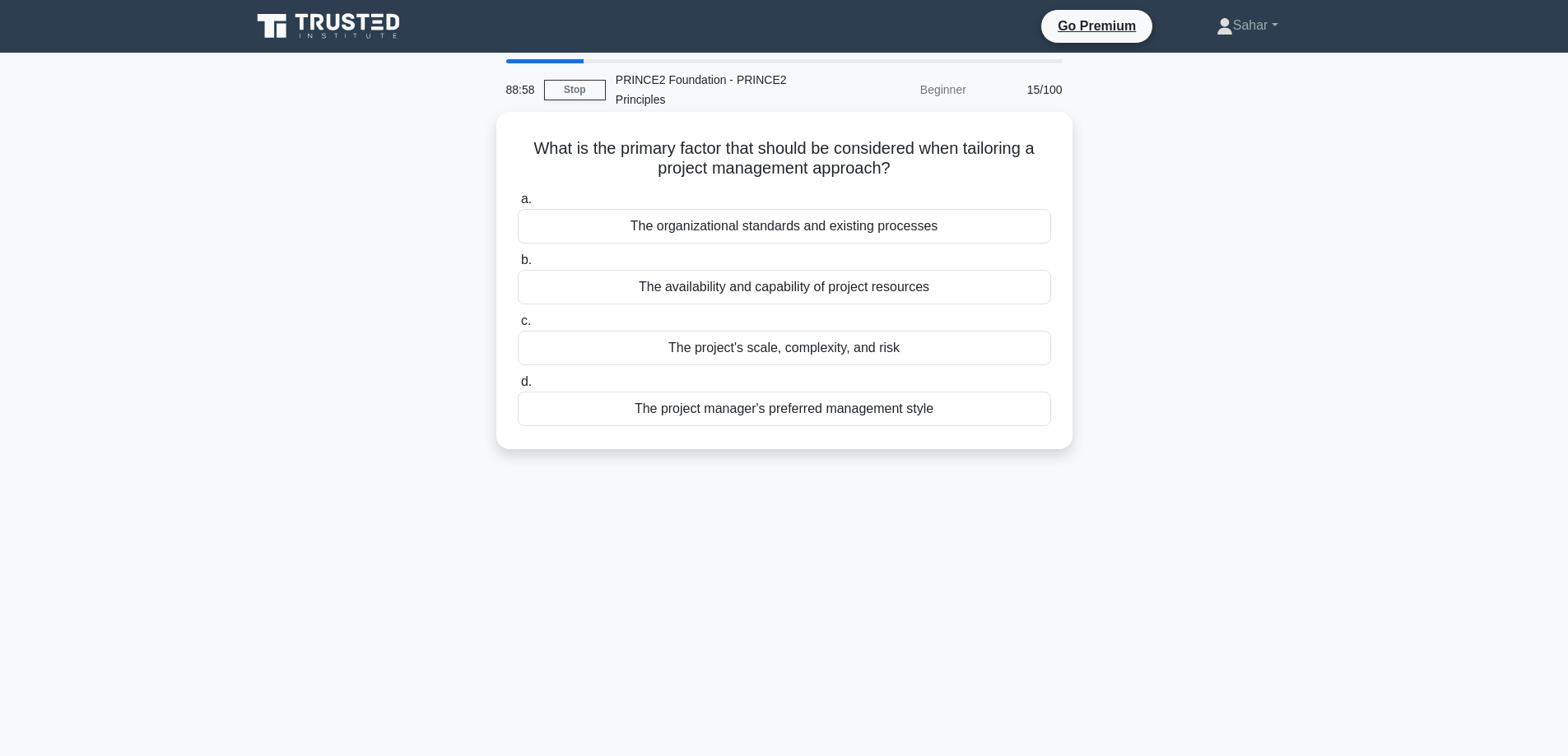
click at [861, 343] on div "The project's scale, complexity, and risk" at bounding box center [784, 348] width 533 height 35
click at [518, 327] on input "c. The project's scale, complexity, and risk" at bounding box center [518, 321] width 0 height 10
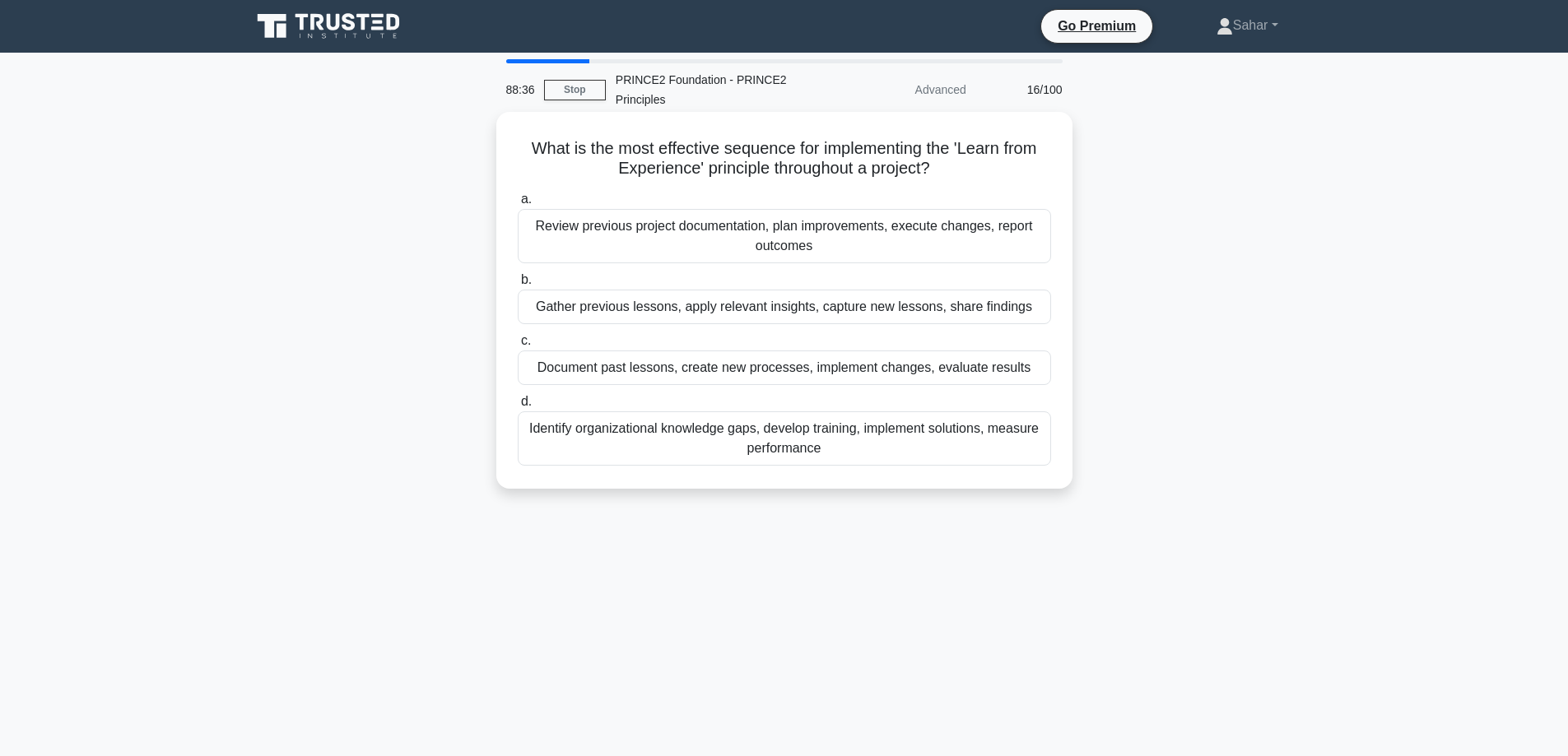
click at [822, 304] on div "Gather previous lessons, apply relevant insights, capture new lessons, share fi…" at bounding box center [784, 307] width 533 height 35
click at [518, 286] on input "b. Gather previous lessons, apply relevant insights, capture new lessons, share…" at bounding box center [518, 280] width 0 height 10
click at [839, 375] on div "Using quality criteria to verify each product meets stakeholder expectations" at bounding box center [784, 368] width 533 height 35
click at [518, 346] on input "c. Using quality criteria to verify each product meets stakeholder expectations" at bounding box center [518, 341] width 0 height 10
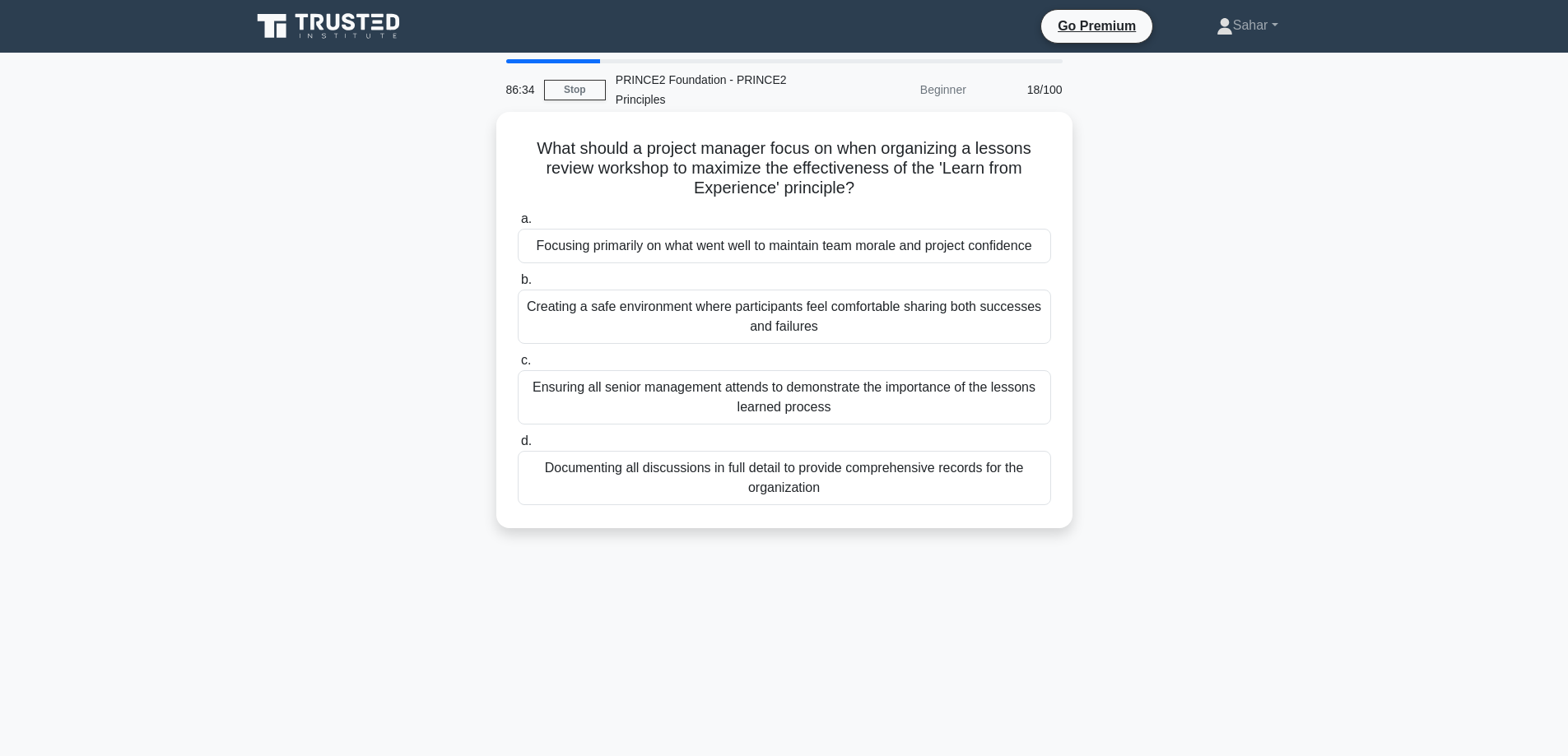
click at [809, 317] on div "Creating a safe environment where participants feel comfortable sharing both su…" at bounding box center [784, 316] width 533 height 54
click at [518, 286] on input "b. Creating a safe environment where participants feel comfortable sharing both…" at bounding box center [518, 280] width 0 height 10
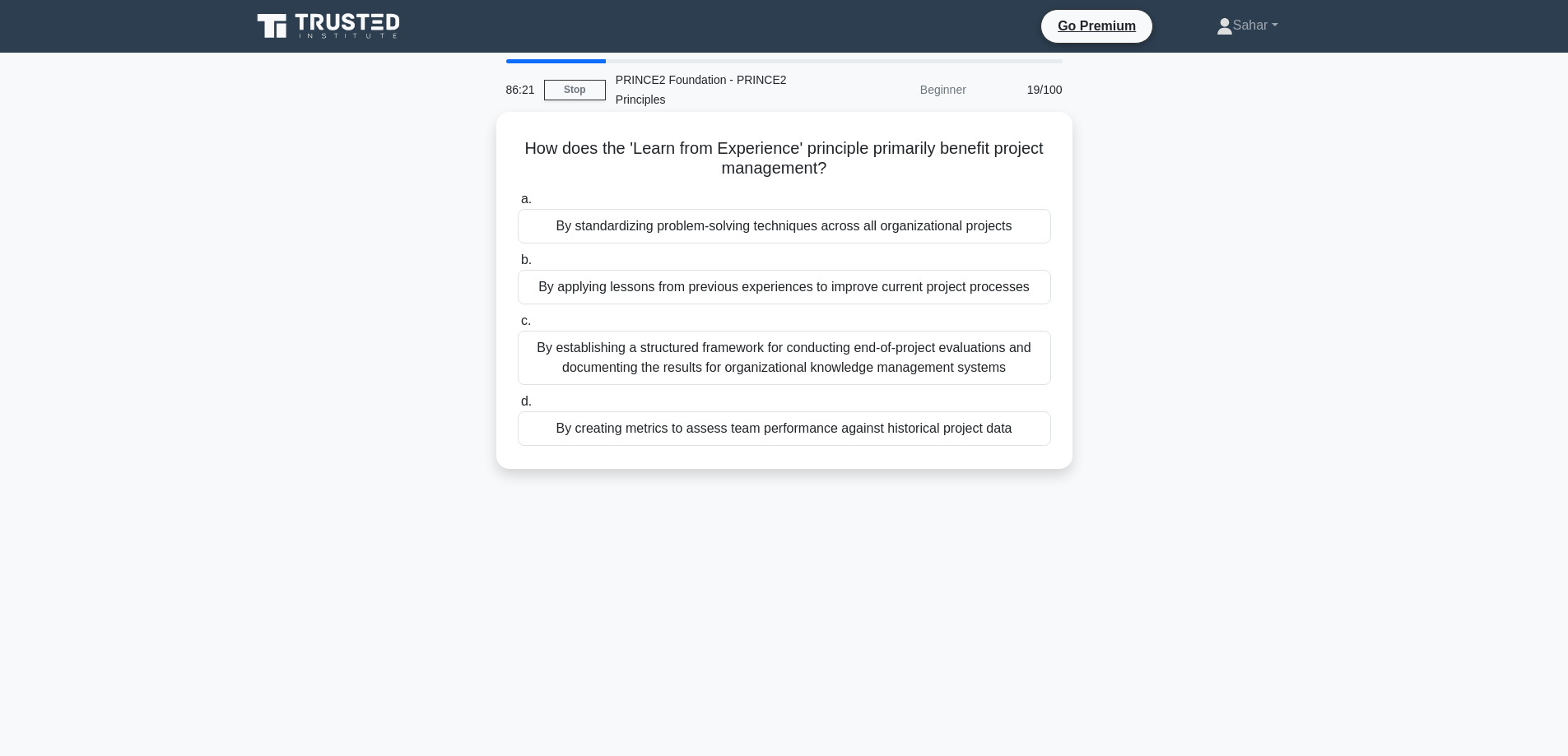
click at [814, 288] on div "By applying lessons from previous experiences to improve current project proces…" at bounding box center [784, 288] width 533 height 35
click at [518, 266] on input "b. By applying lessons from previous experiences to improve current project pro…" at bounding box center [518, 260] width 0 height 10
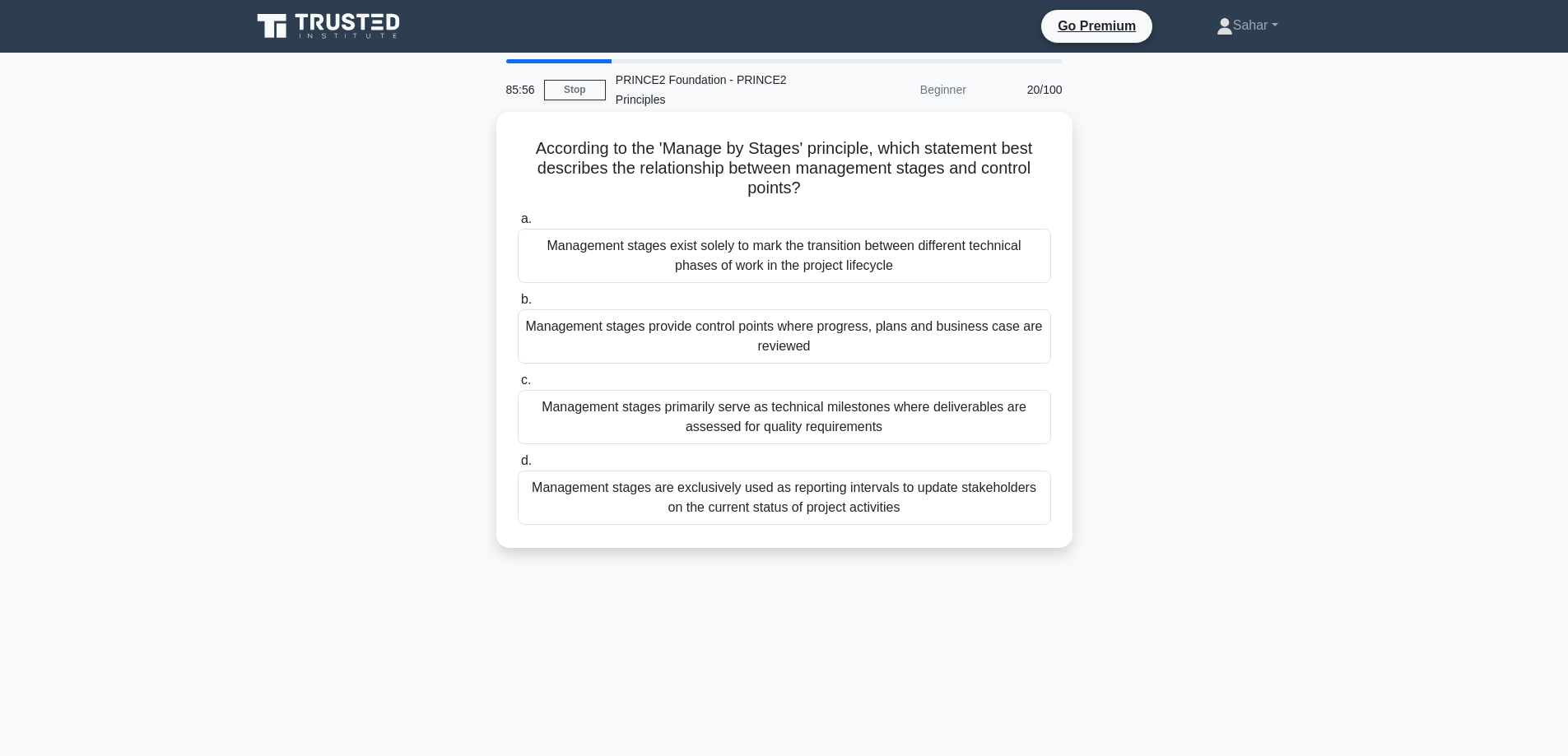
click at [784, 334] on div "Management stages provide control points where progress, plans and business cas…" at bounding box center [784, 336] width 533 height 54
click at [518, 305] on input "b. Management stages provide control points where progress, plans and business …" at bounding box center [518, 300] width 0 height 10
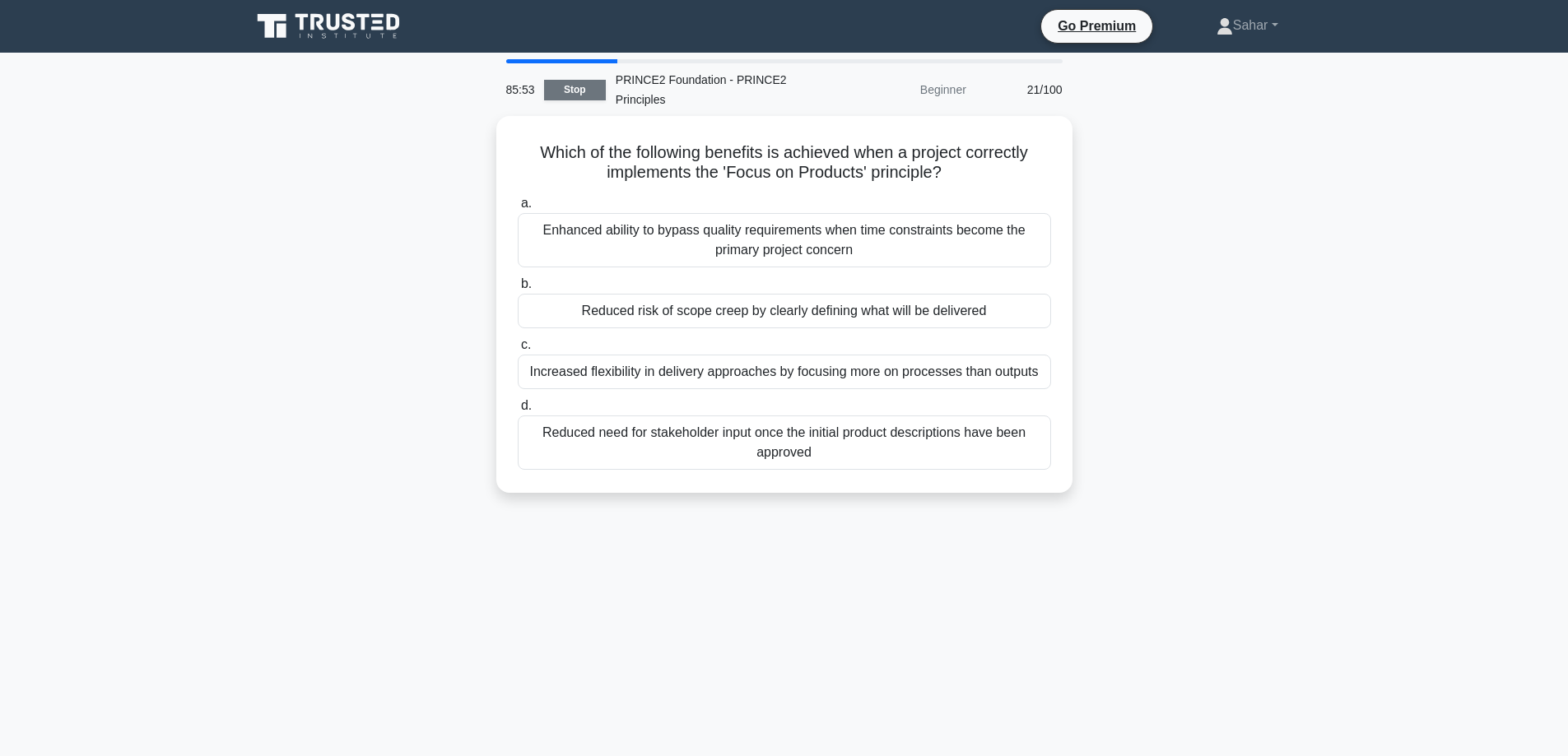
click at [569, 87] on link "Stop" at bounding box center [575, 90] width 62 height 21
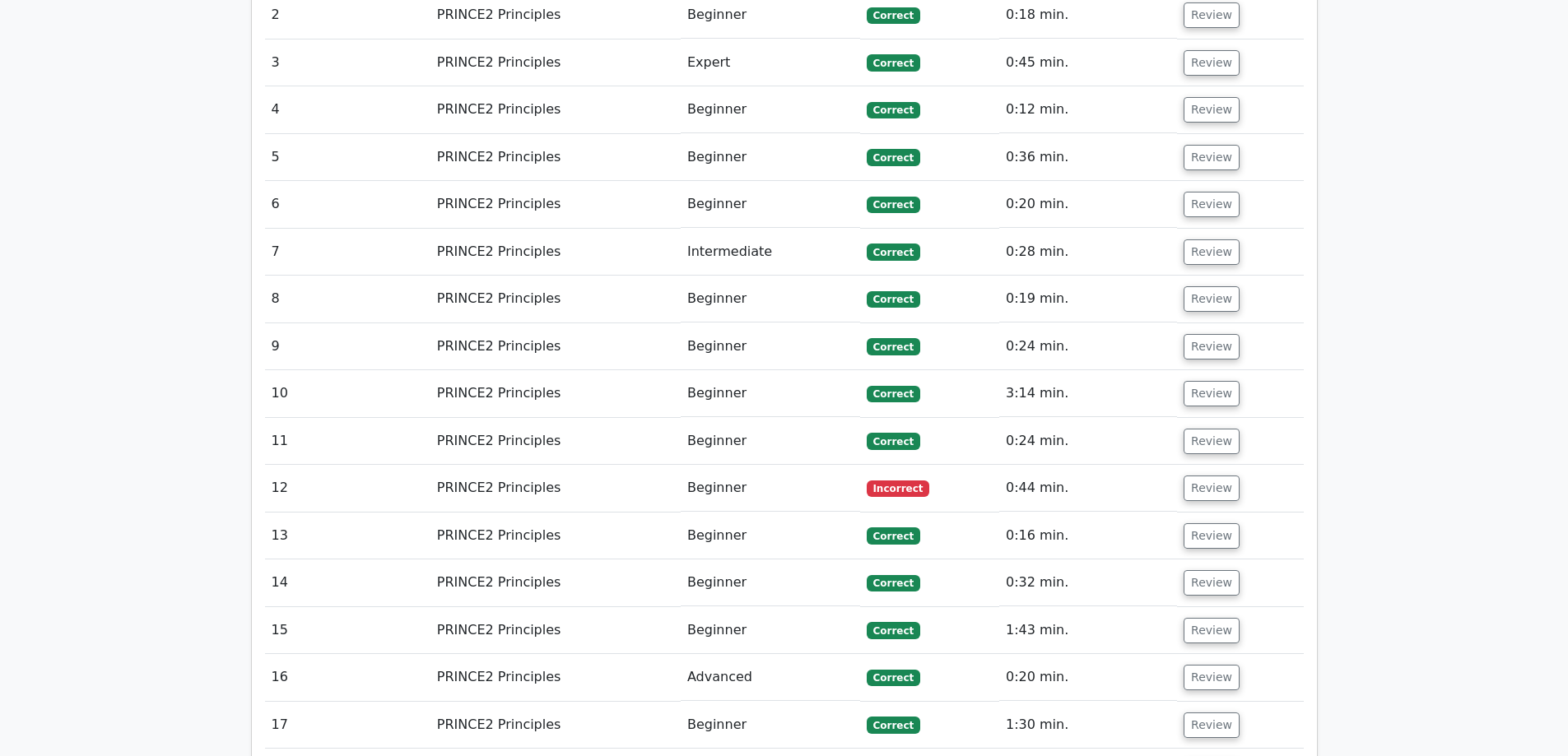
scroll to position [2269, 0]
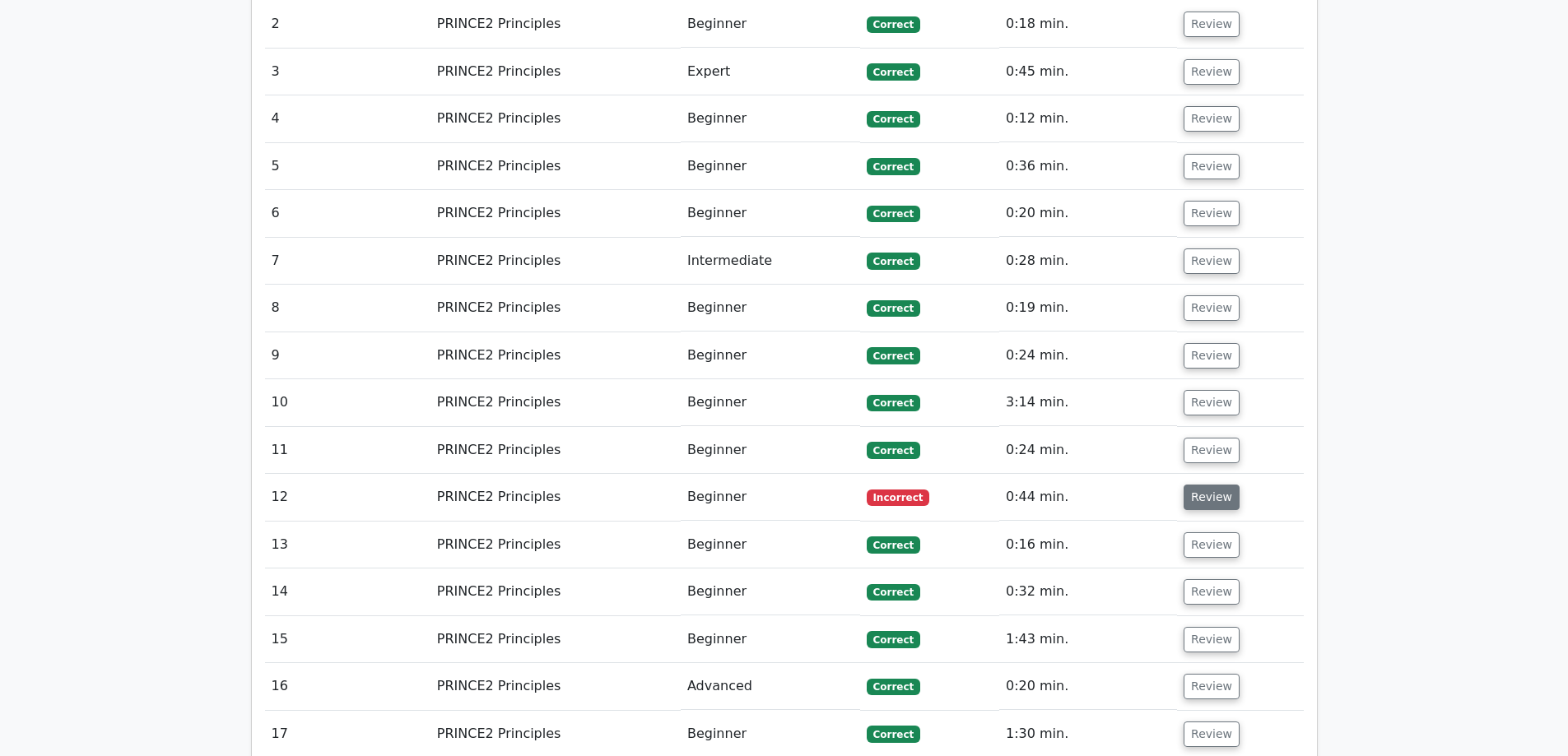
click at [1218, 484] on button "Review" at bounding box center [1212, 496] width 56 height 25
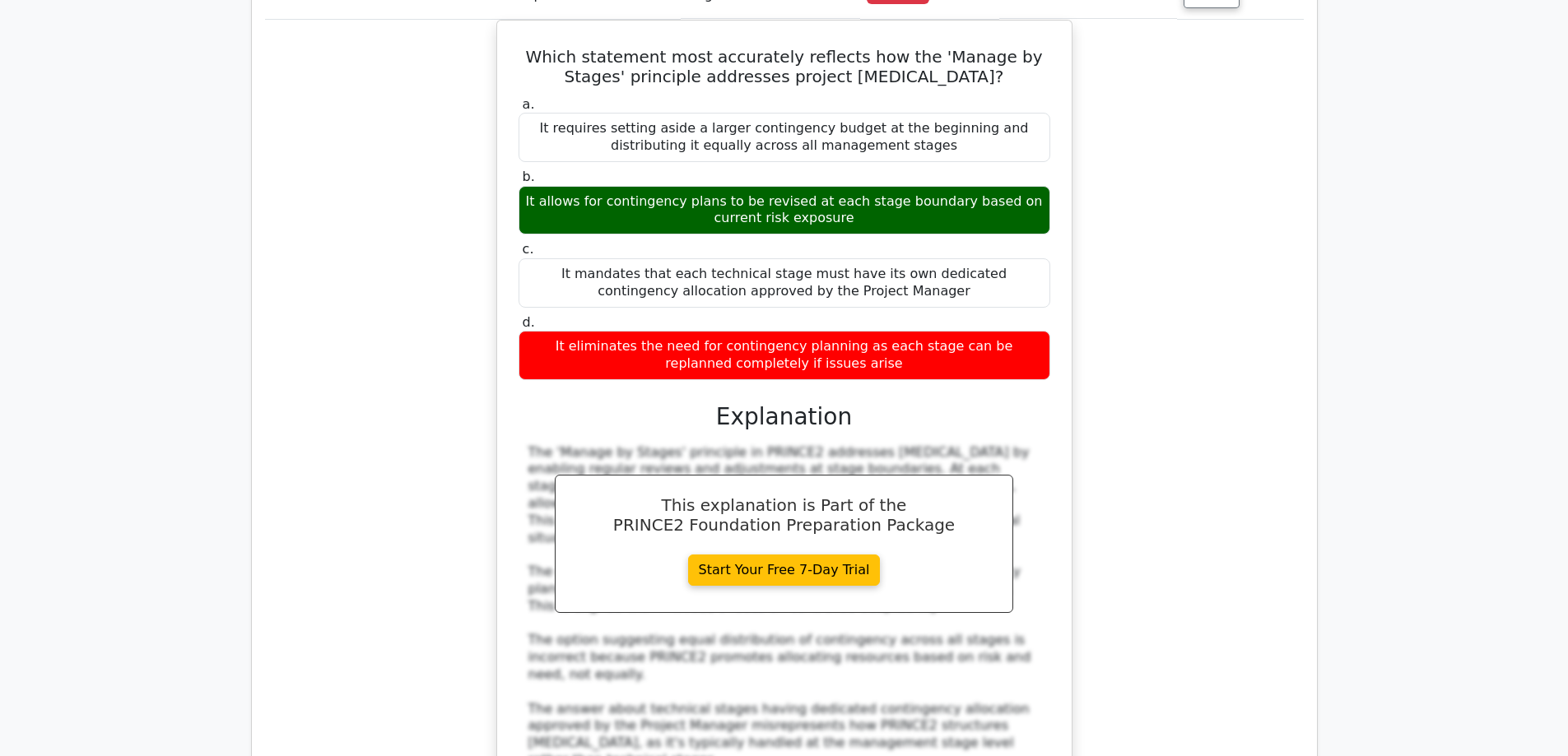
scroll to position [4064, 0]
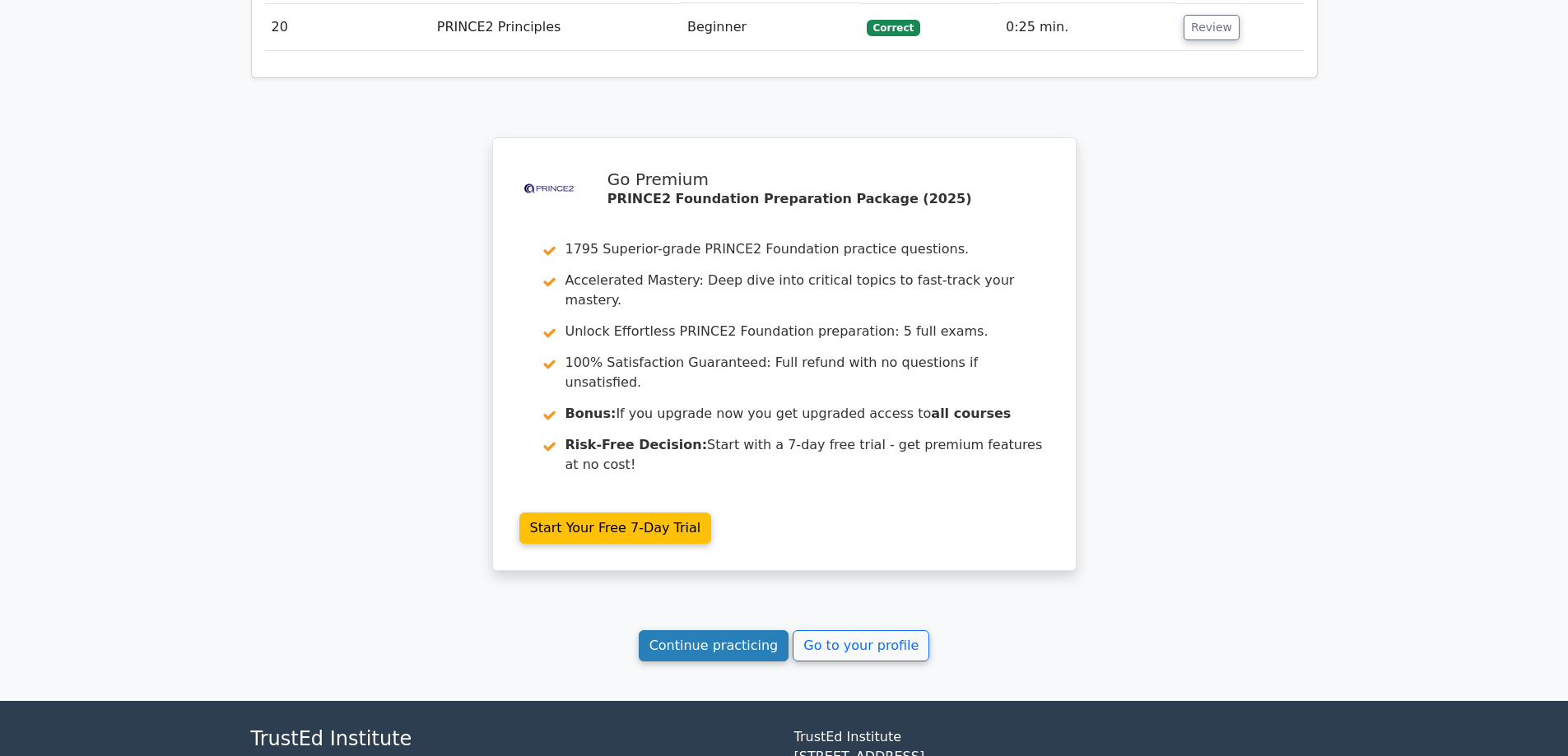
click at [712, 630] on link "Continue practicing" at bounding box center [714, 646] width 150 height 31
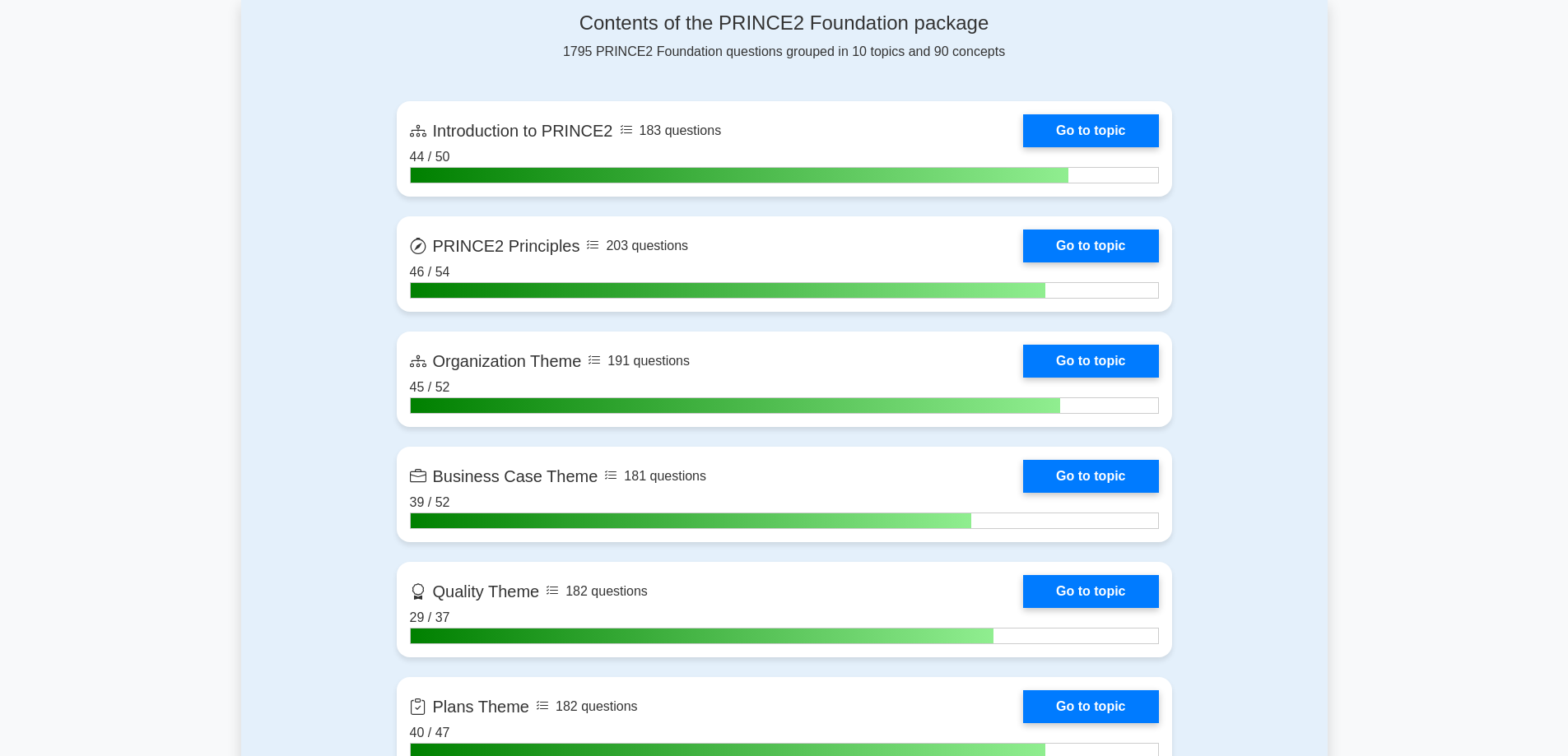
scroll to position [1119, 0]
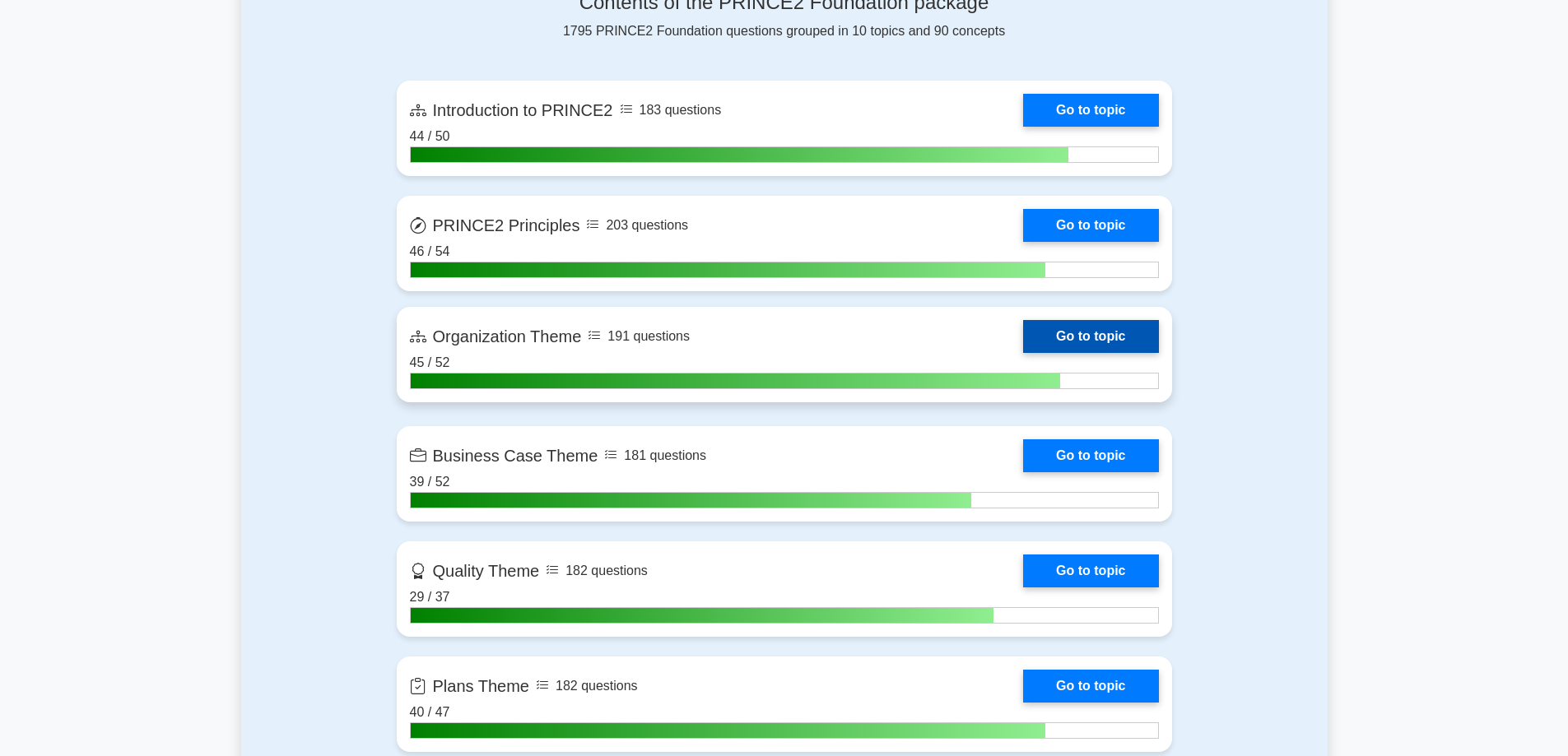
click at [1108, 334] on link "Go to topic" at bounding box center [1091, 336] width 135 height 33
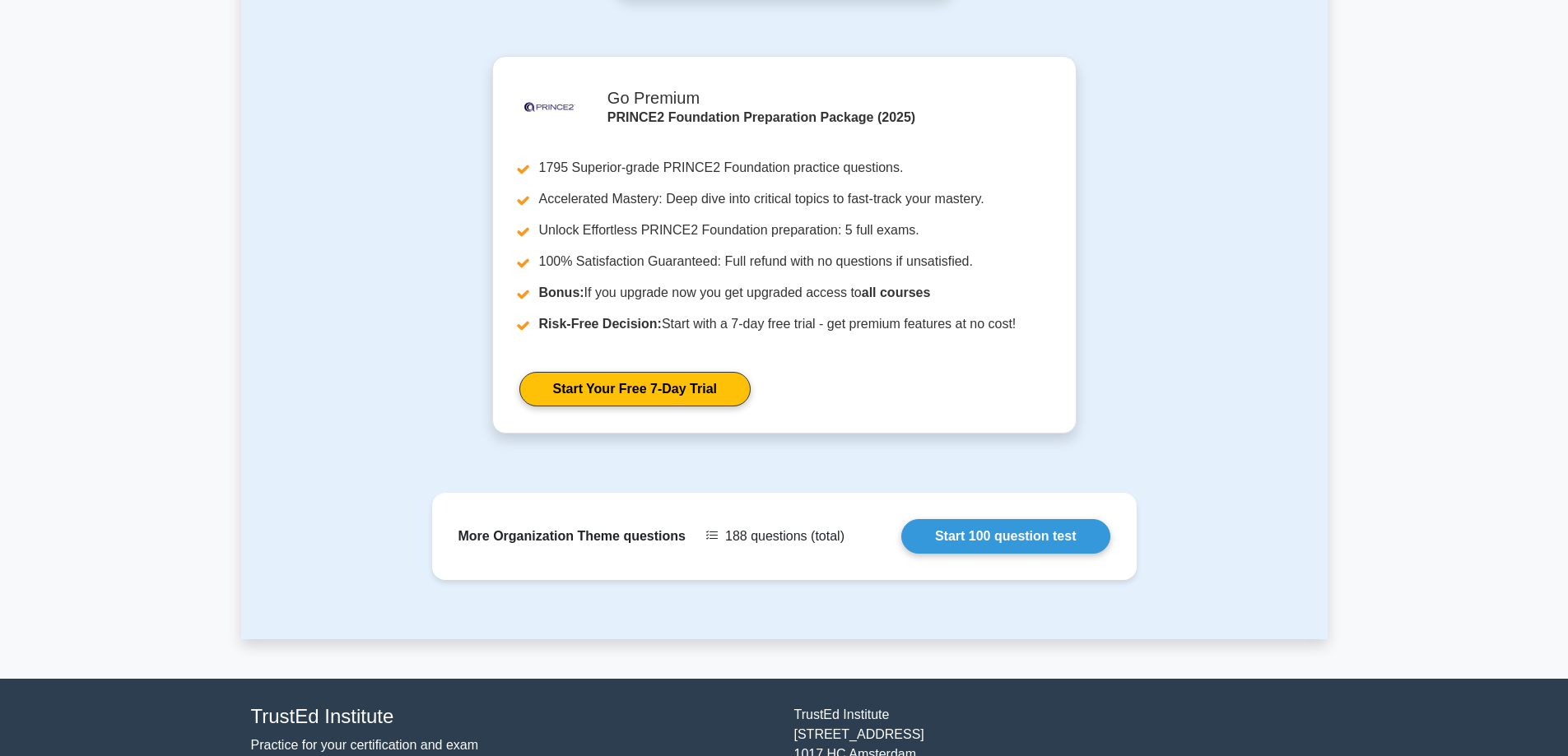
scroll to position [1436, 0]
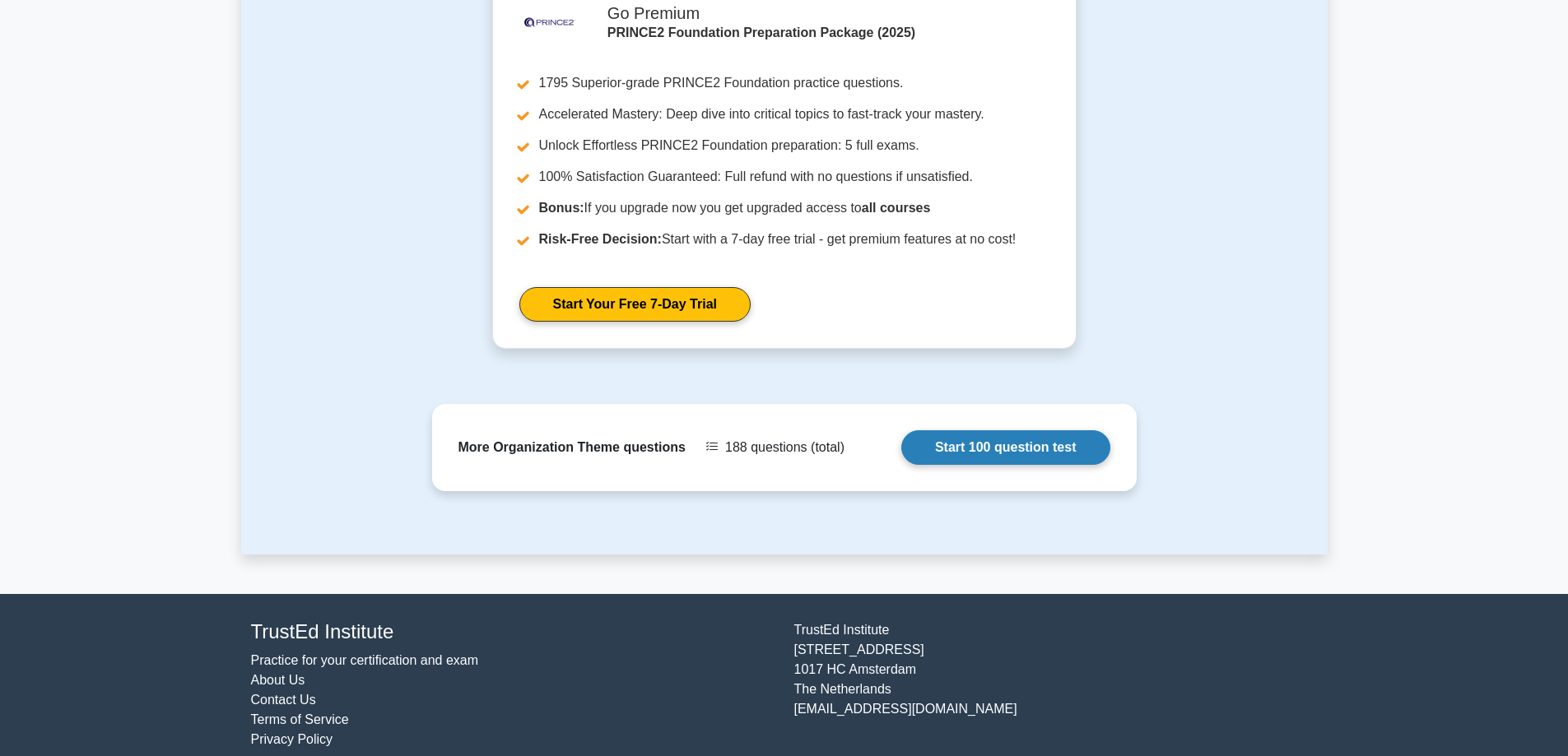
click at [979, 435] on link "Start 100 question test" at bounding box center [1006, 447] width 209 height 35
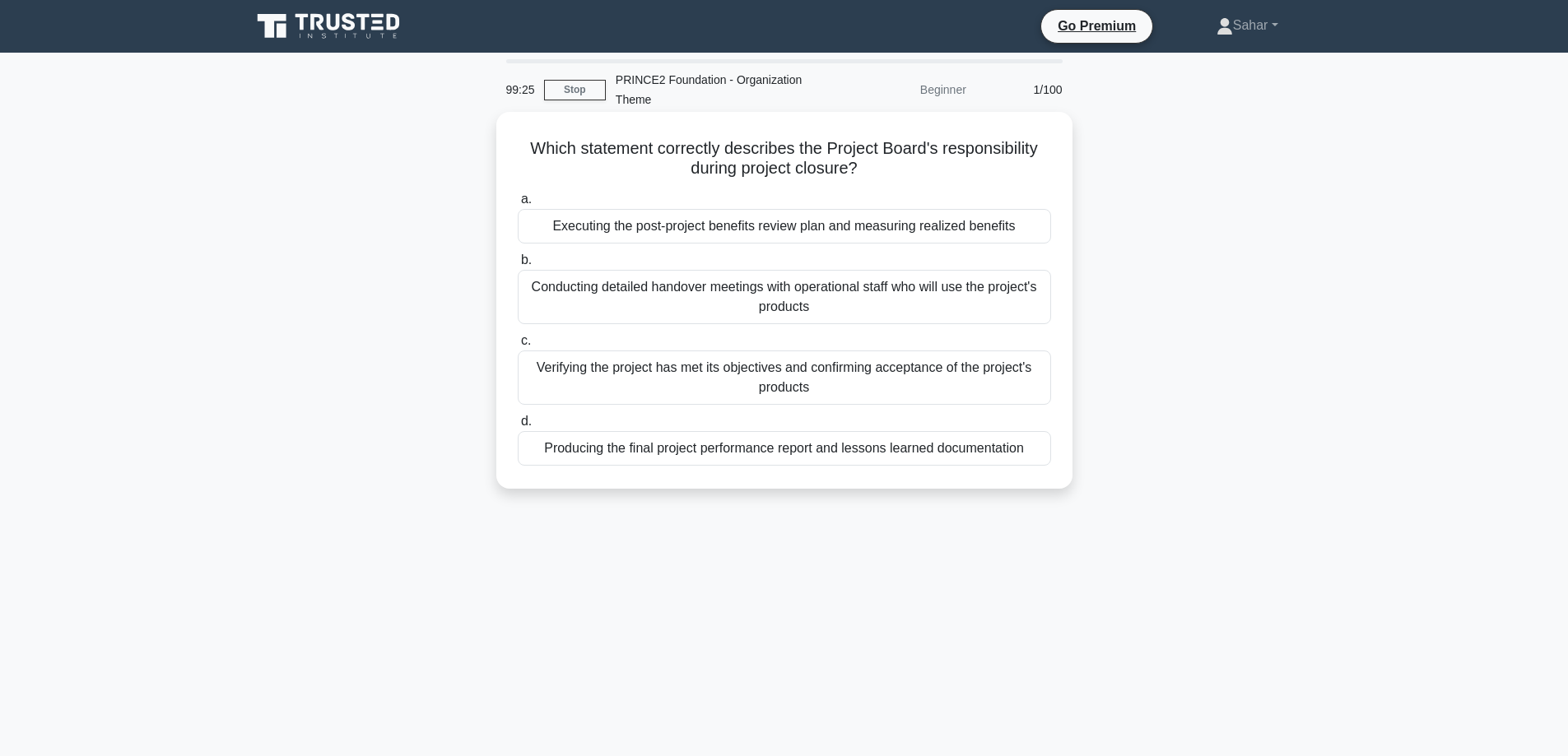
click at [877, 388] on div "Verifying the project has met its objectives and confirming acceptance of the p…" at bounding box center [784, 378] width 533 height 54
click at [518, 346] on input "c. Verifying the project has met its objectives and confirming acceptance of th…" at bounding box center [518, 341] width 0 height 10
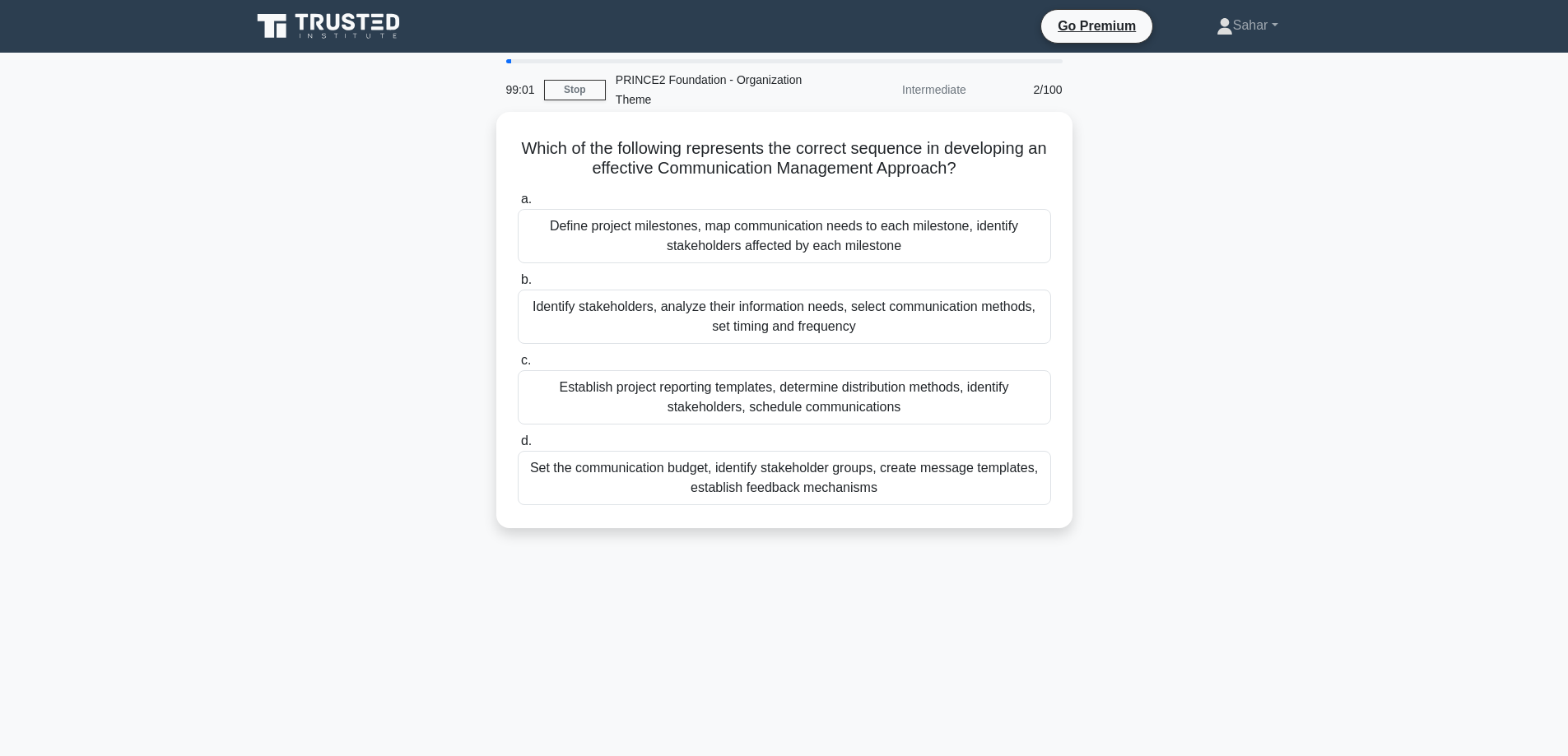
click at [817, 327] on div "Identify stakeholders, analyze their information needs, select communication me…" at bounding box center [784, 316] width 533 height 54
click at [518, 286] on input "b. Identify stakeholders, analyze their information needs, select communication…" at bounding box center [518, 280] width 0 height 10
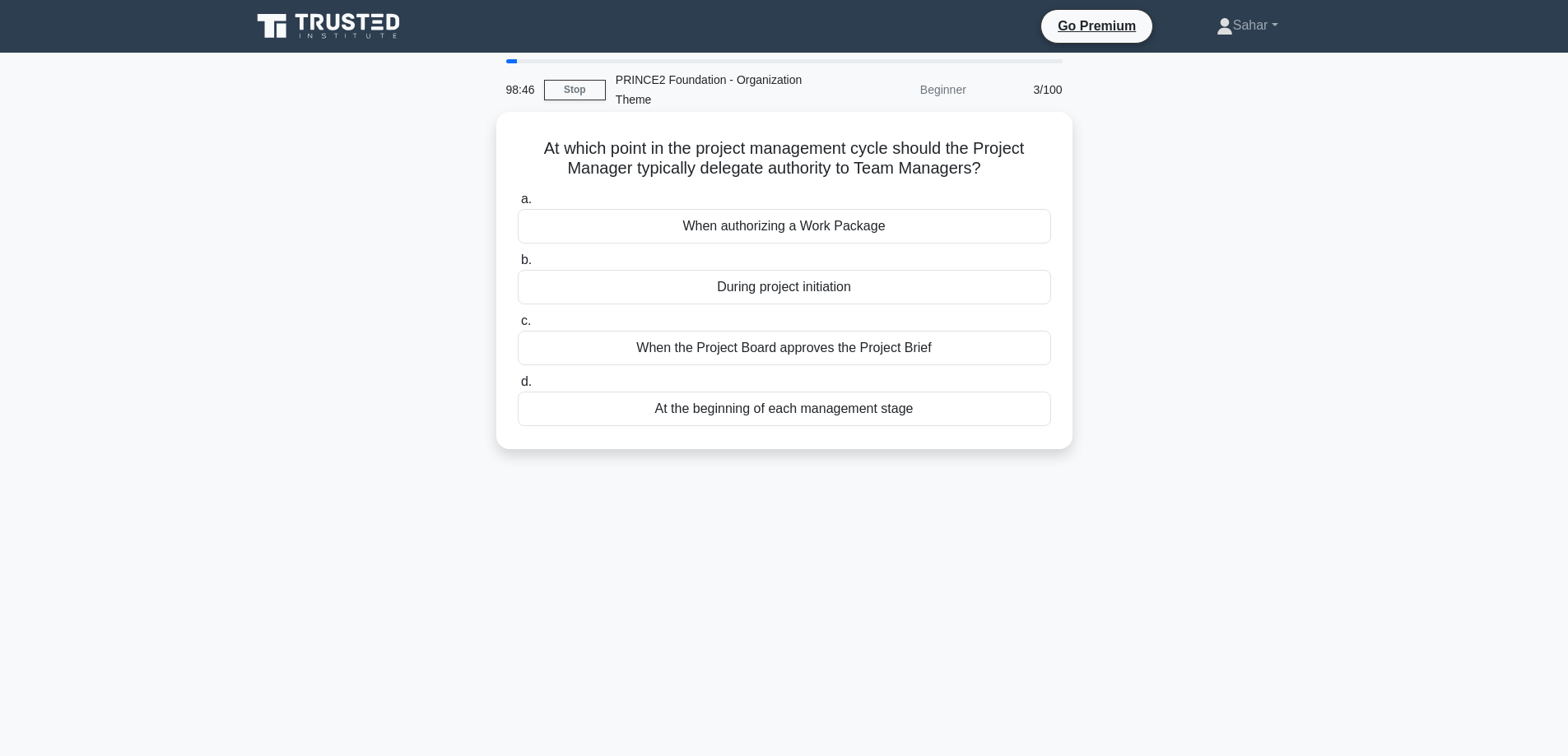
click at [808, 221] on div "When authorizing a Work Package" at bounding box center [784, 226] width 533 height 35
click at [518, 205] on input "a. When authorizing a Work Package" at bounding box center [518, 199] width 0 height 10
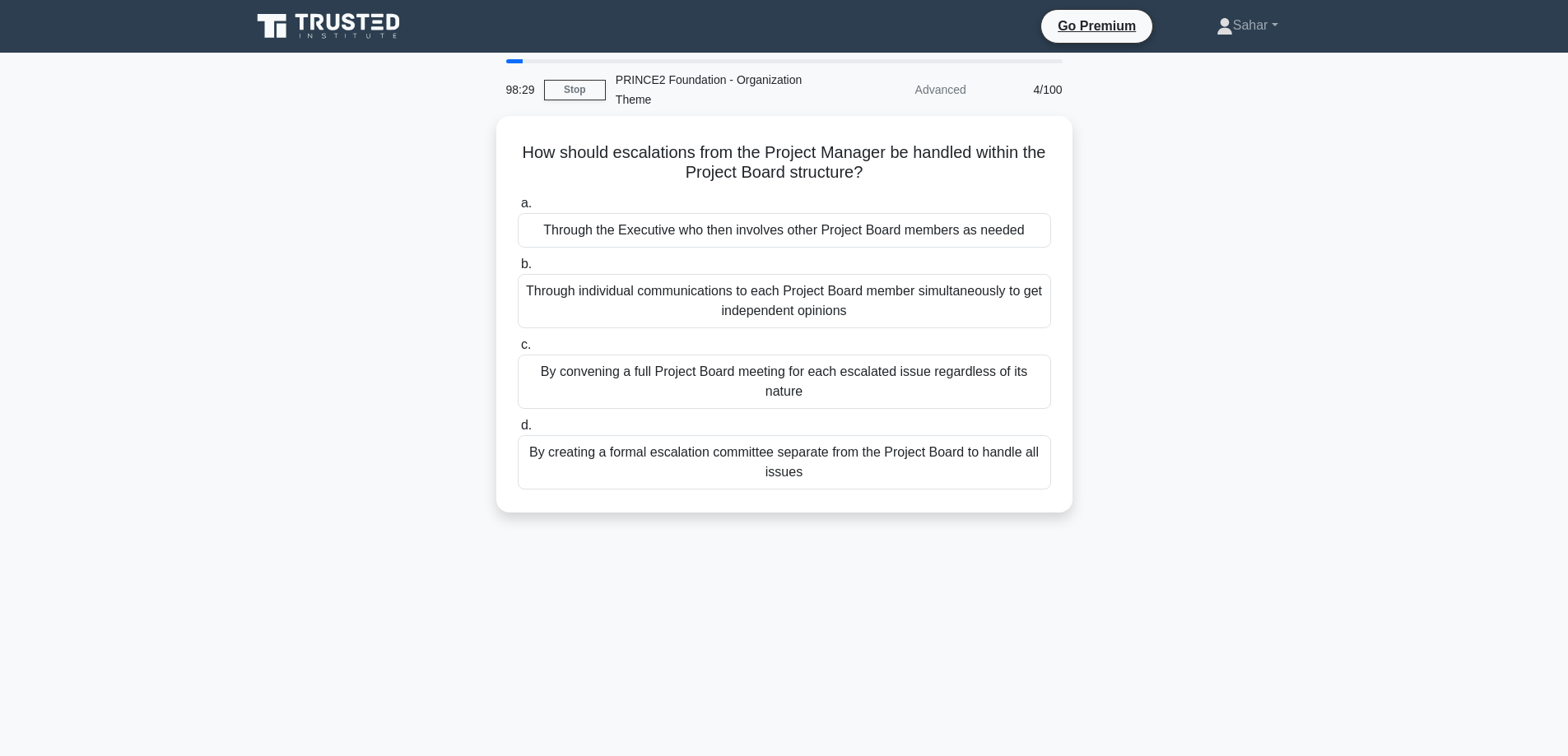
click at [1284, 358] on div "How should escalations from the Project Manager be handled within the Project B…" at bounding box center [784, 324] width 1087 height 416
click at [933, 225] on div "Through the Executive who then involves other Project Board members as needed" at bounding box center [784, 226] width 533 height 35
click at [518, 205] on input "a. Through the Executive who then involves other Project Board members as needed" at bounding box center [518, 199] width 0 height 10
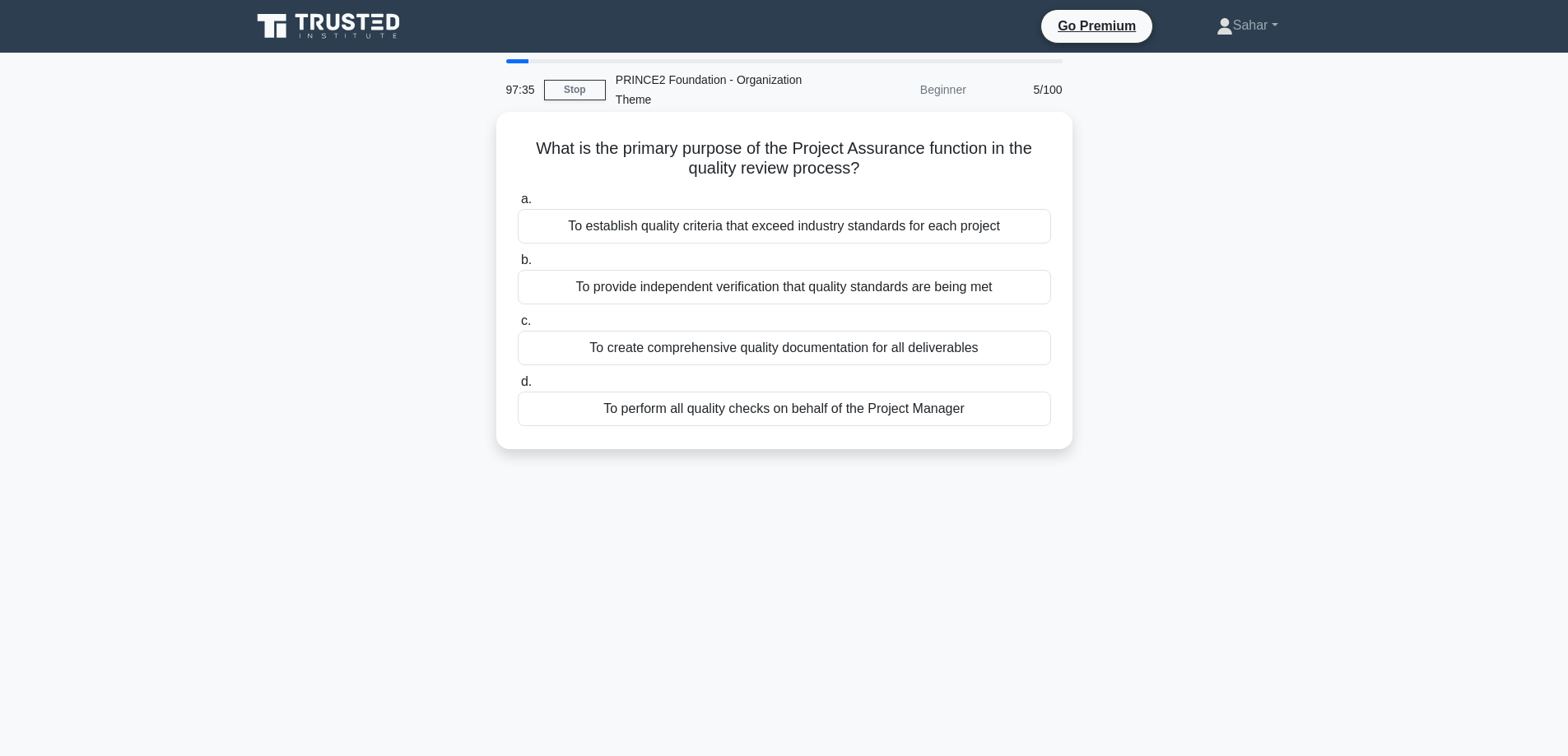
click at [809, 288] on div "To provide independent verification that quality standards are being met" at bounding box center [784, 288] width 533 height 35
click at [518, 266] on input "b. To provide independent verification that quality standards are being met" at bounding box center [518, 260] width 0 height 10
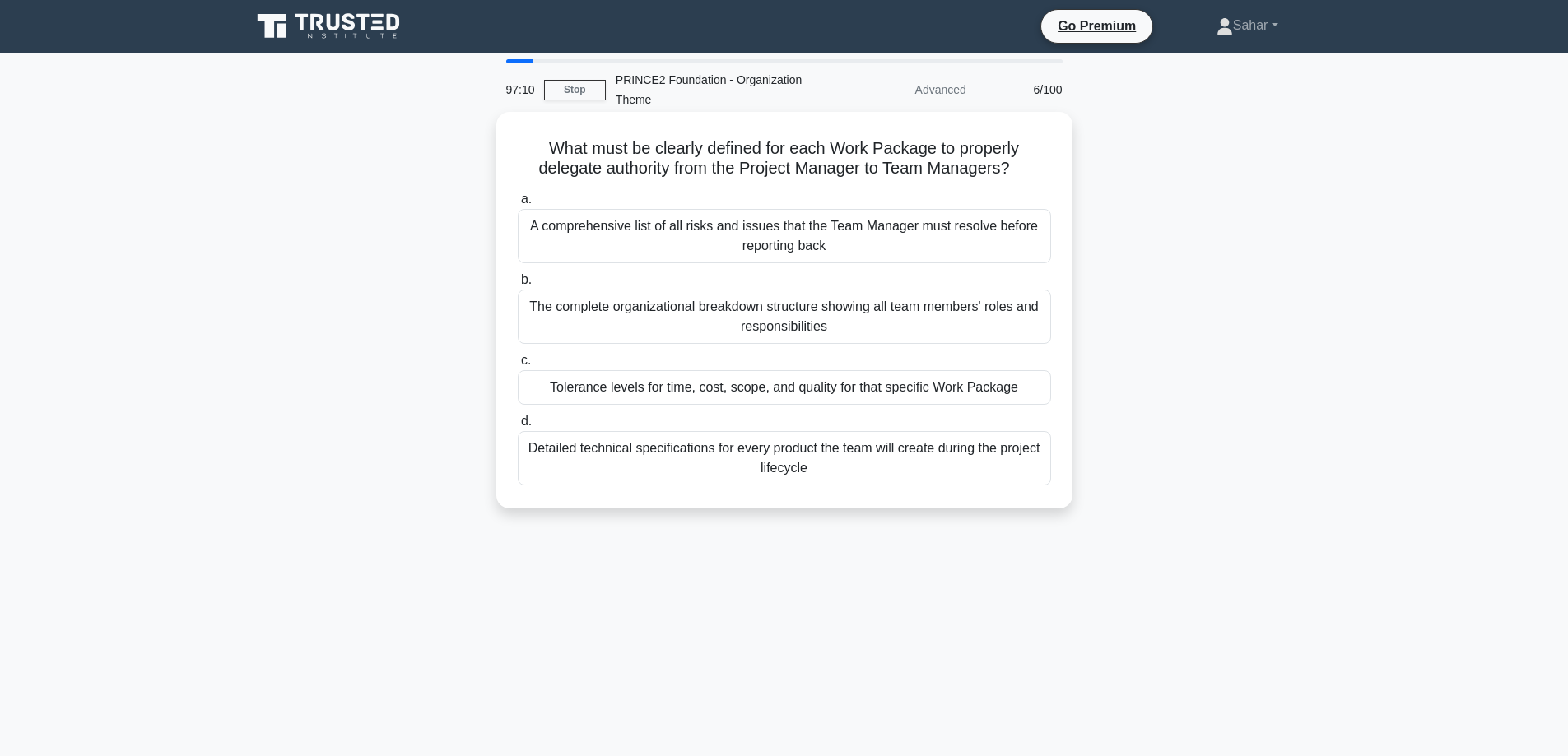
click at [916, 385] on div "Tolerance levels for time, cost, scope, and quality for that specific Work Pack…" at bounding box center [784, 388] width 533 height 35
click at [518, 366] on input "c. Tolerance levels for time, cost, scope, and quality for that specific Work P…" at bounding box center [518, 361] width 0 height 10
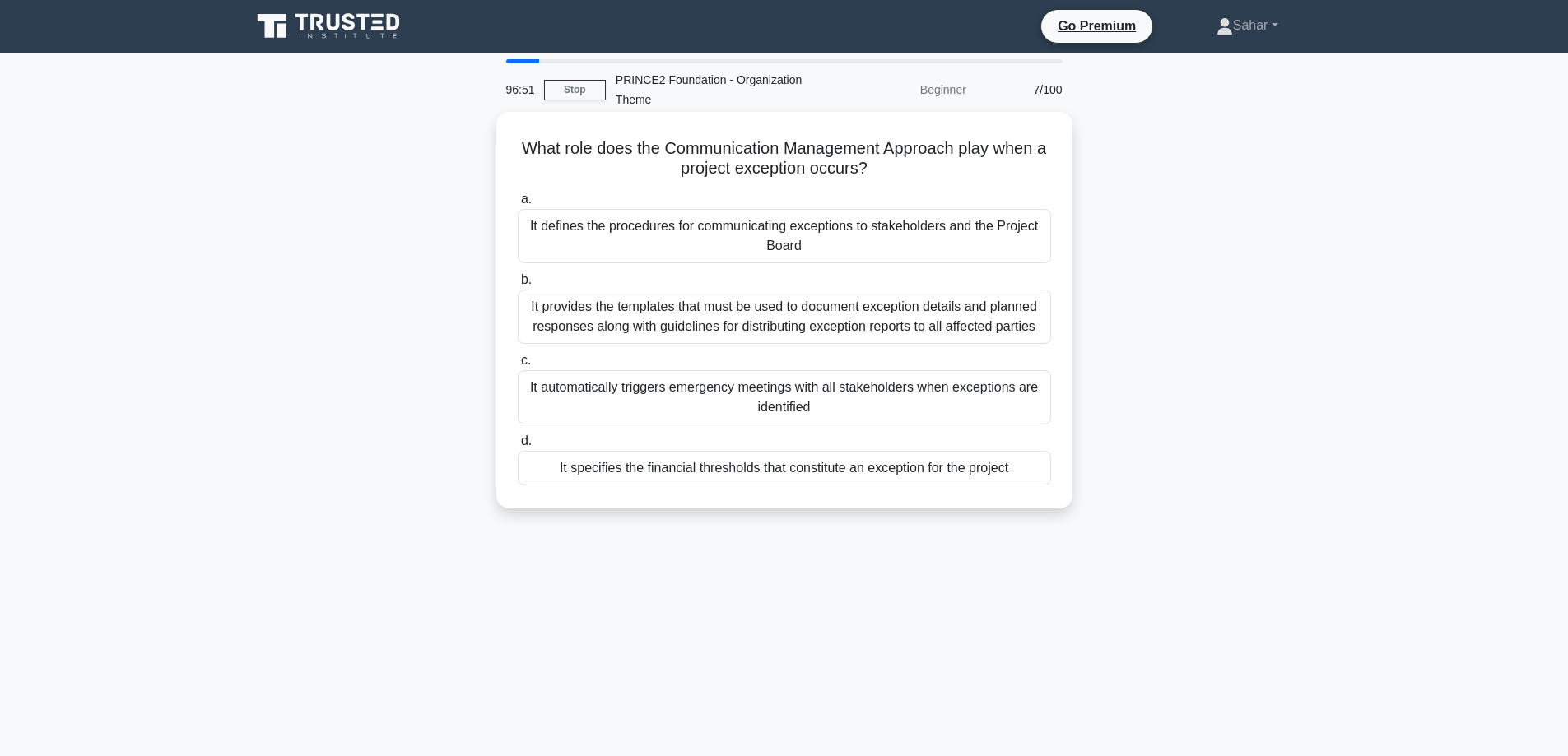
click at [929, 248] on div "It defines the procedures for communicating exceptions to stakeholders and the …" at bounding box center [784, 236] width 533 height 54
click at [518, 205] on input "a. It defines the procedures for communicating exceptions to stakeholders and t…" at bounding box center [518, 199] width 0 height 10
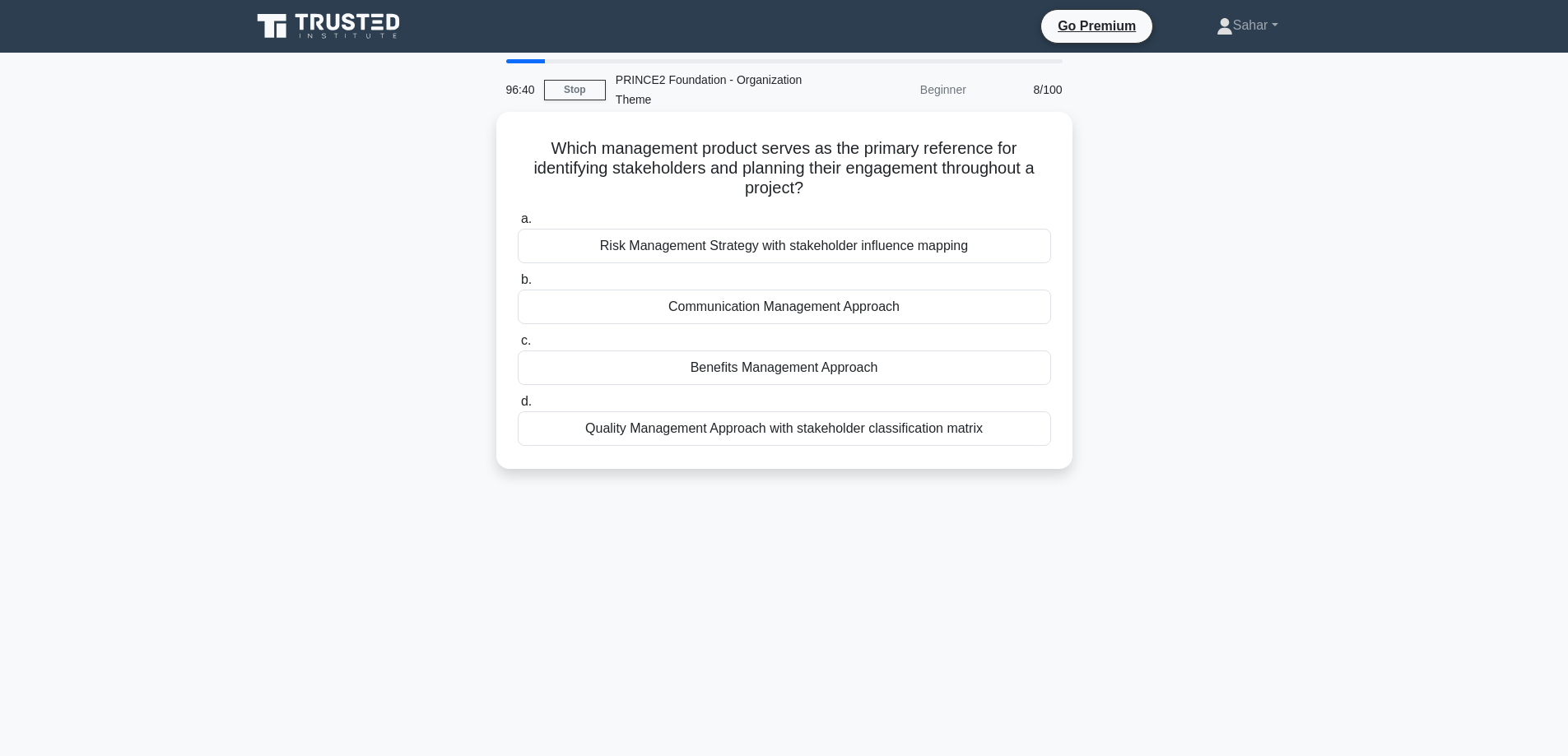
click at [868, 302] on div "Communication Management Approach" at bounding box center [784, 307] width 533 height 35
click at [518, 286] on input "b. Communication Management Approach" at bounding box center [518, 280] width 0 height 10
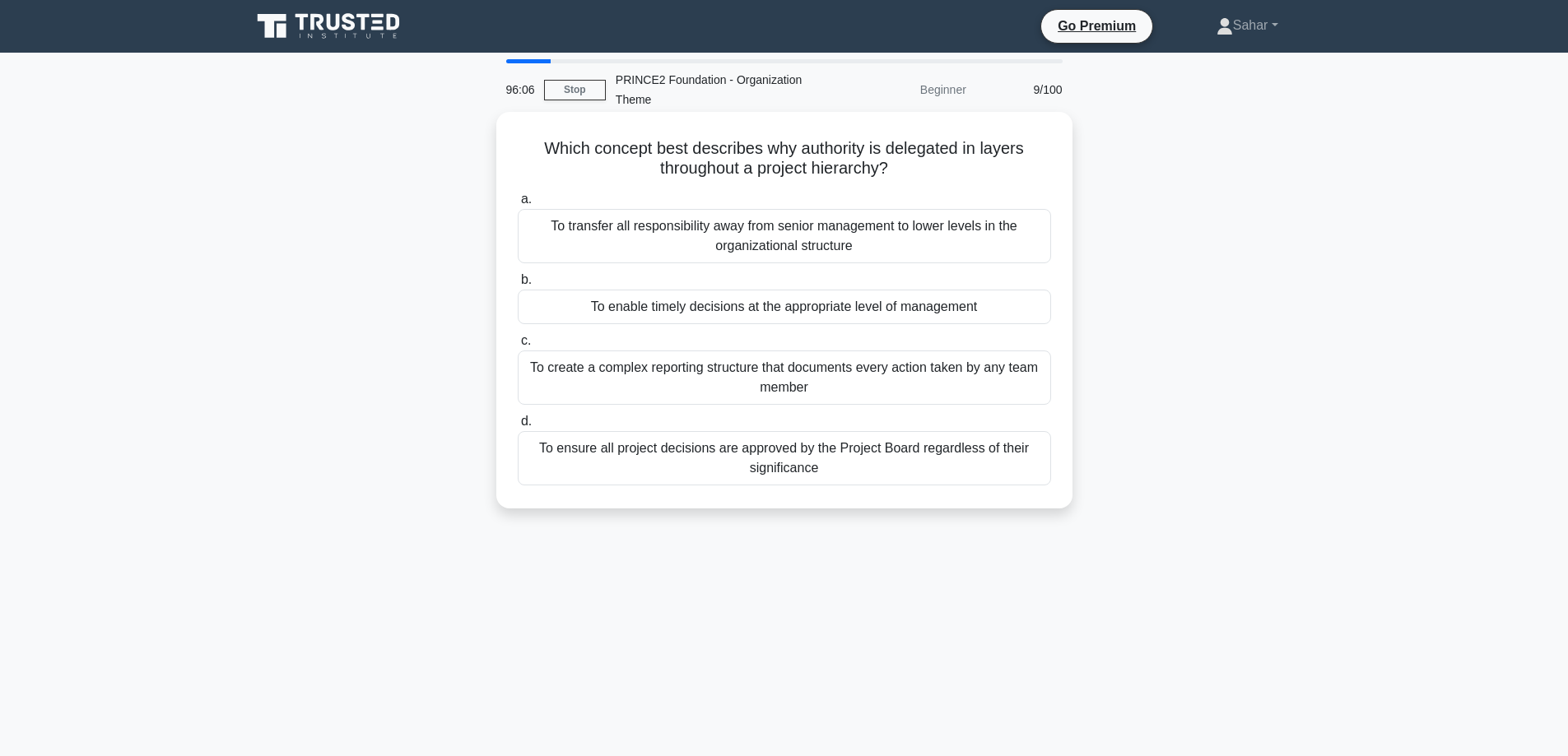
click at [949, 308] on div "To enable timely decisions at the appropriate level of management" at bounding box center [784, 307] width 533 height 35
click at [518, 286] on input "b. To enable timely decisions at the appropriate level of management" at bounding box center [518, 280] width 0 height 10
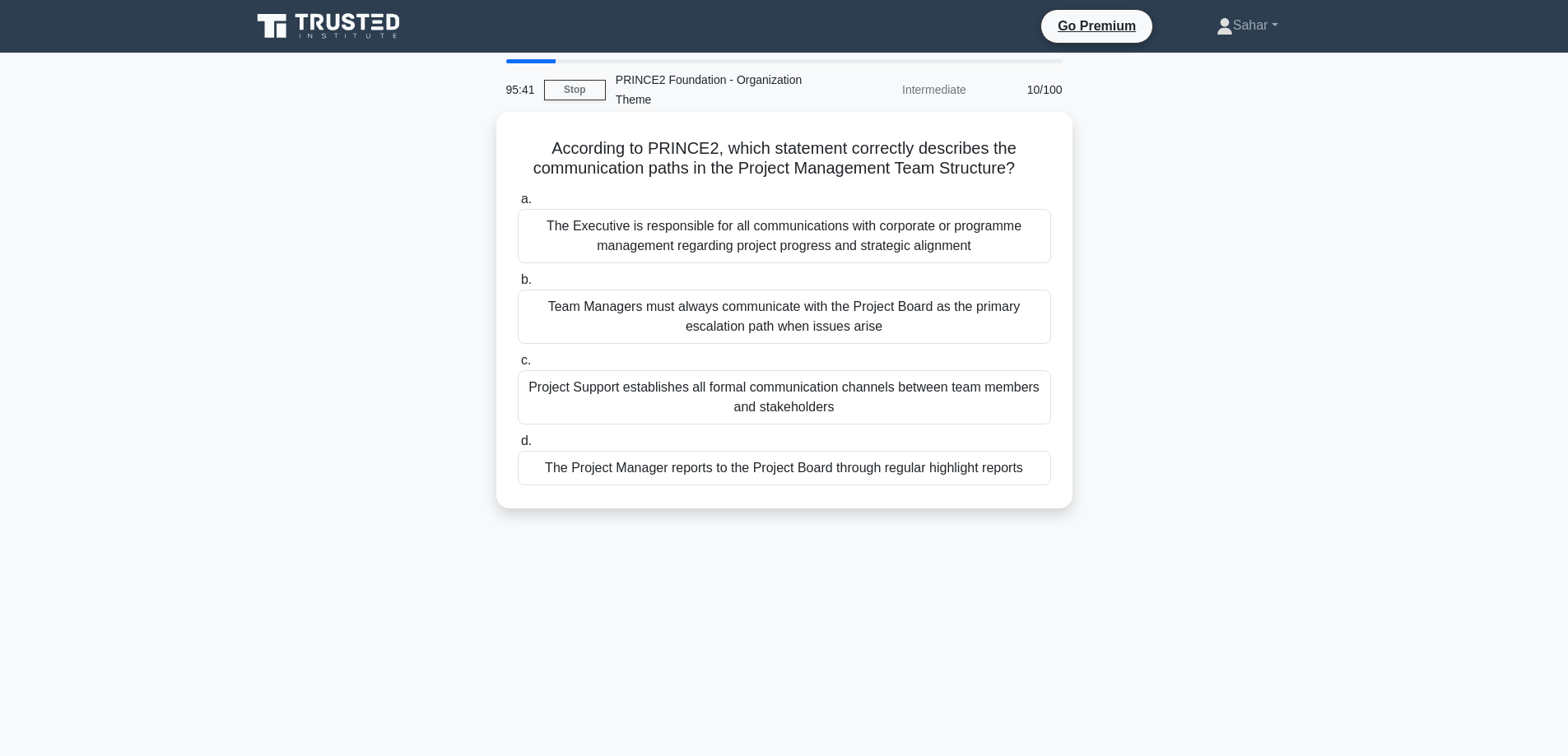
click at [974, 469] on div "The Project Manager reports to the Project Board through regular highlight repo…" at bounding box center [784, 468] width 533 height 35
click at [518, 447] on input "d. The Project Manager reports to the Project Board through regular highlight r…" at bounding box center [518, 441] width 0 height 10
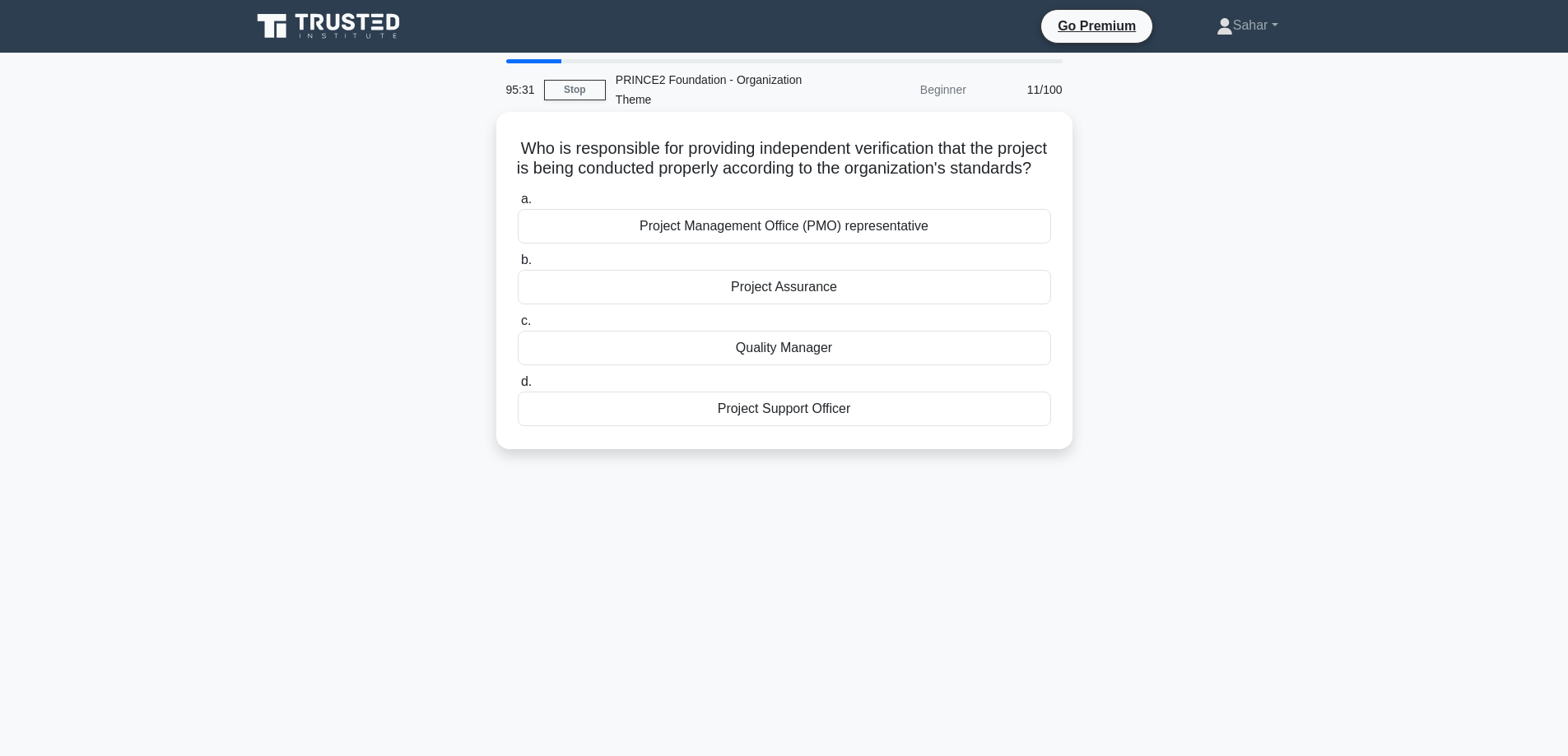
click at [900, 298] on div "Project Assurance" at bounding box center [784, 288] width 533 height 35
click at [518, 266] on input "b. Project Assurance" at bounding box center [518, 260] width 0 height 10
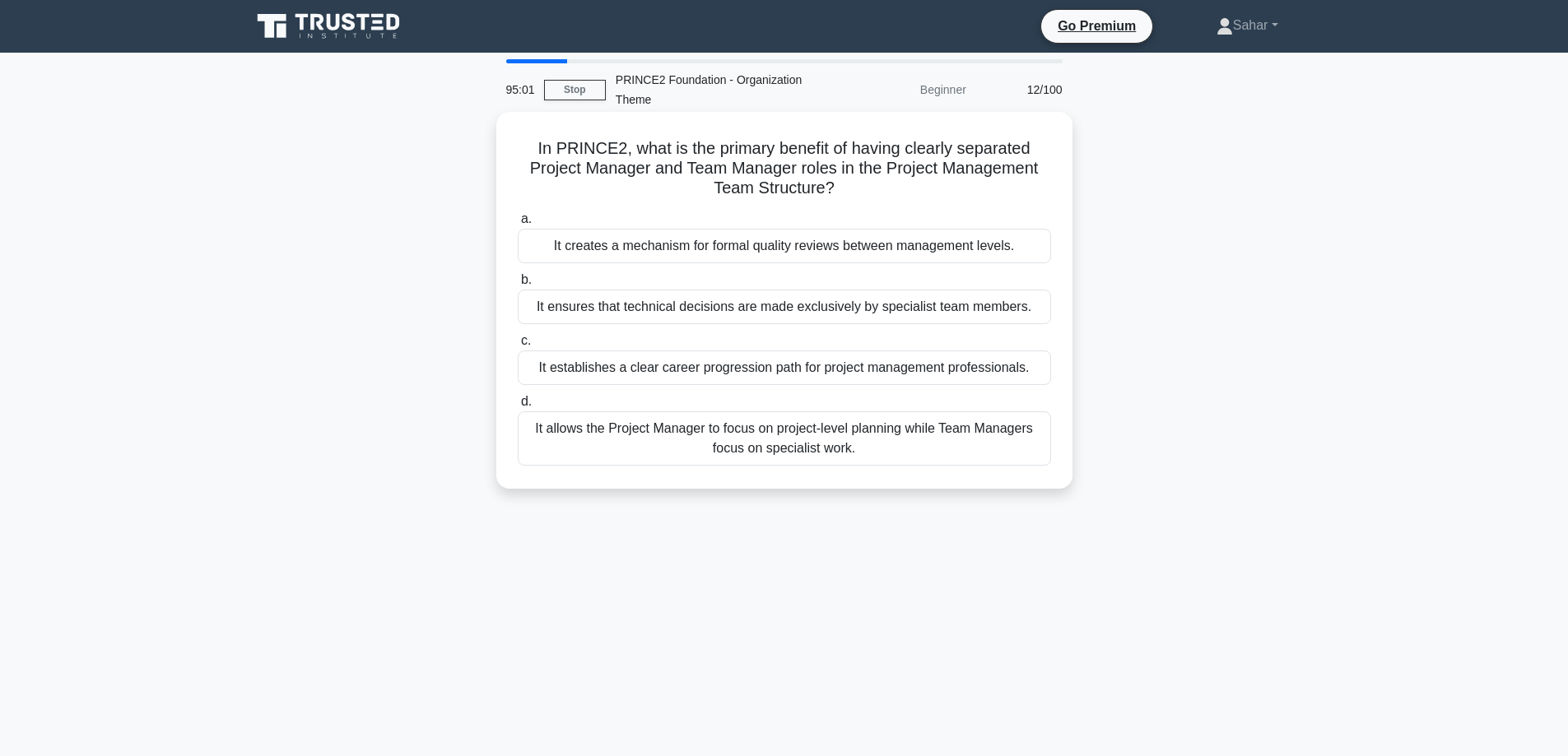
click at [984, 447] on div "It allows the Project Manager to focus on project-level planning while Team Man…" at bounding box center [784, 439] width 533 height 54
click at [518, 407] on input "d. It allows the Project Manager to focus on project-level planning while Team …" at bounding box center [518, 402] width 0 height 10
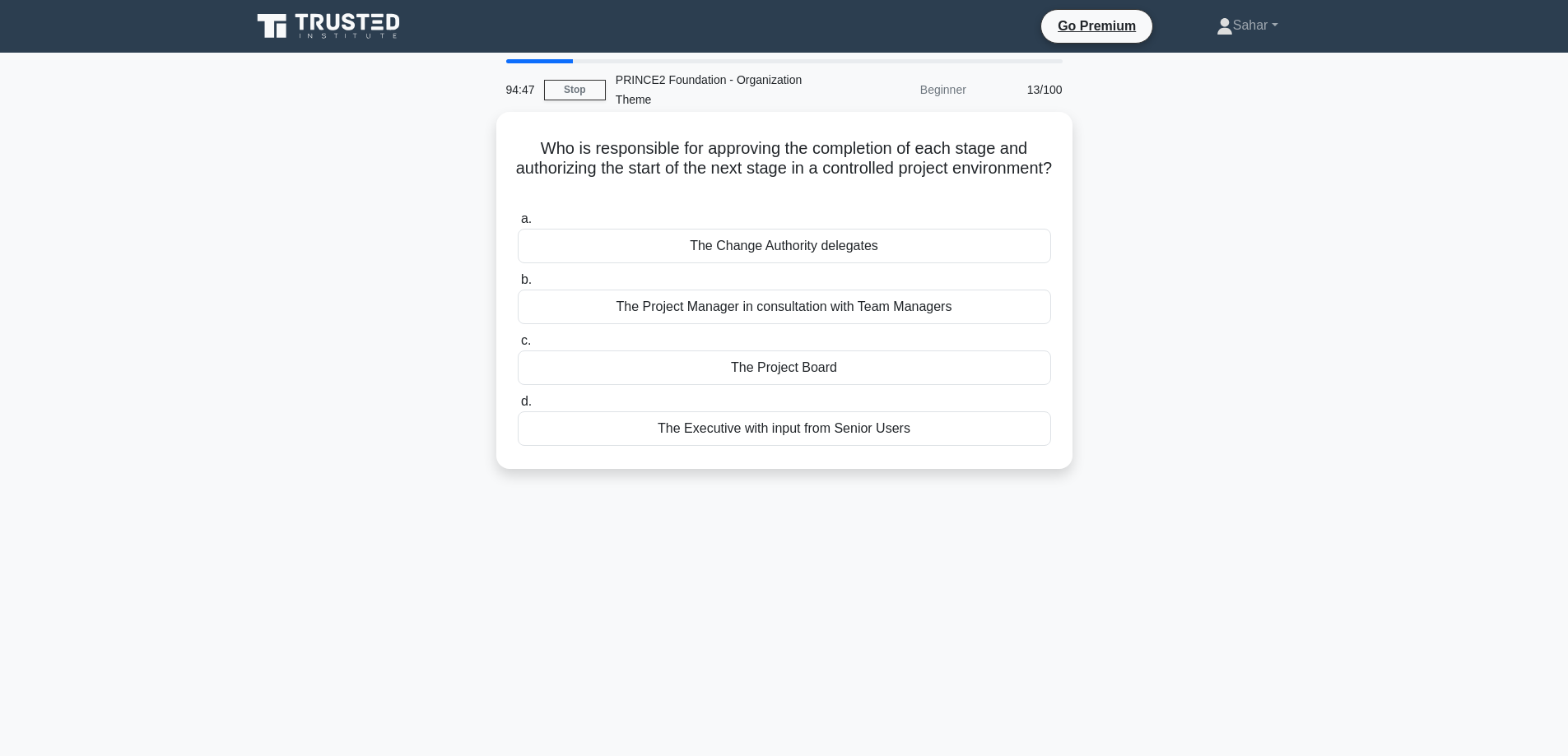
click at [901, 372] on div "The Project Board" at bounding box center [784, 368] width 533 height 35
click at [518, 346] on input "c. The Project Board" at bounding box center [518, 341] width 0 height 10
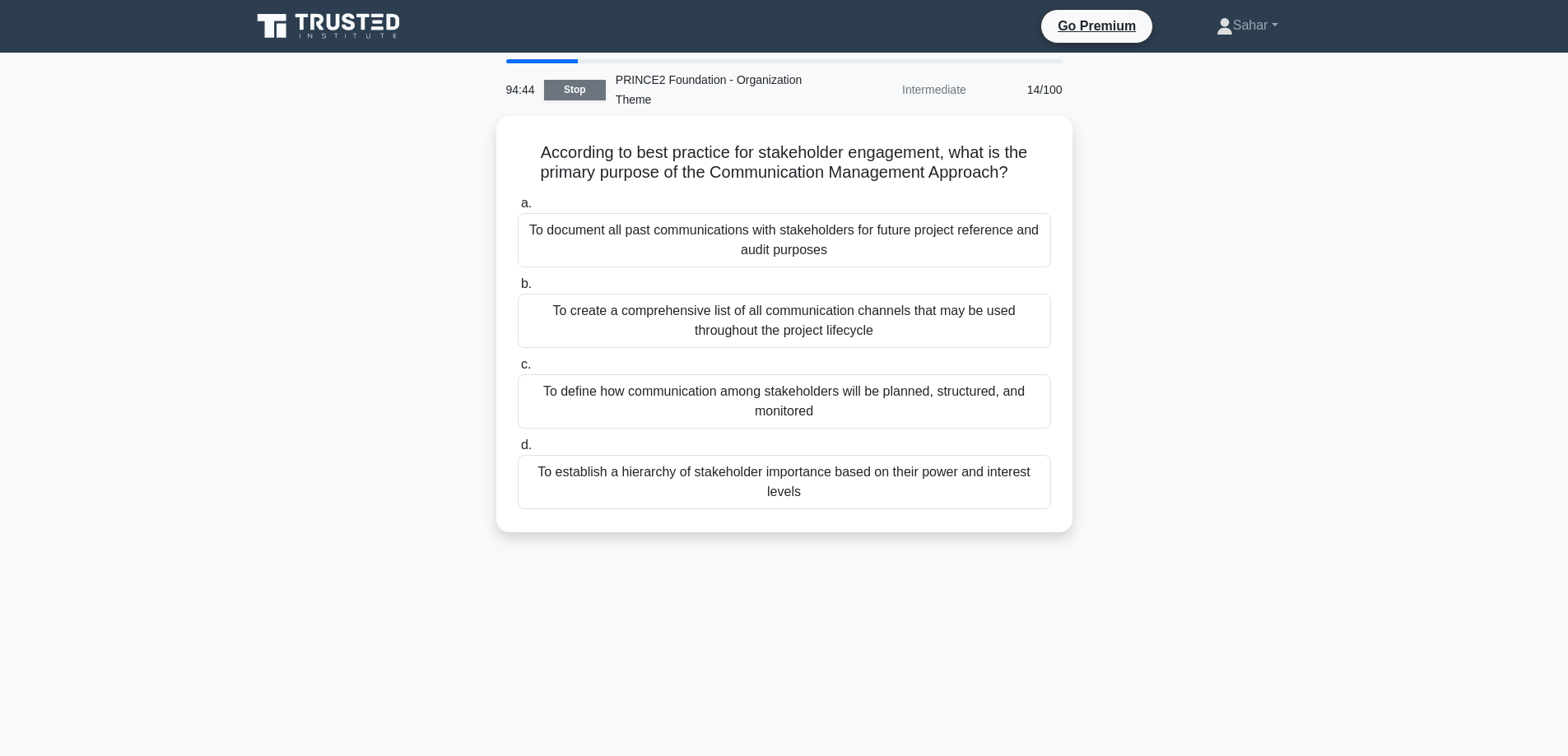
click at [591, 91] on link "Stop" at bounding box center [575, 90] width 62 height 21
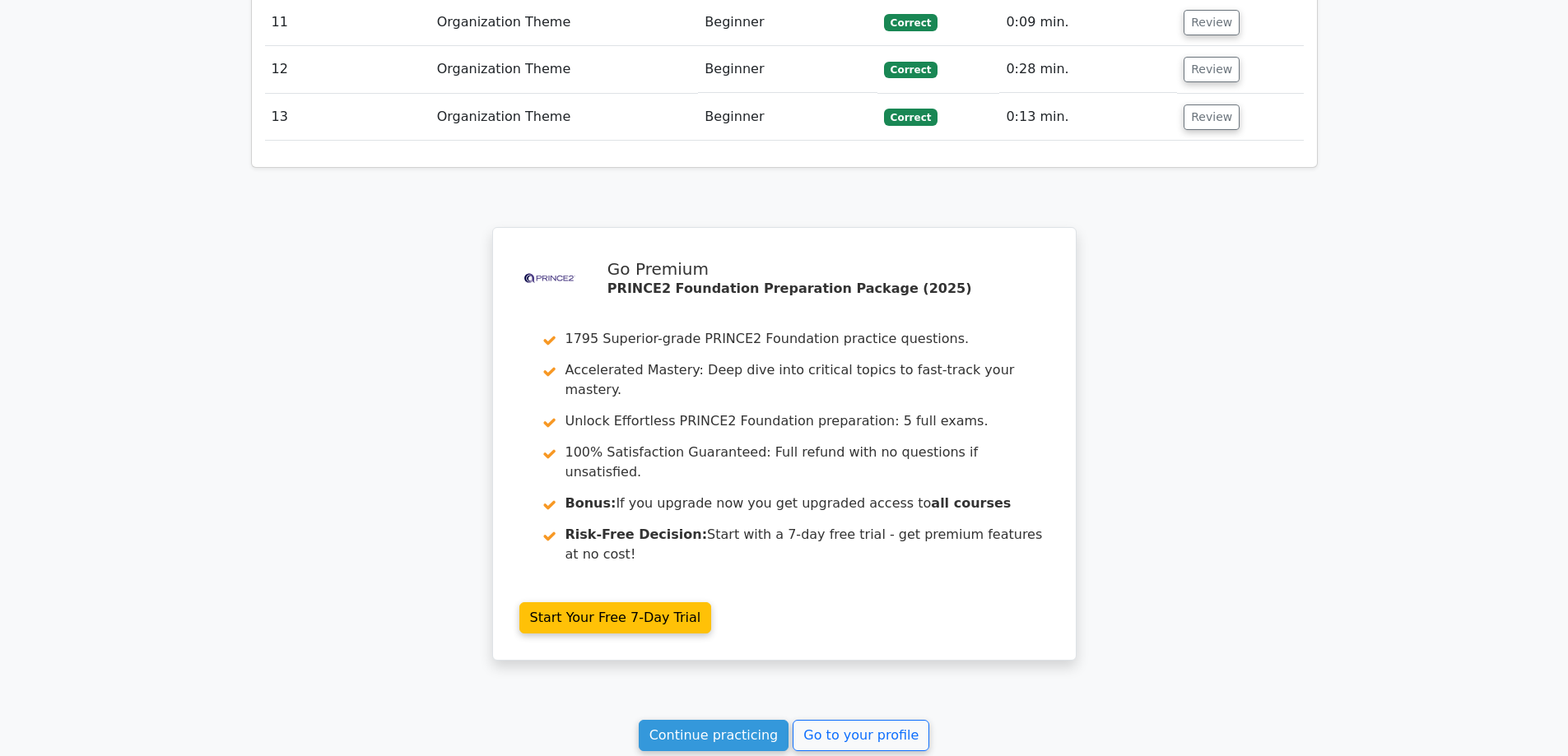
scroll to position [2753, 0]
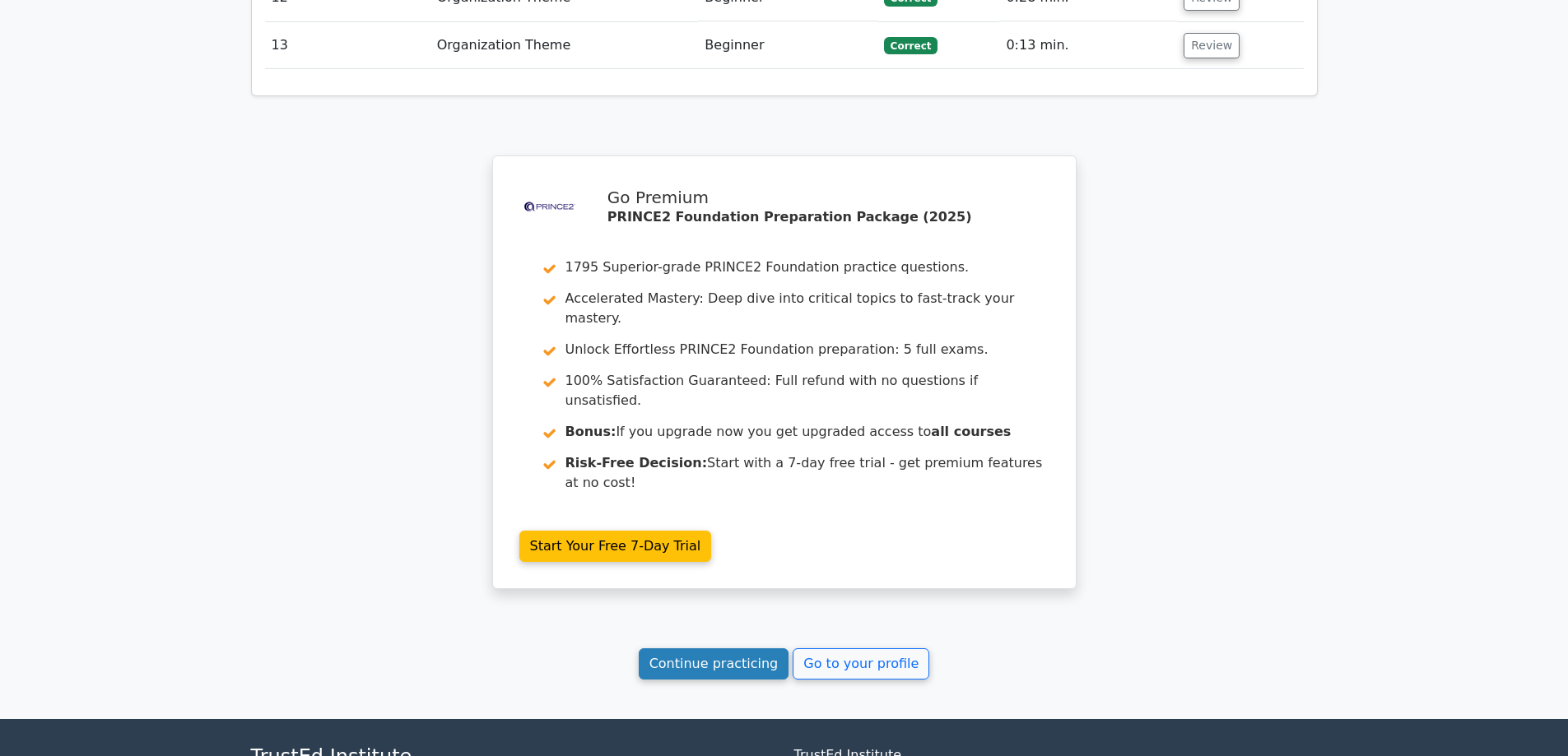
click at [744, 648] on link "Continue practicing" at bounding box center [714, 664] width 150 height 31
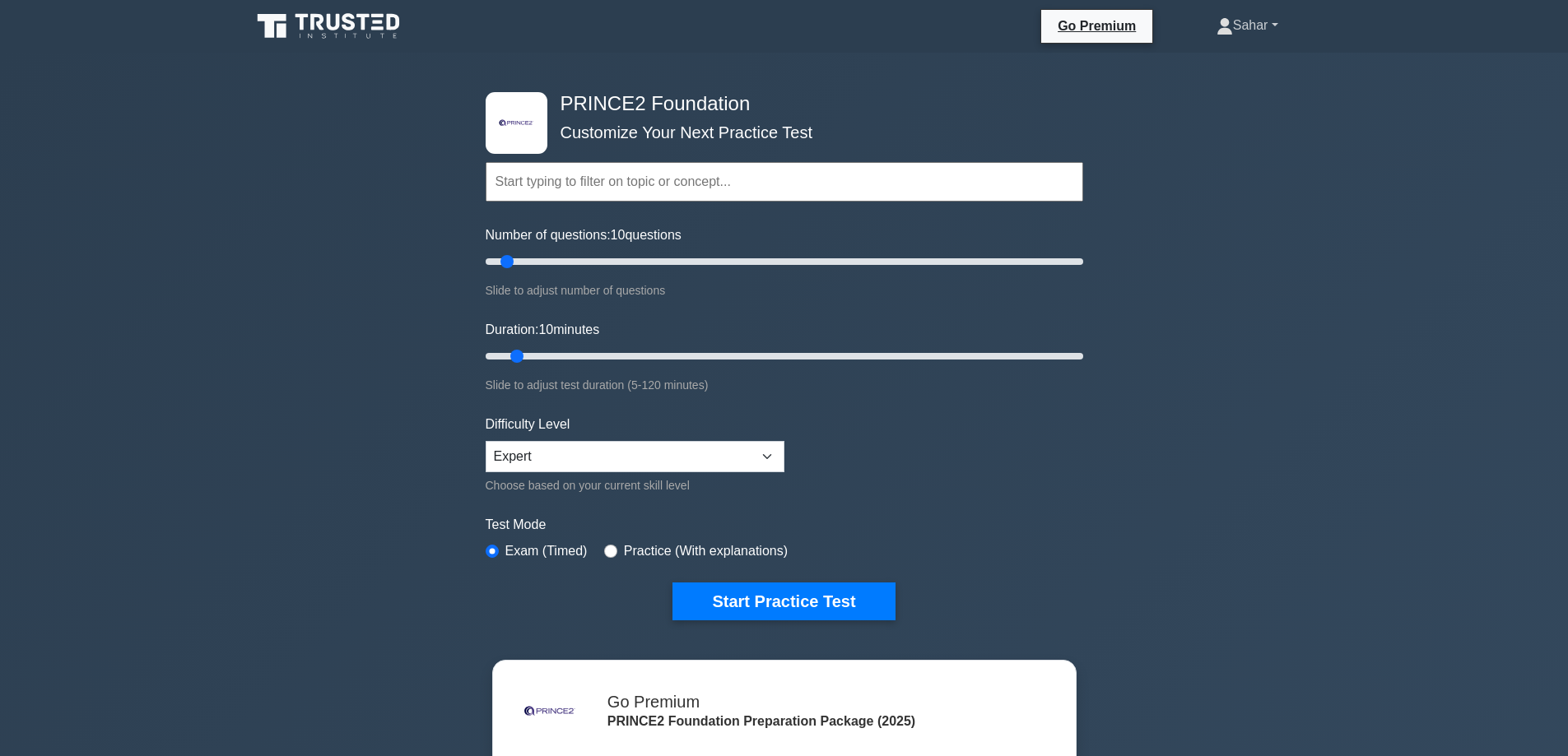
click at [1230, 25] on link "Sahar" at bounding box center [1247, 25] width 141 height 33
click at [1210, 66] on link "Profile" at bounding box center [1243, 64] width 130 height 26
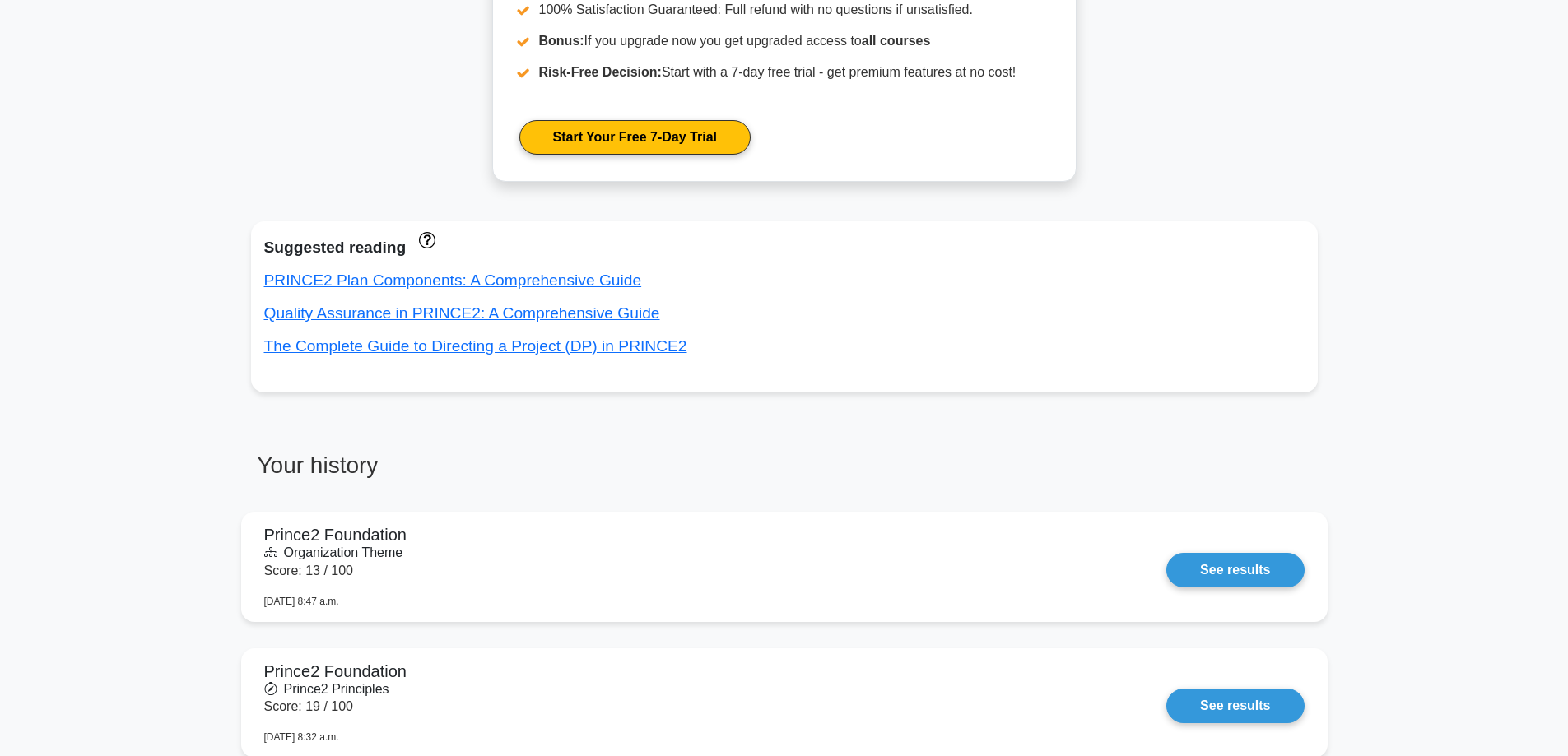
scroll to position [230, 0]
